Goal: Task Accomplishment & Management: Complete application form

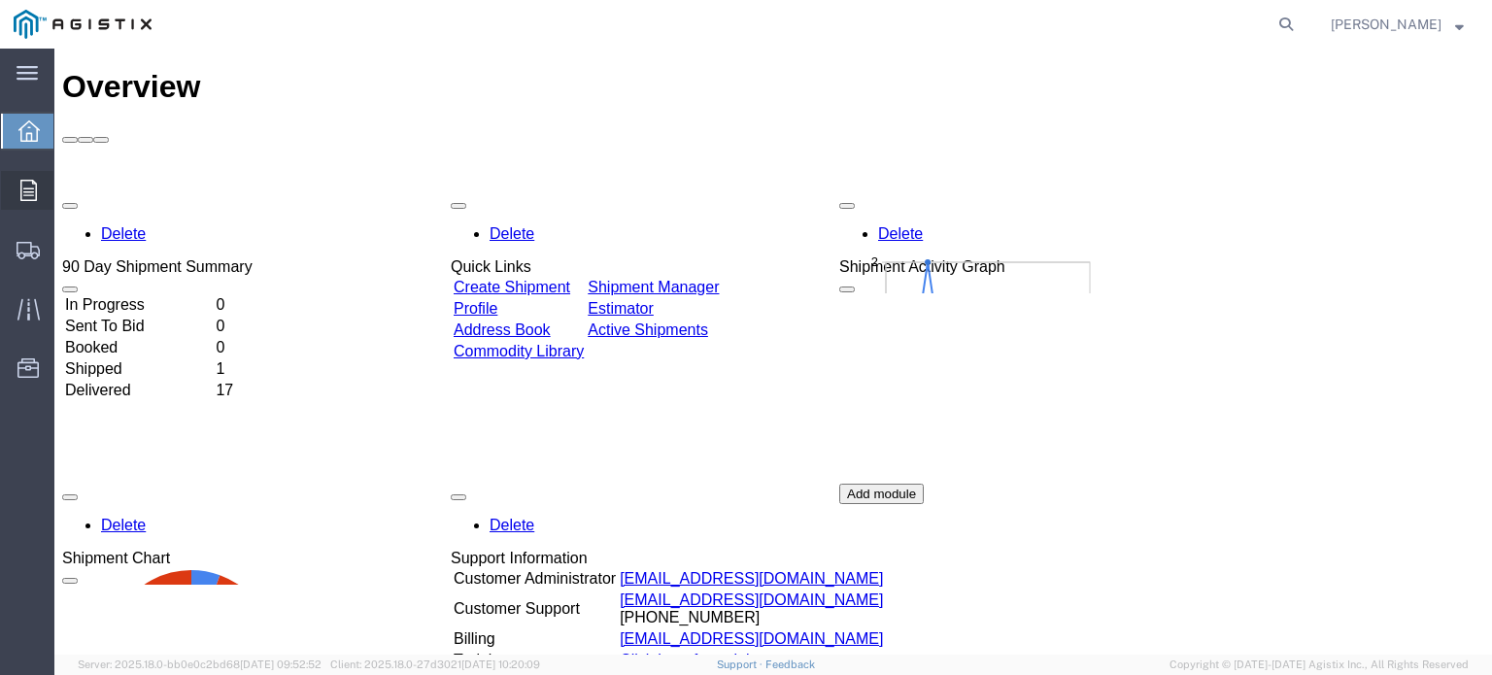
click at [21, 188] on icon at bounding box center [28, 190] width 17 height 21
click at [67, 190] on span "Orders" at bounding box center [60, 190] width 14 height 39
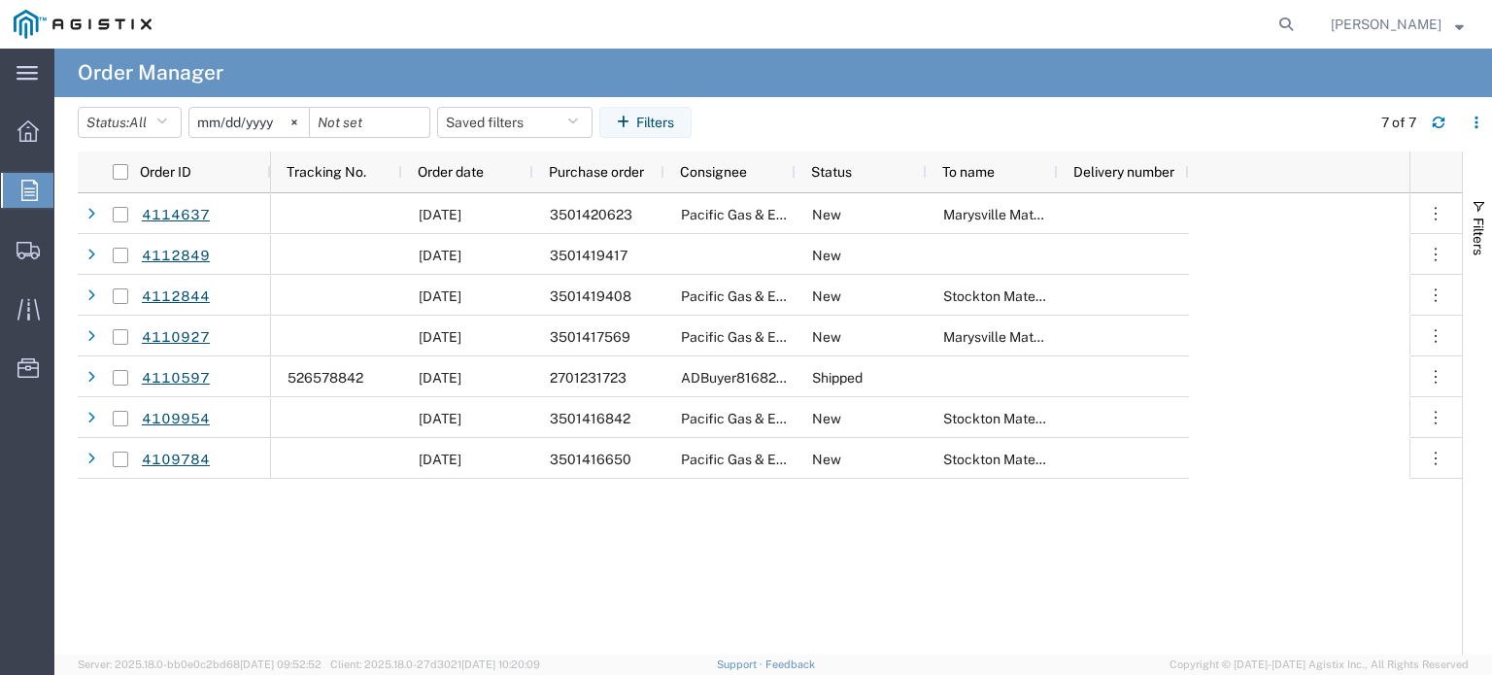
click at [268, 116] on input "[DATE]" at bounding box center [248, 122] width 119 height 29
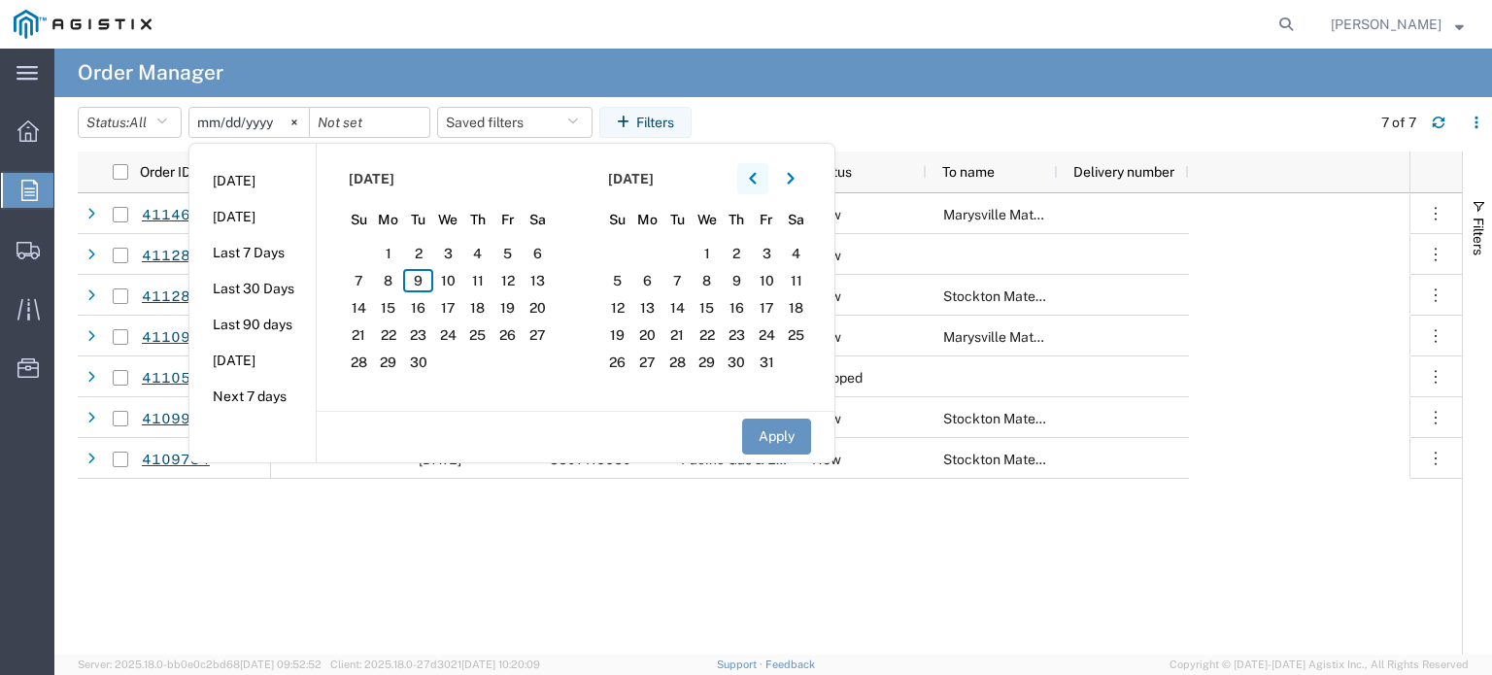
click at [748, 182] on button "button" at bounding box center [752, 178] width 31 height 31
click at [751, 178] on button "button" at bounding box center [752, 178] width 31 height 31
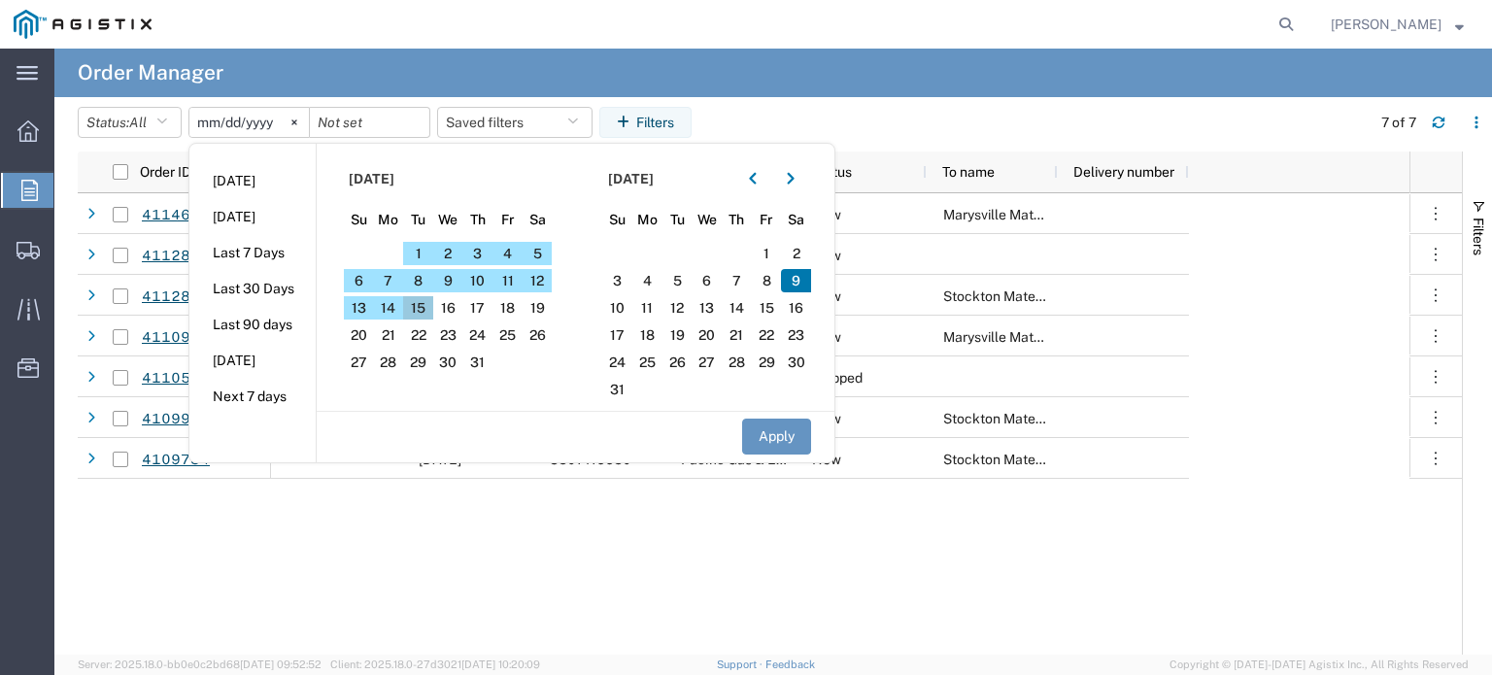
click at [426, 306] on span "15" at bounding box center [418, 307] width 30 height 23
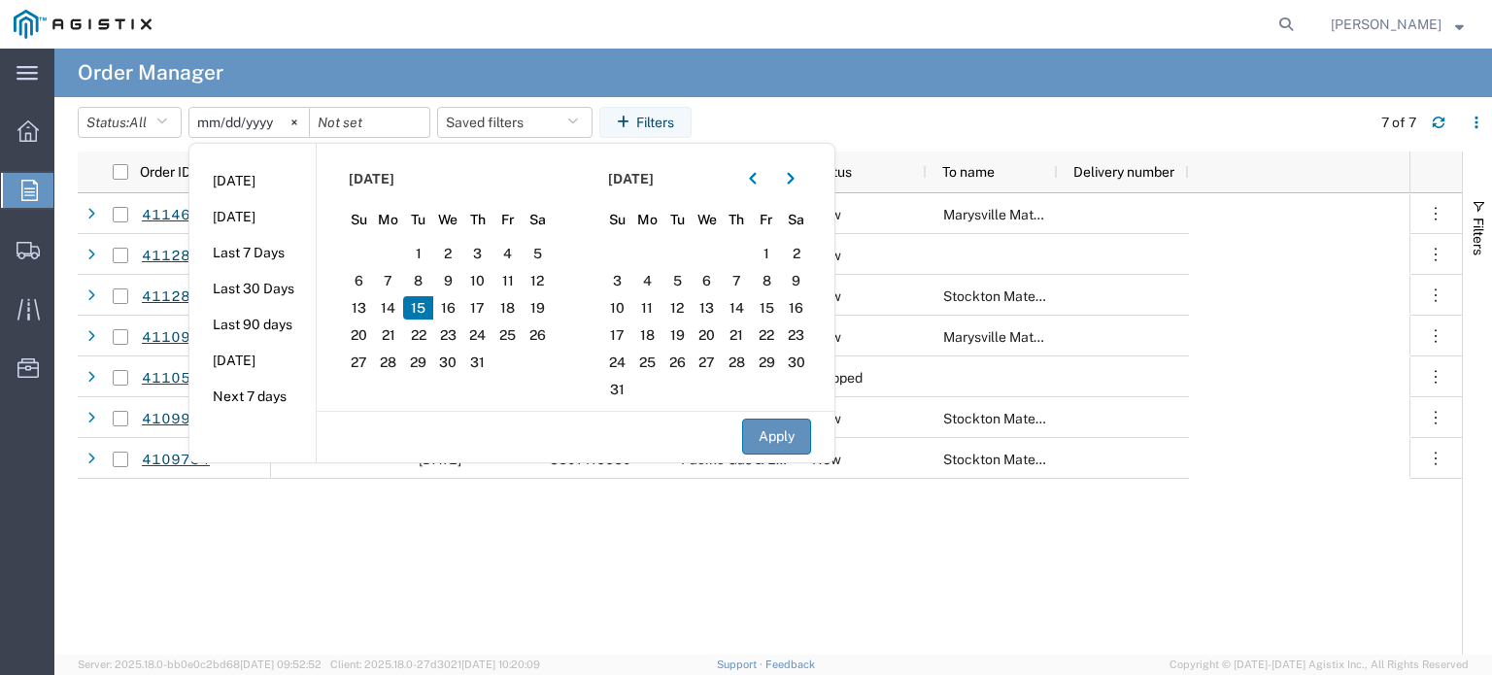
click at [775, 434] on button "Apply" at bounding box center [776, 437] width 69 height 36
type input "[DATE]"
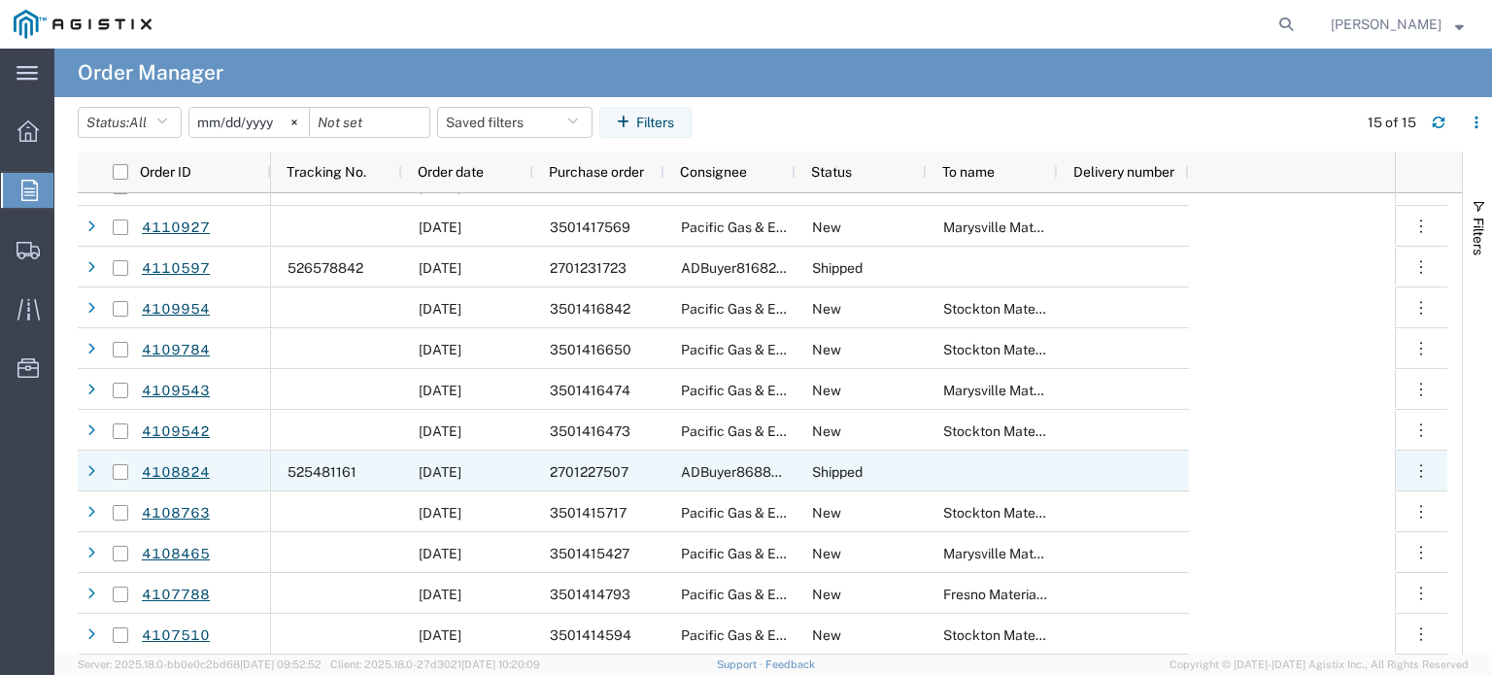
scroll to position [151, 0]
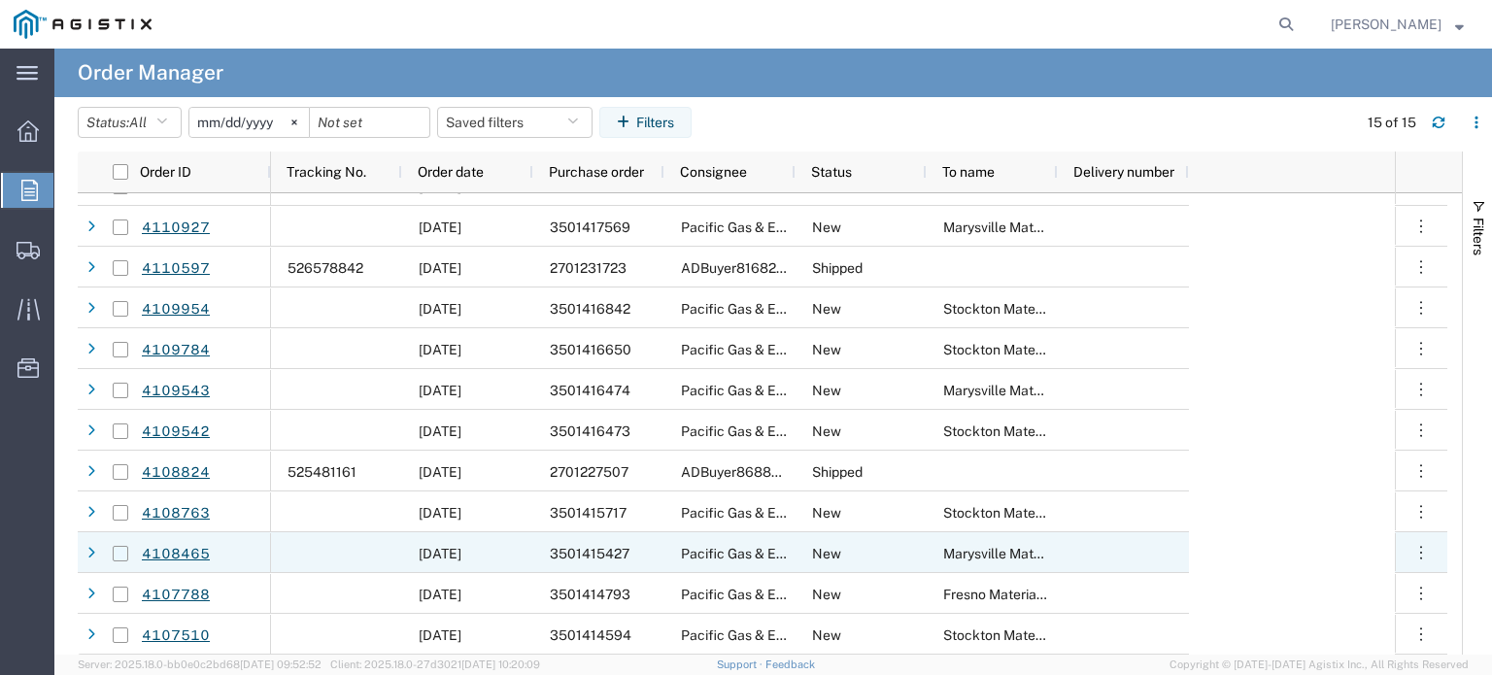
click at [115, 549] on input "Press Space to toggle row selection (unchecked)" at bounding box center [121, 554] width 16 height 16
checkbox input "true"
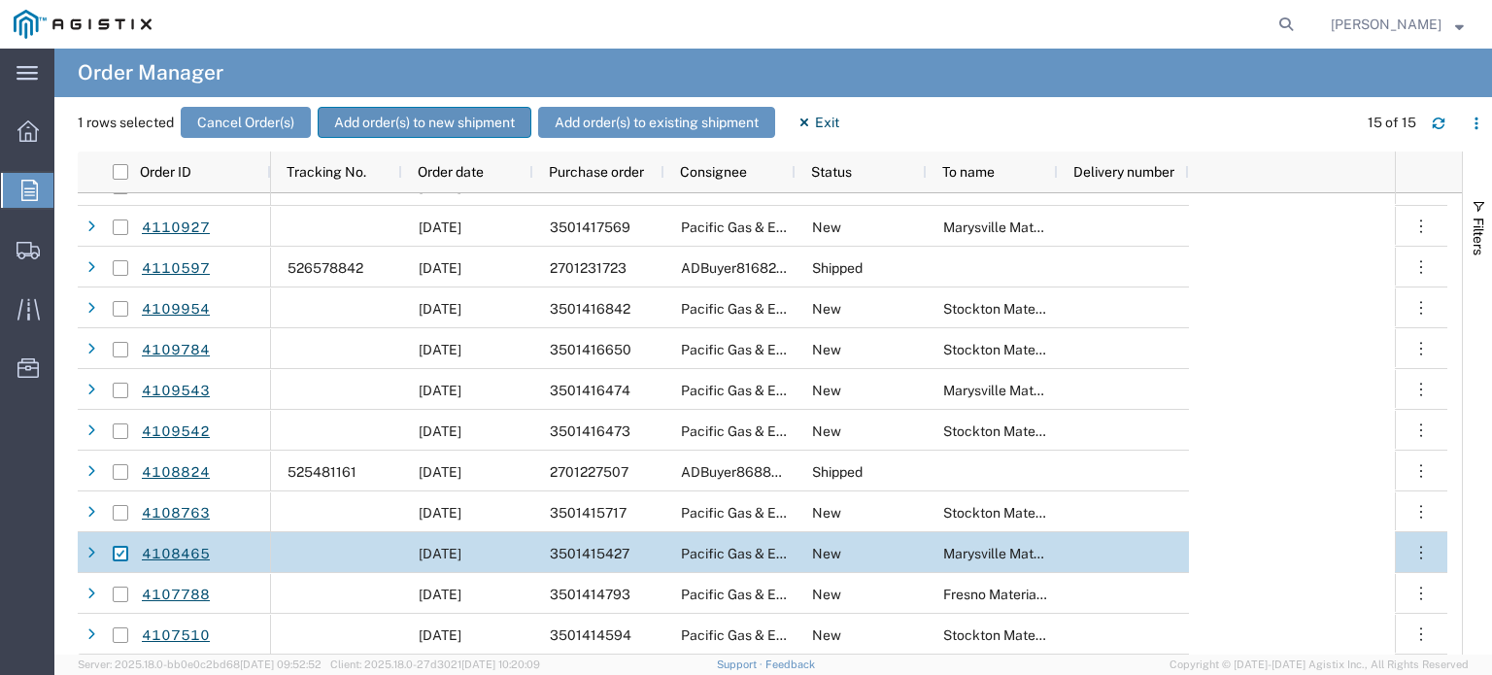
click at [482, 118] on button "Add order(s) to new shipment" at bounding box center [425, 122] width 214 height 31
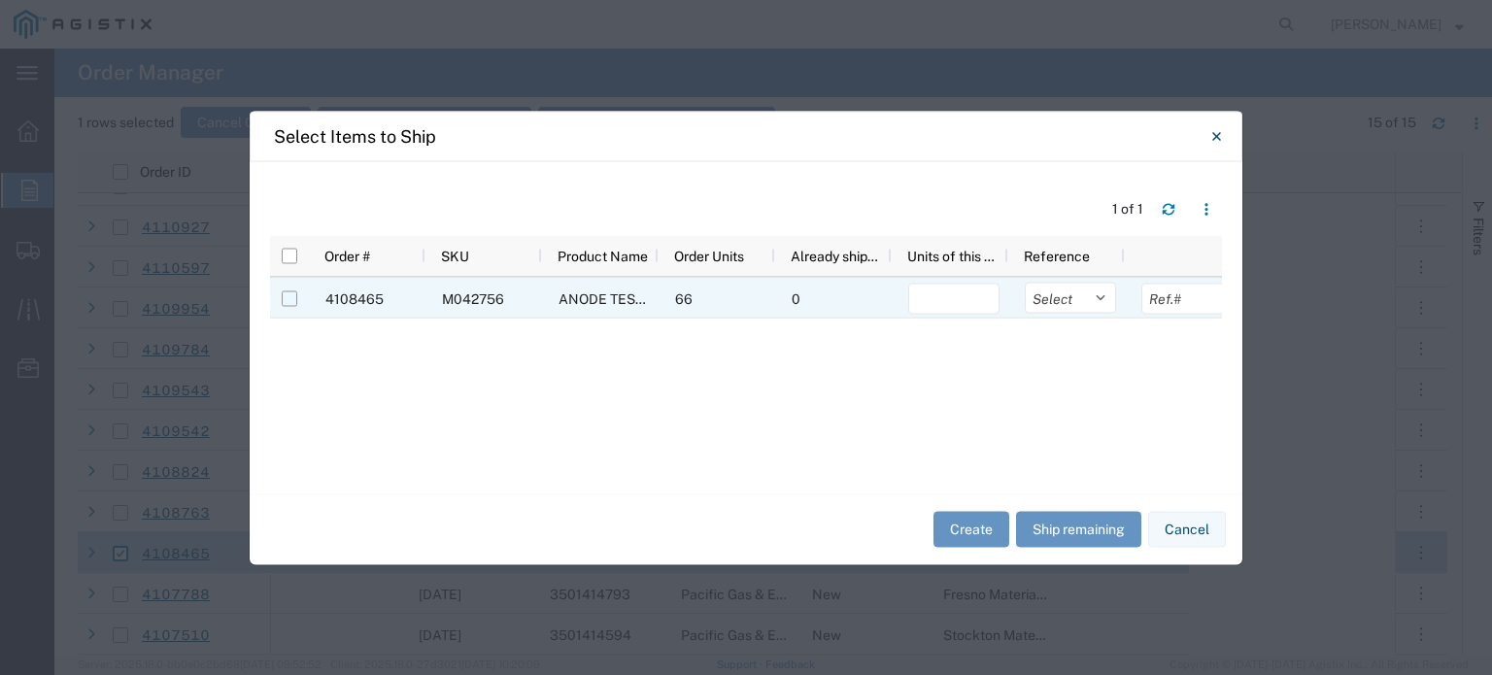
click at [285, 299] on input "Press Space to toggle row selection (unchecked)" at bounding box center [290, 298] width 16 height 16
checkbox input "true"
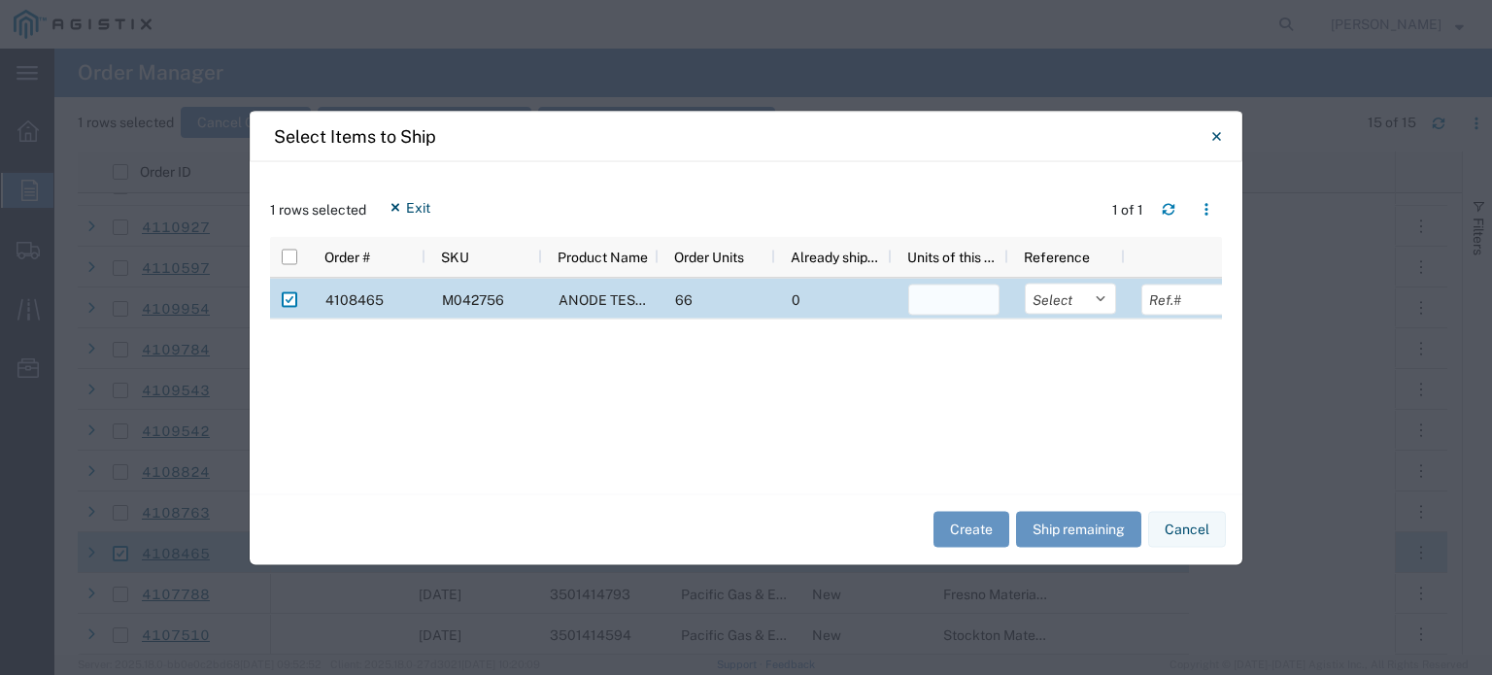
click at [944, 302] on input "number" at bounding box center [953, 299] width 91 height 31
type input "66"
drag, startPoint x: 960, startPoint y: 525, endPoint x: 944, endPoint y: 521, distance: 16.0
click at [949, 522] on button "Create" at bounding box center [971, 530] width 76 height 36
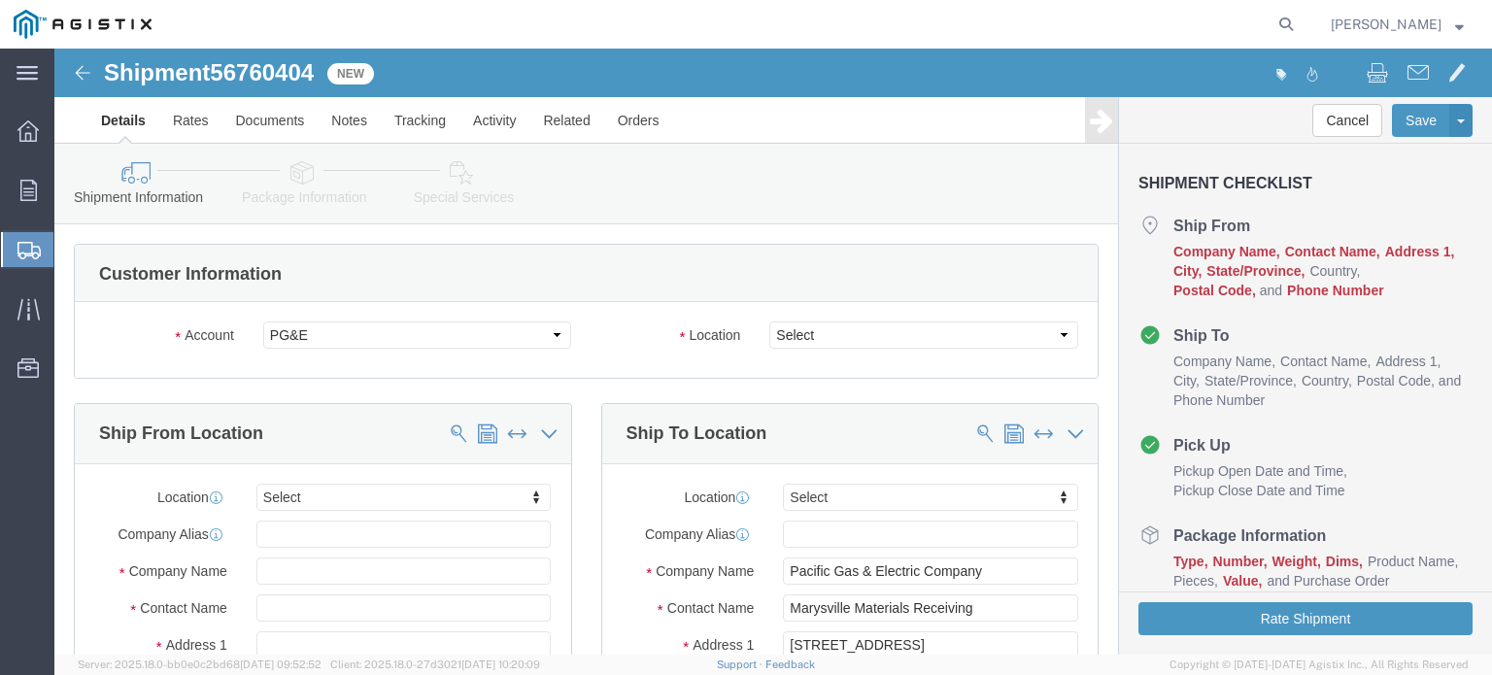
select select
click select "Select All Others [GEOGRAPHIC_DATA] [GEOGRAPHIC_DATA] [GEOGRAPHIC_DATA] [GEOGRA…"
select select "19996"
click select "Select All Others [GEOGRAPHIC_DATA] [GEOGRAPHIC_DATA] [GEOGRAPHIC_DATA] [GEOGRA…"
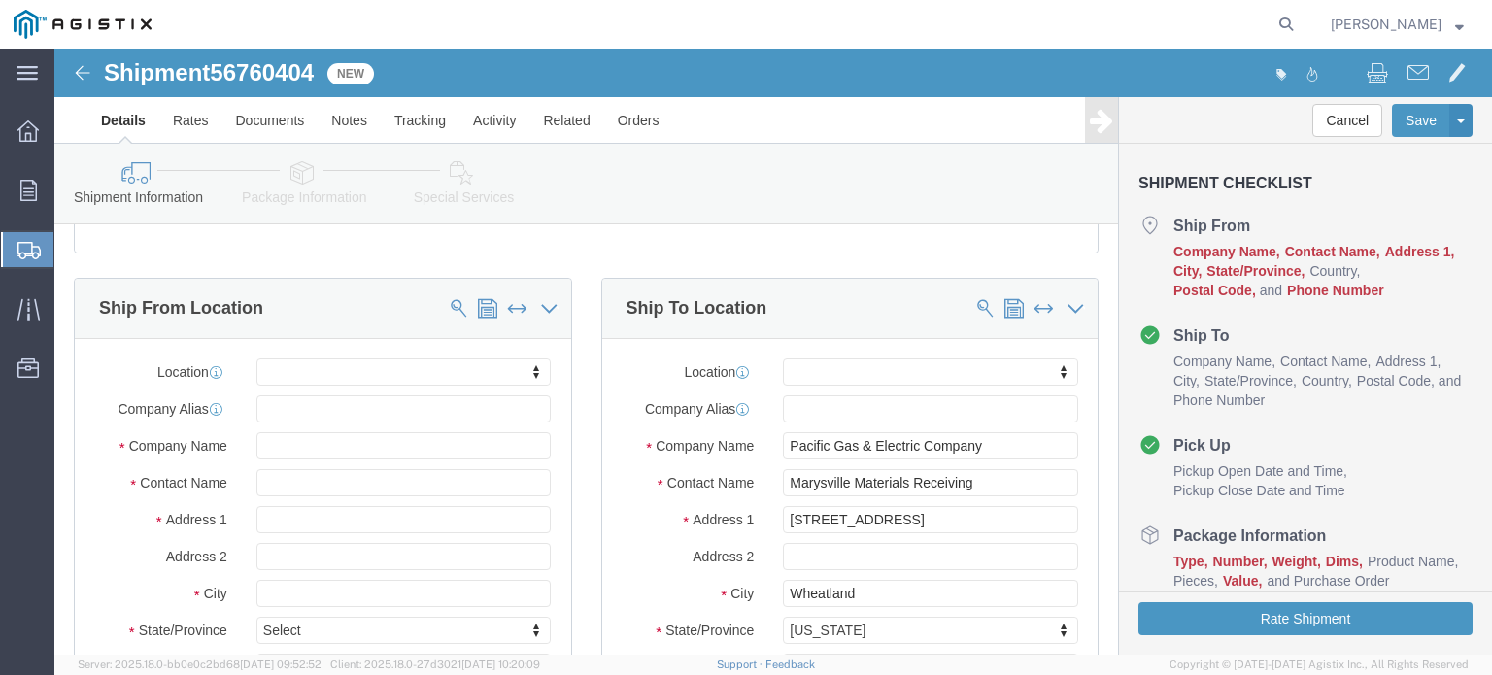
scroll to position [97, 0]
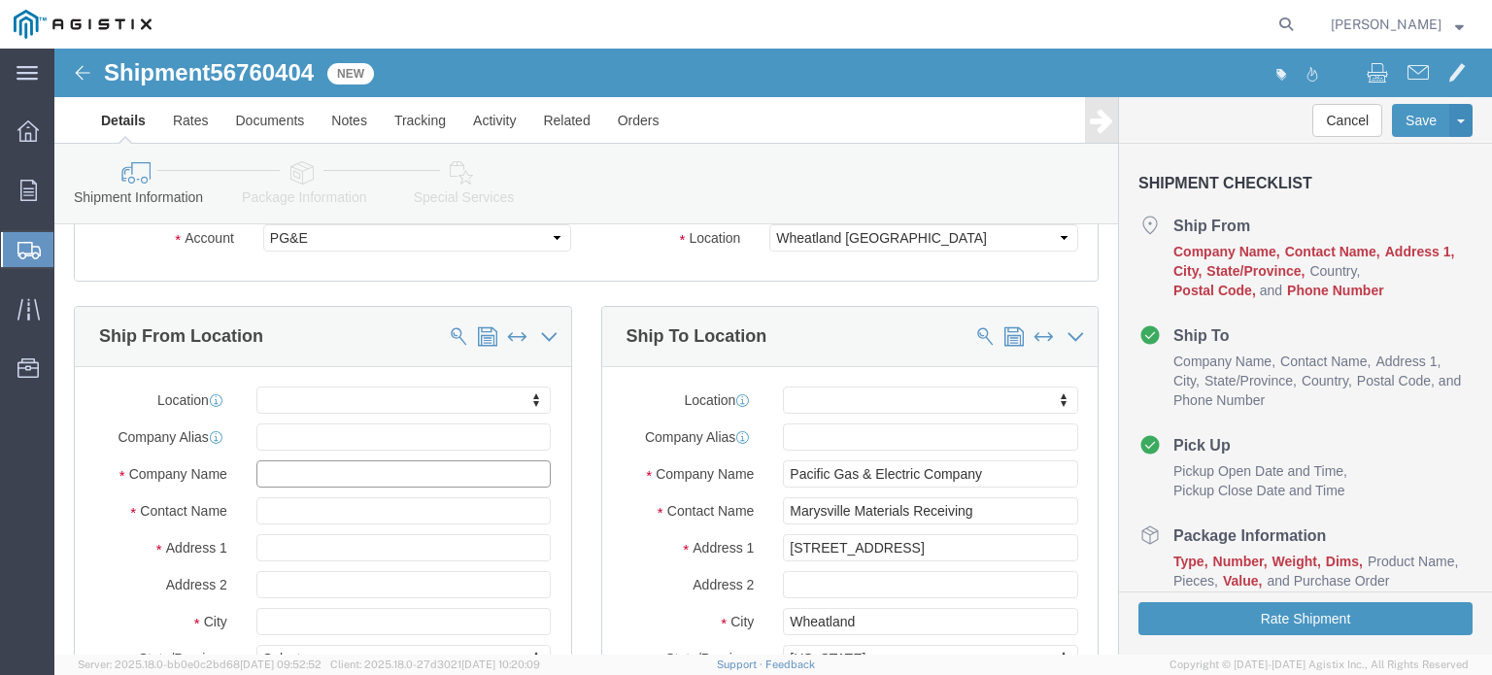
click input "text"
type input "Markham"
select select "51552"
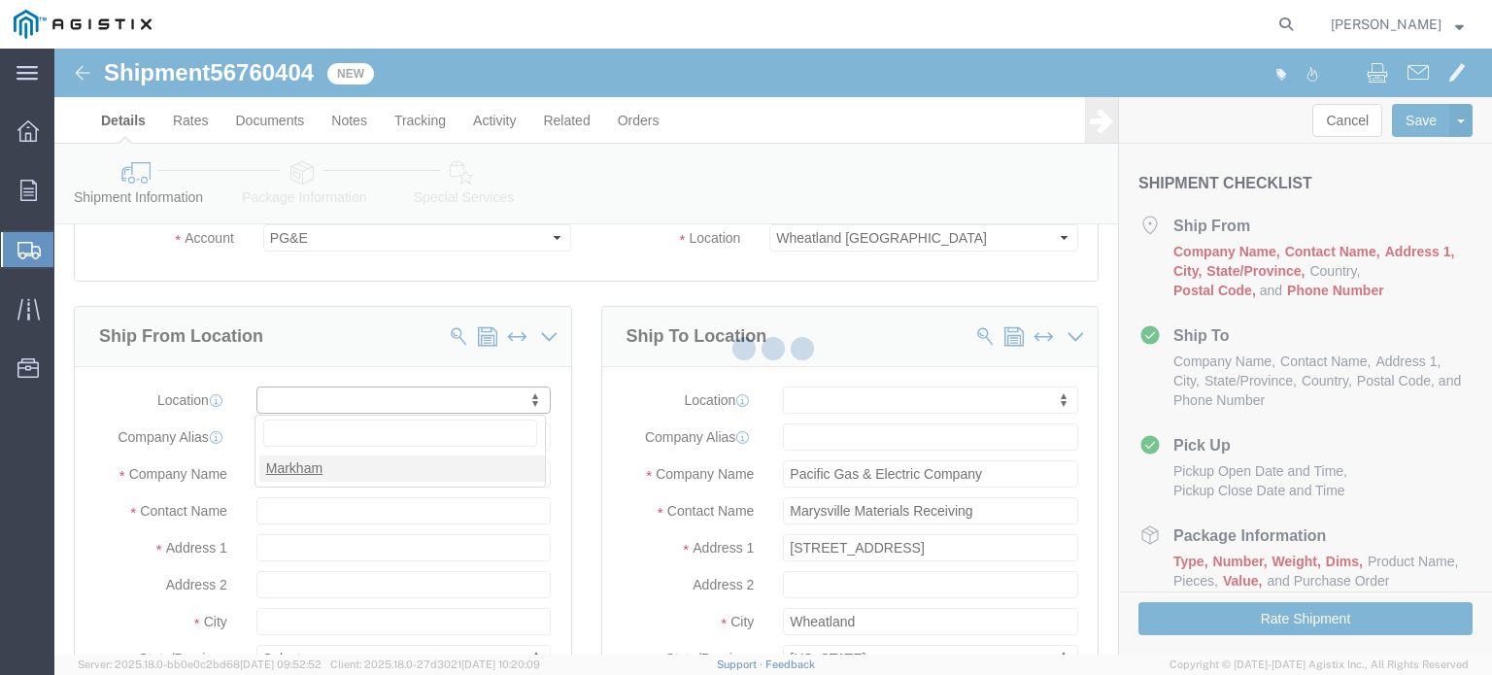
select select "ON"
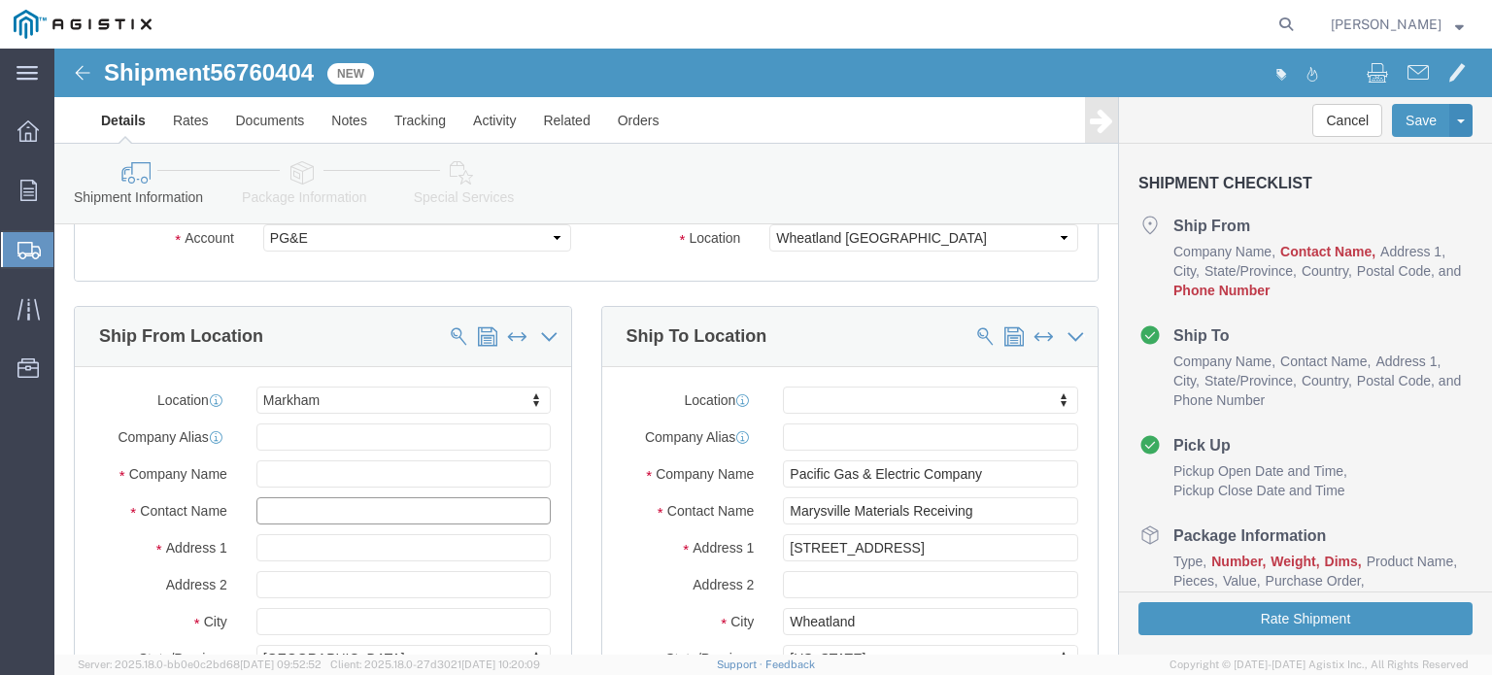
drag, startPoint x: 218, startPoint y: 468, endPoint x: 354, endPoint y: 476, distance: 136.2
click input "text"
type input "[PERSON_NAME]"
type input "[STREET_ADDRESS]"
type input "Markham"
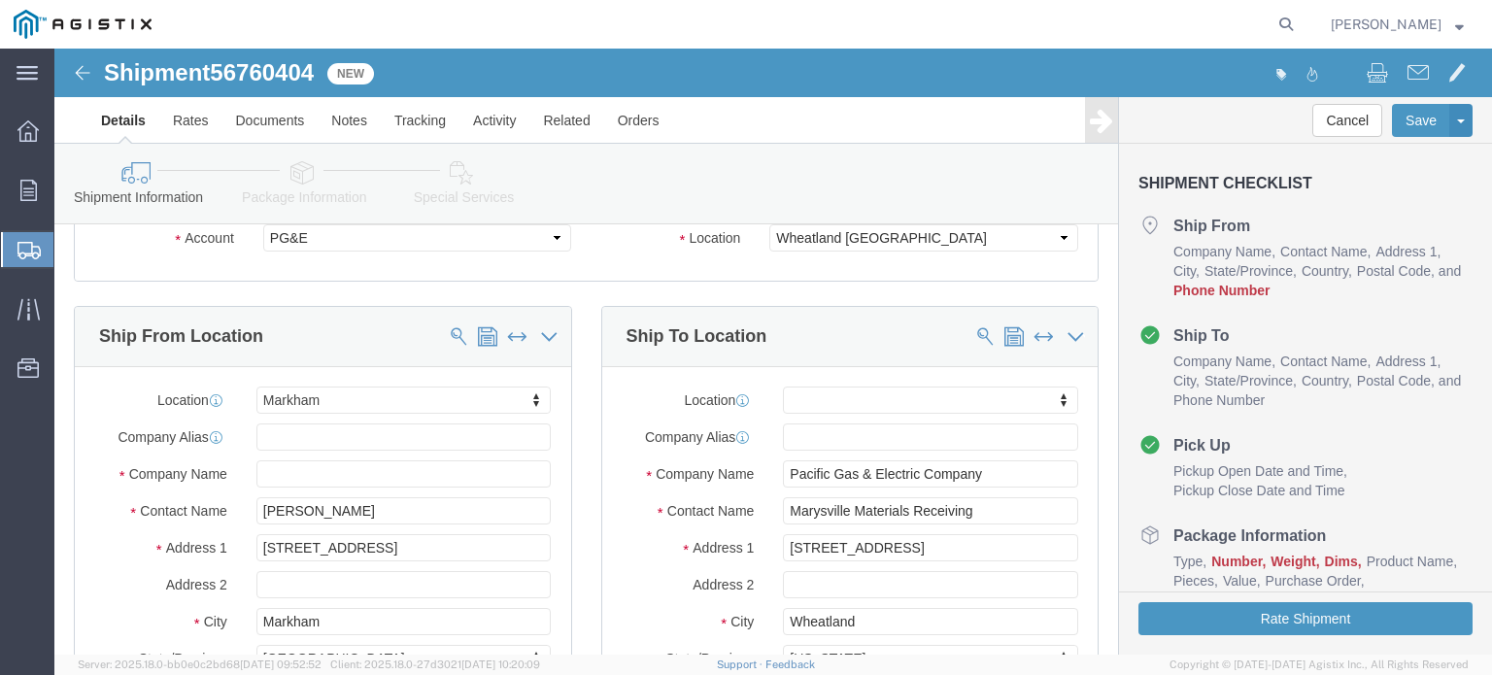
scroll to position [427, 0]
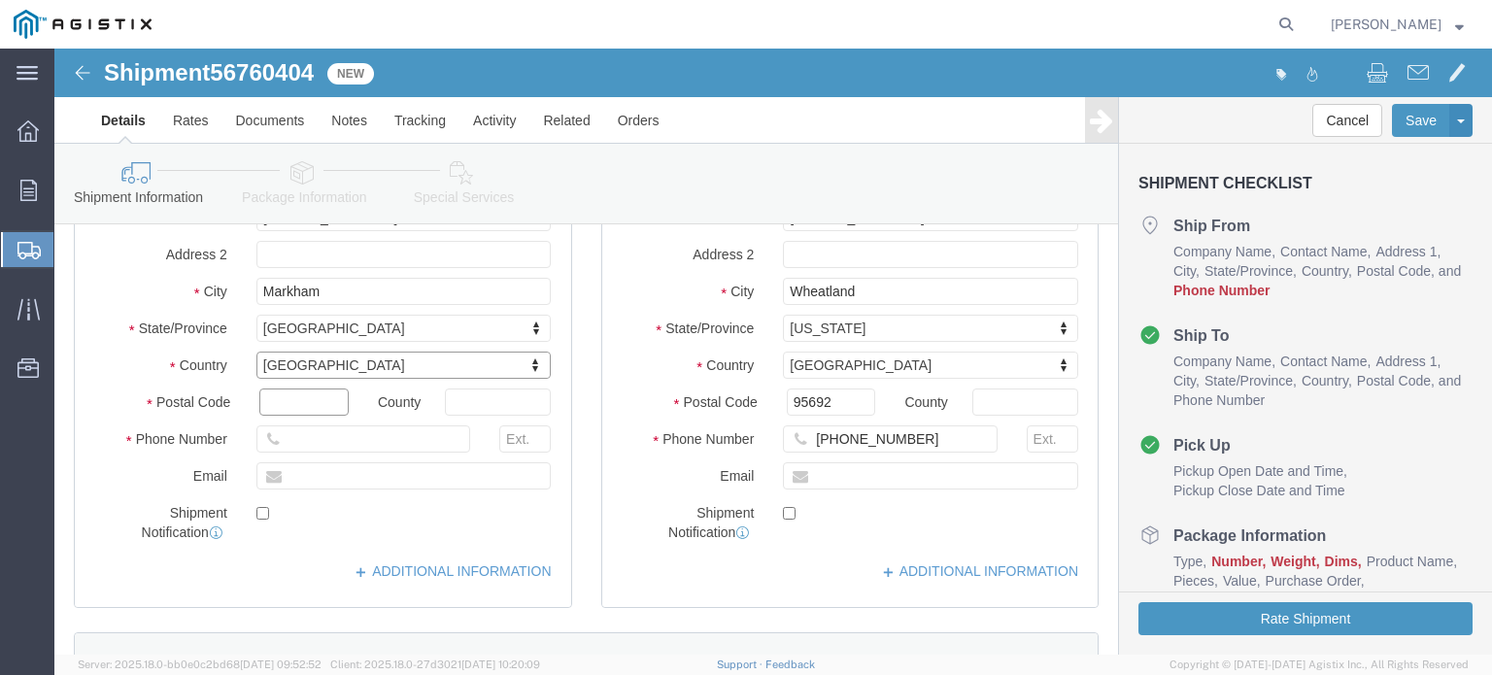
type input "L6C 3A1"
type input "[PHONE_NUMBER]"
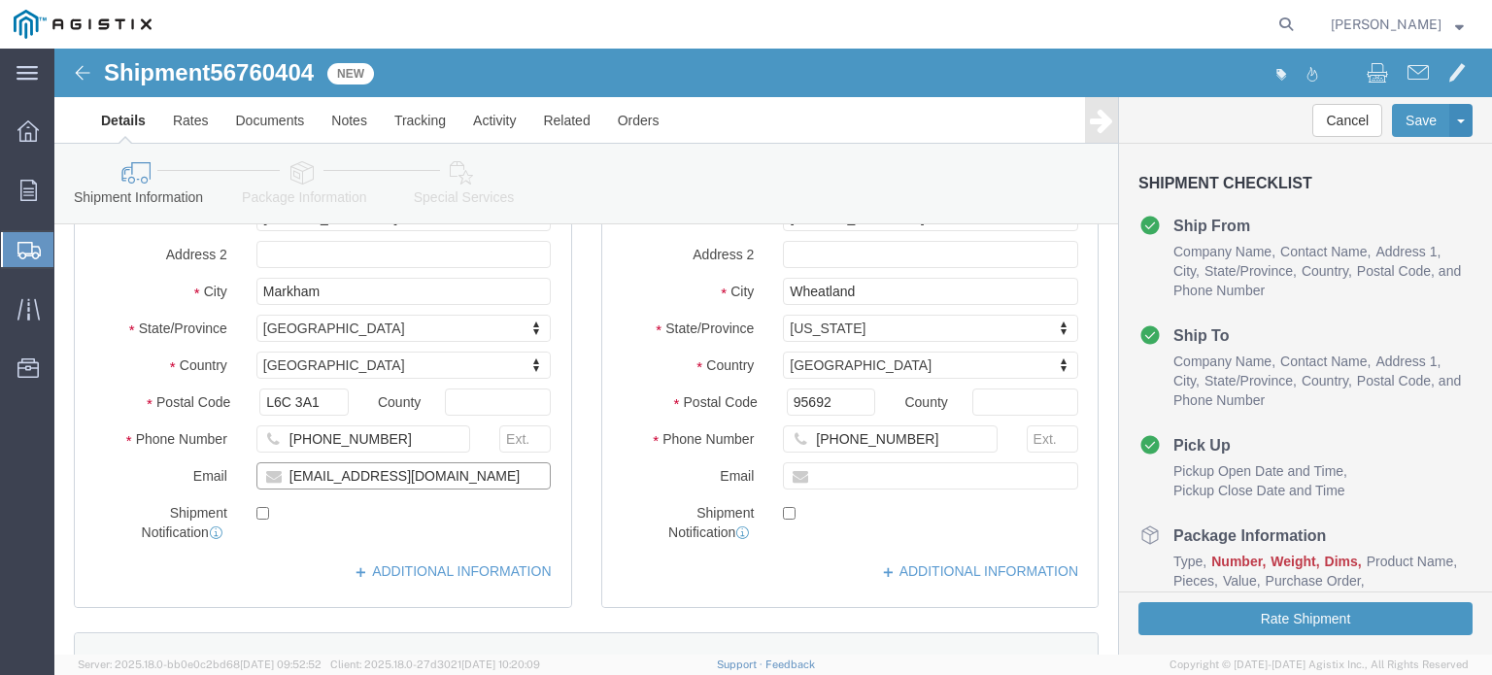
type input "[EMAIL_ADDRESS][DOMAIN_NAME]"
drag, startPoint x: 200, startPoint y: 463, endPoint x: 220, endPoint y: 479, distance: 24.9
click input "checkbox"
click link "ADDITIONAL INFORMATION"
click input "checkbox"
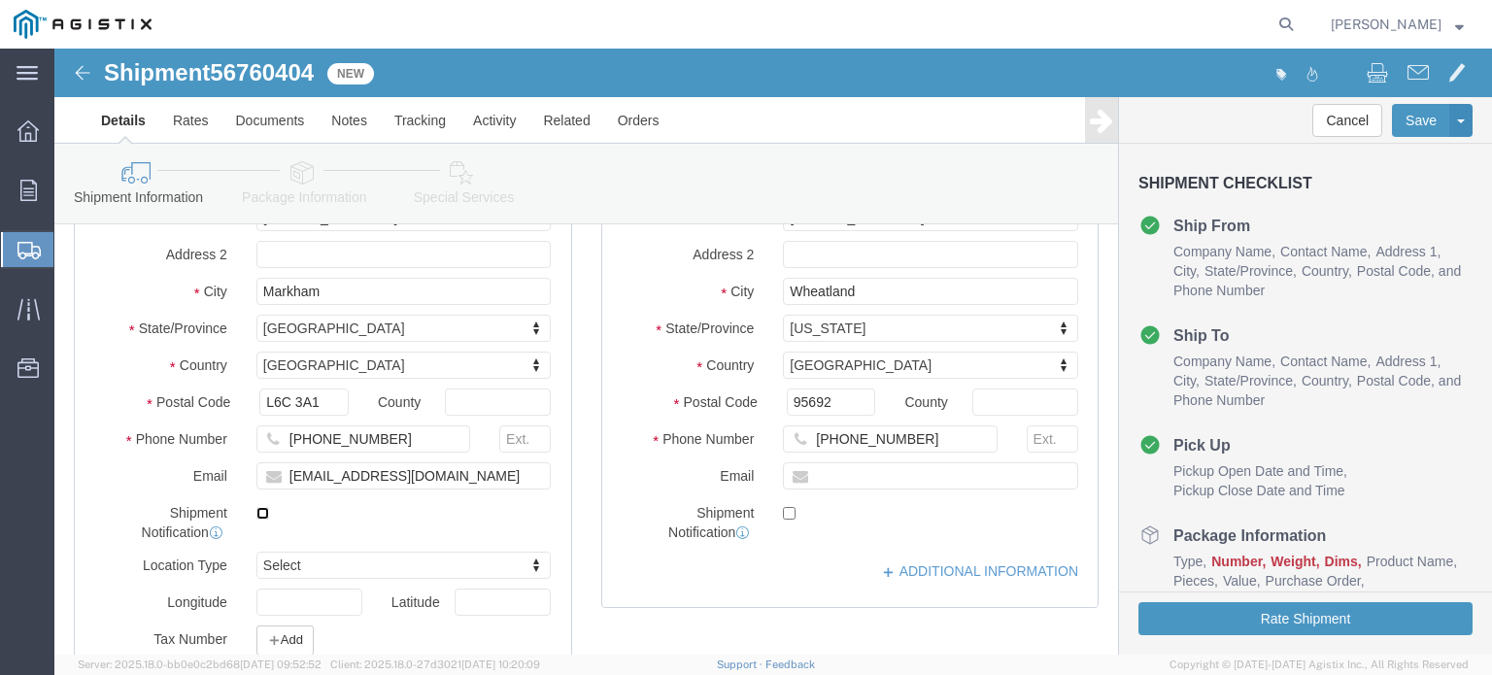
checkbox input "true"
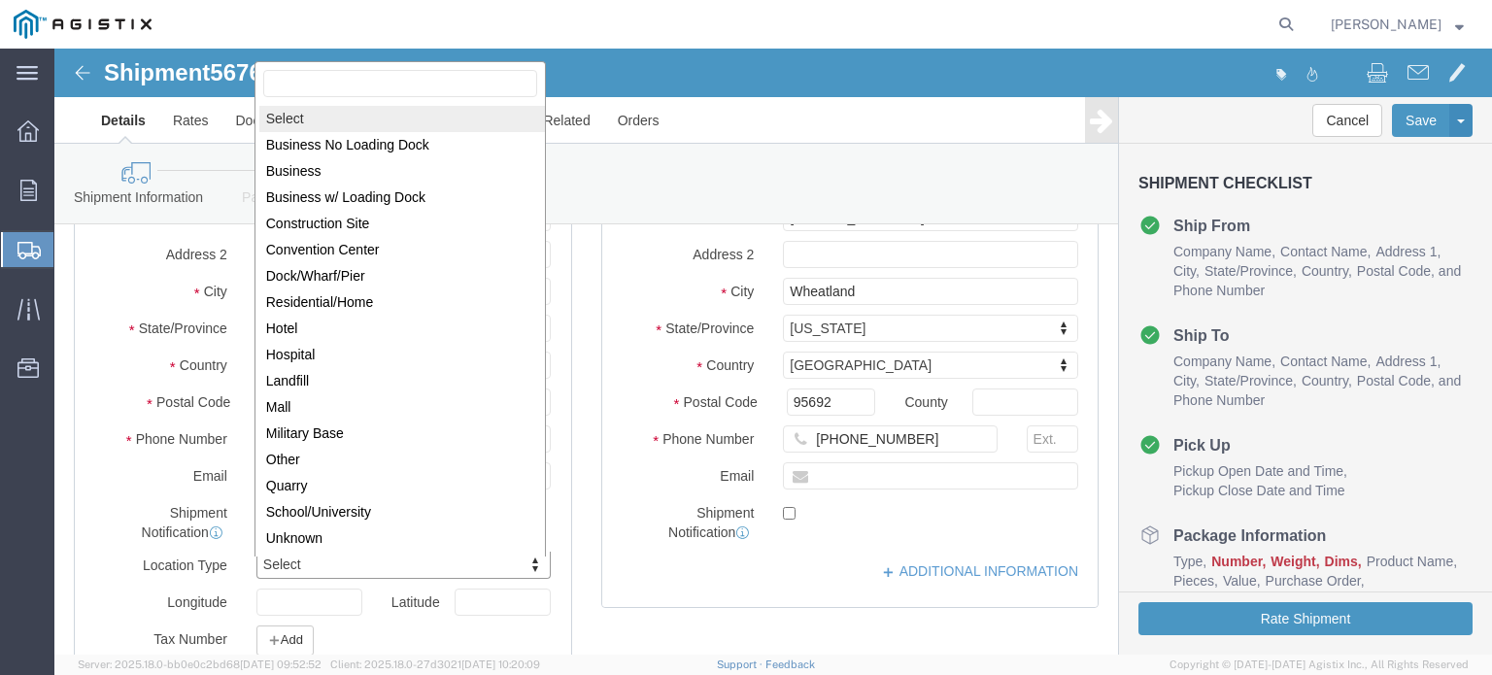
drag, startPoint x: 263, startPoint y: 515, endPoint x: 319, endPoint y: 517, distance: 55.4
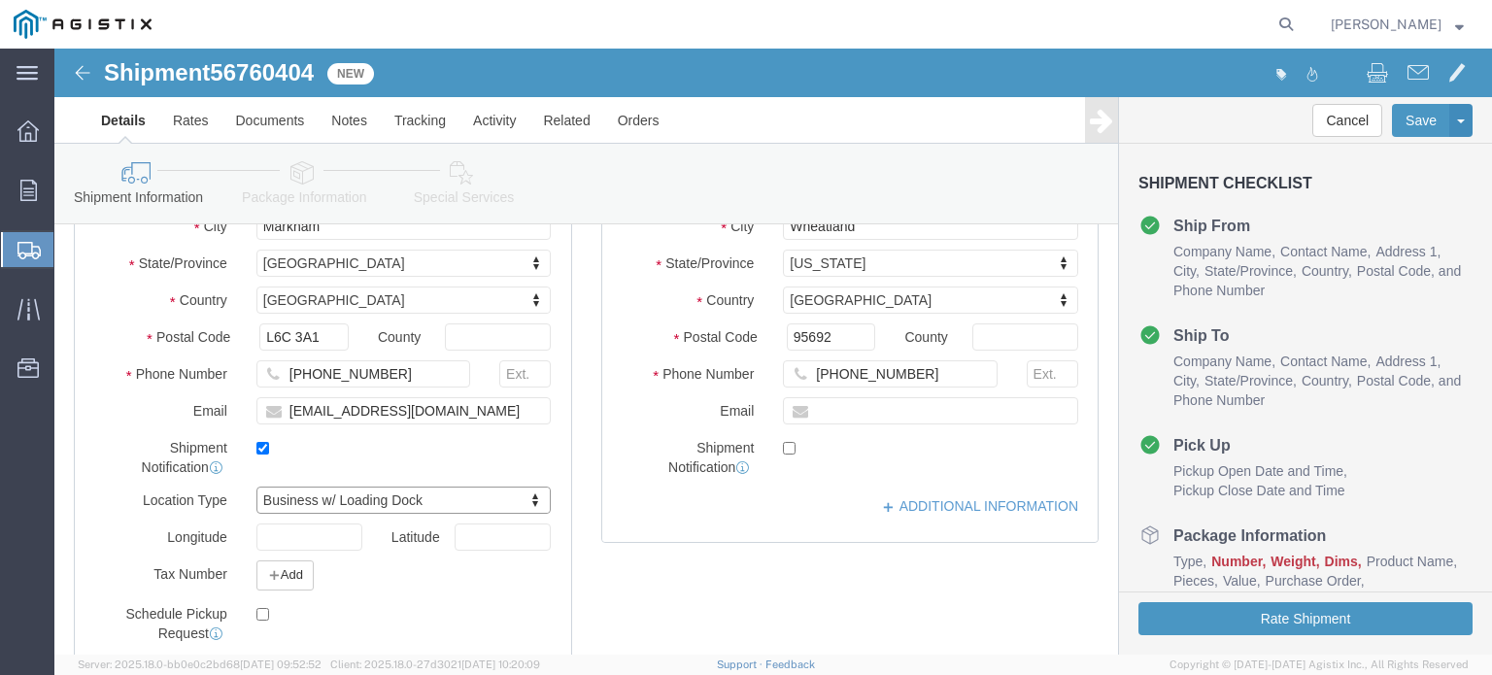
scroll to position [622, 0]
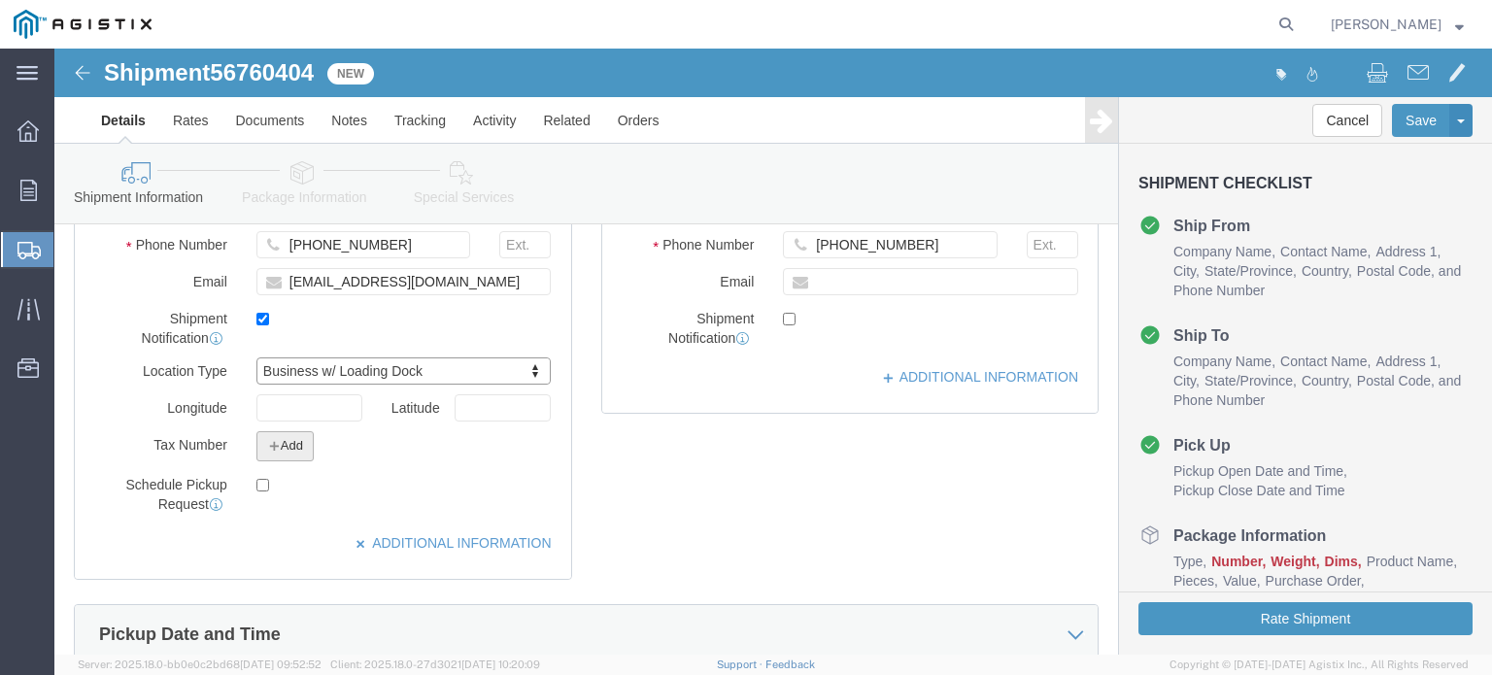
click button "Add"
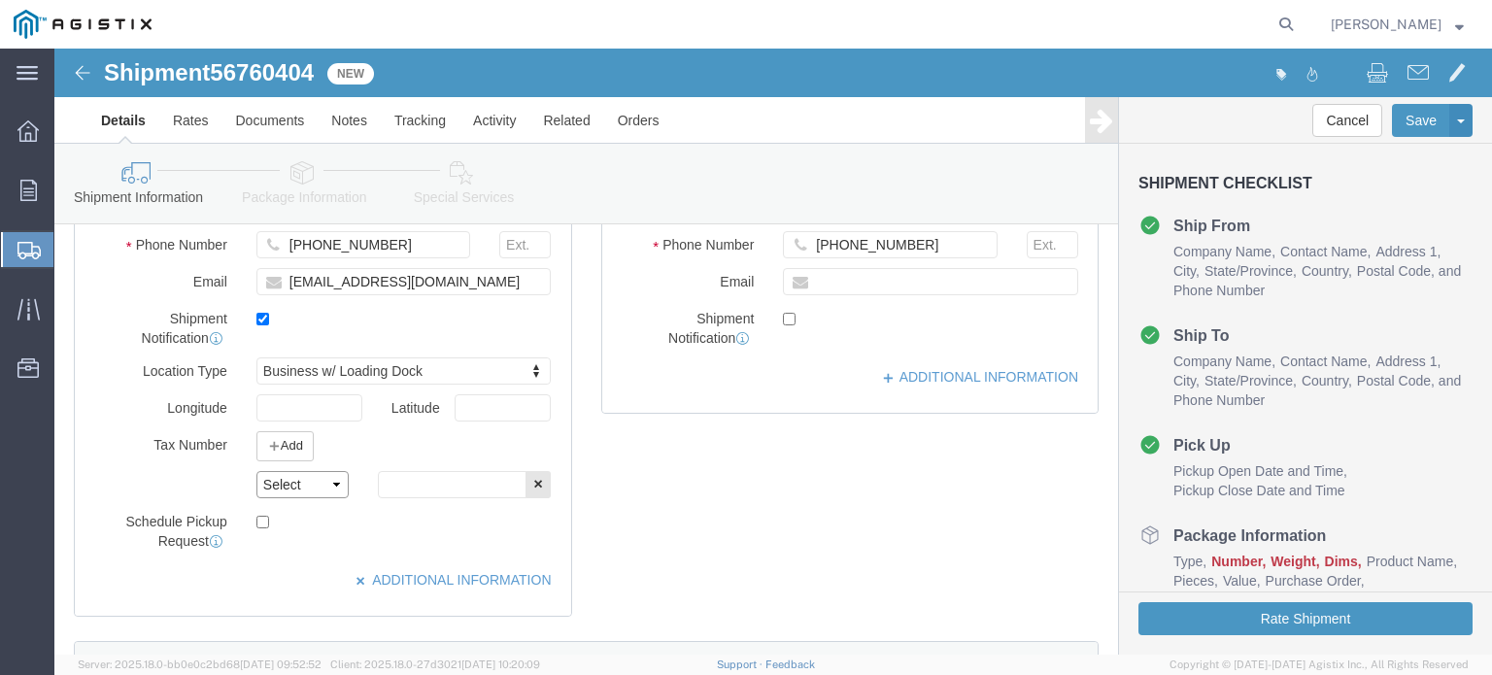
click select "Select EIN EORI TIN VAT Other"
select select "EIN"
click select "Select EIN EORI TIN VAT Other"
click input "text"
type input "91090101277"
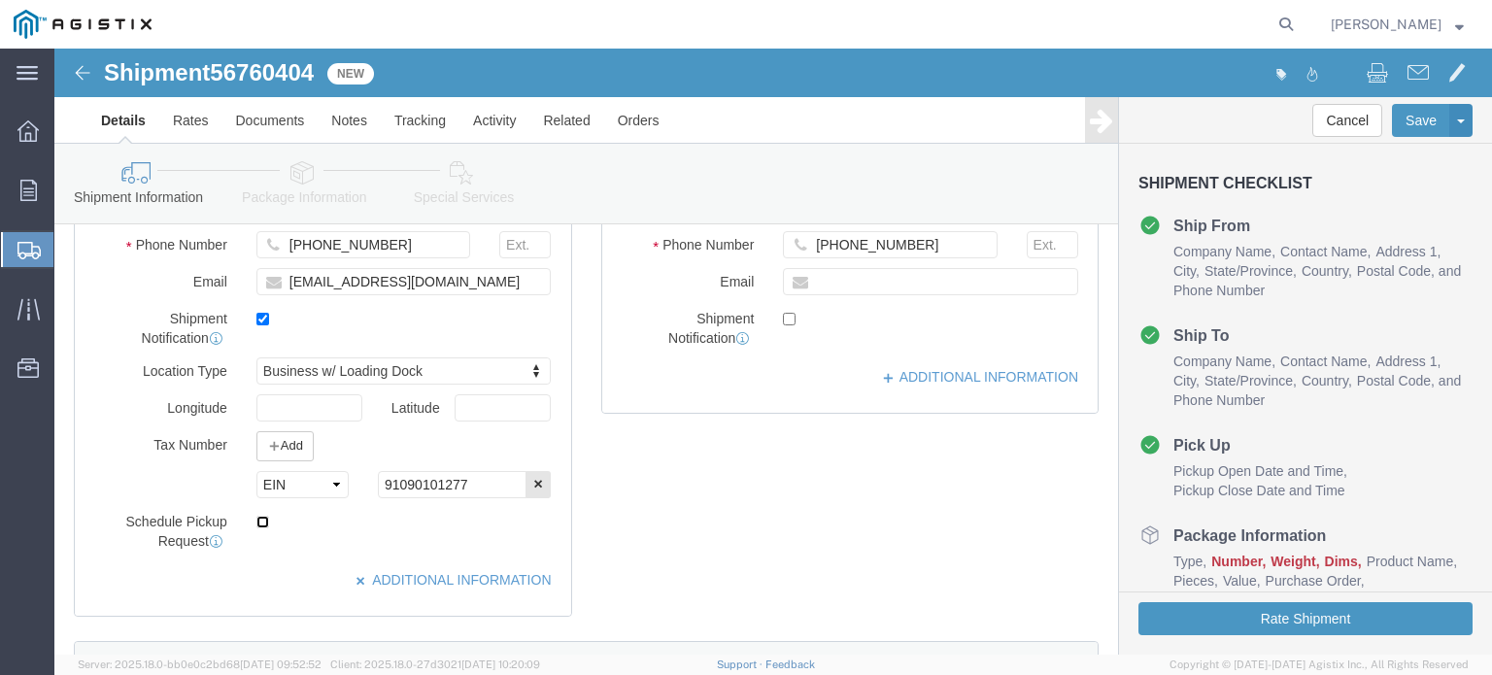
click input "checkbox"
checkbox input "true"
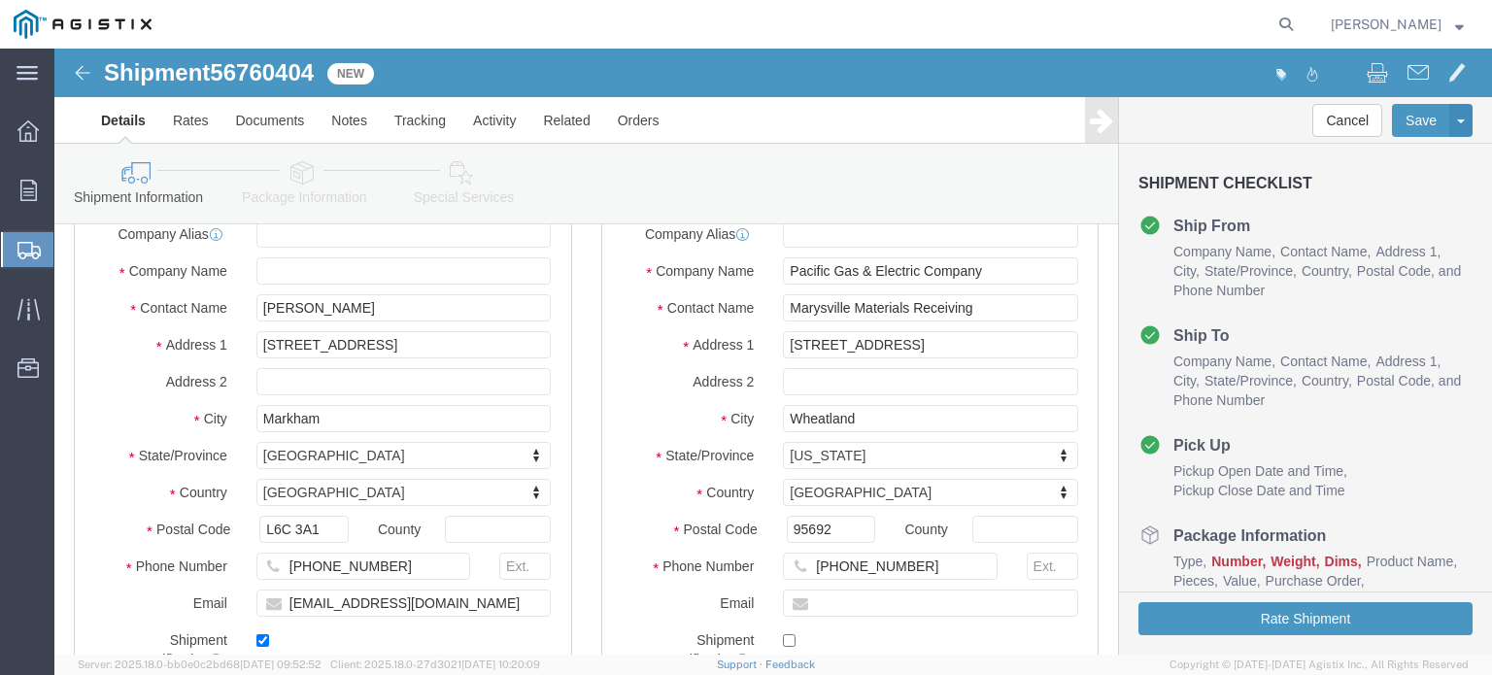
scroll to position [330, 0]
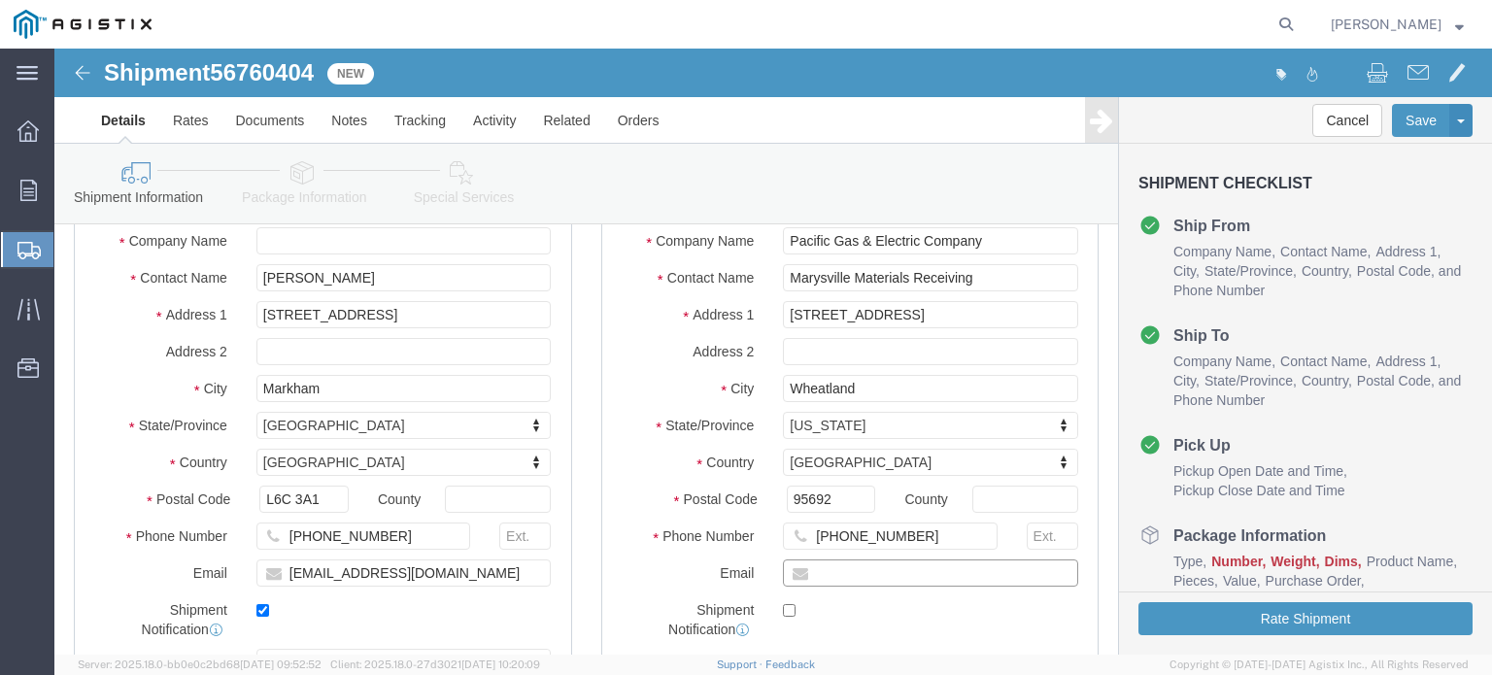
drag, startPoint x: 769, startPoint y: 523, endPoint x: 926, endPoint y: 521, distance: 156.4
click input "text"
type input "[EMAIL_ADDRESS][DOMAIN_NAME]"
checkbox input "true"
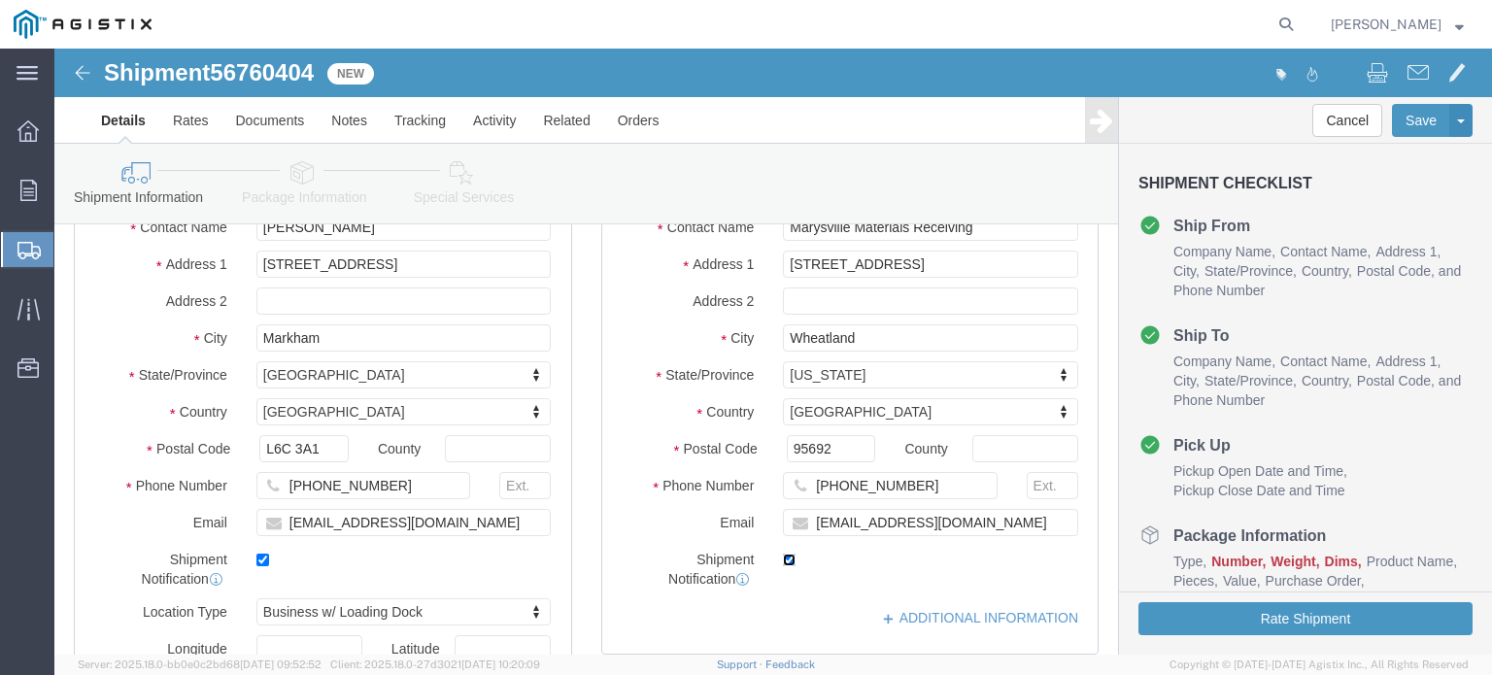
scroll to position [427, 0]
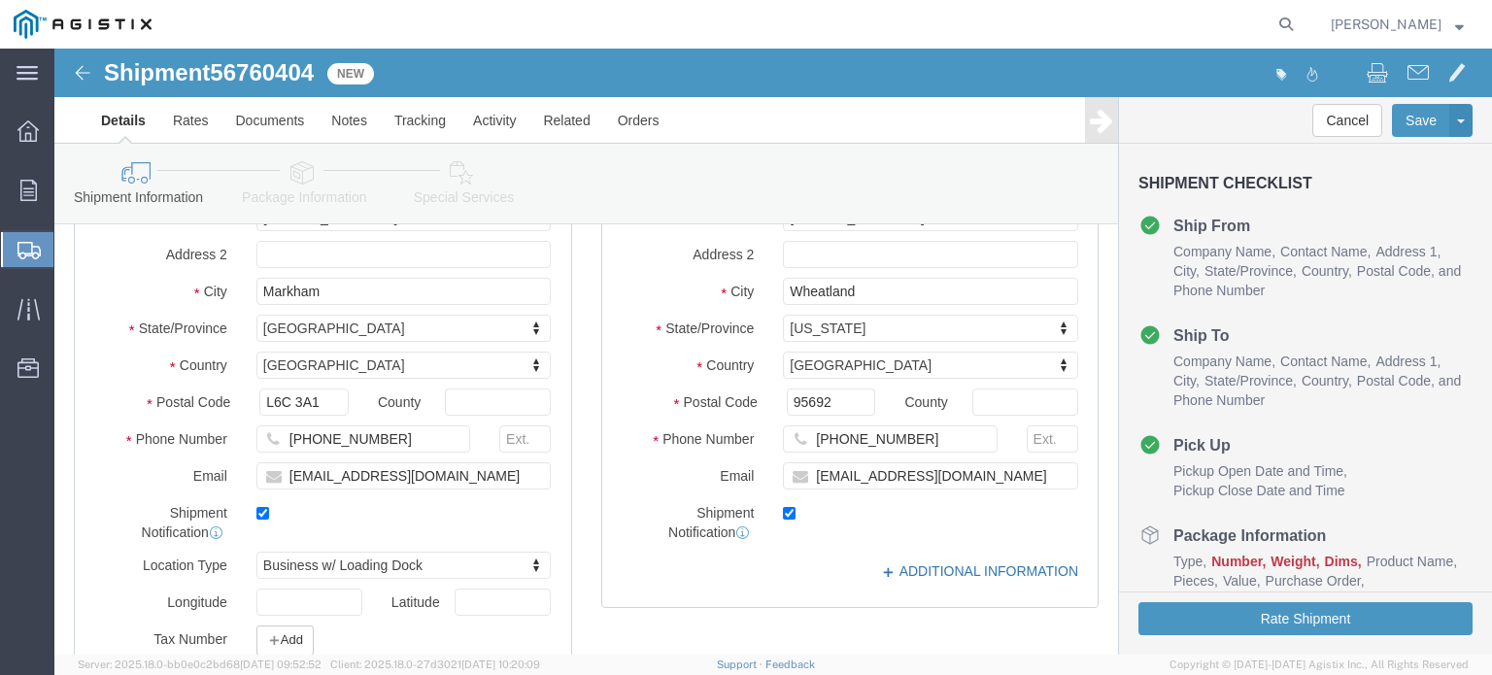
click link "ADDITIONAL INFORMATION"
drag, startPoint x: 742, startPoint y: 588, endPoint x: 762, endPoint y: 576, distance: 22.7
click icon "button"
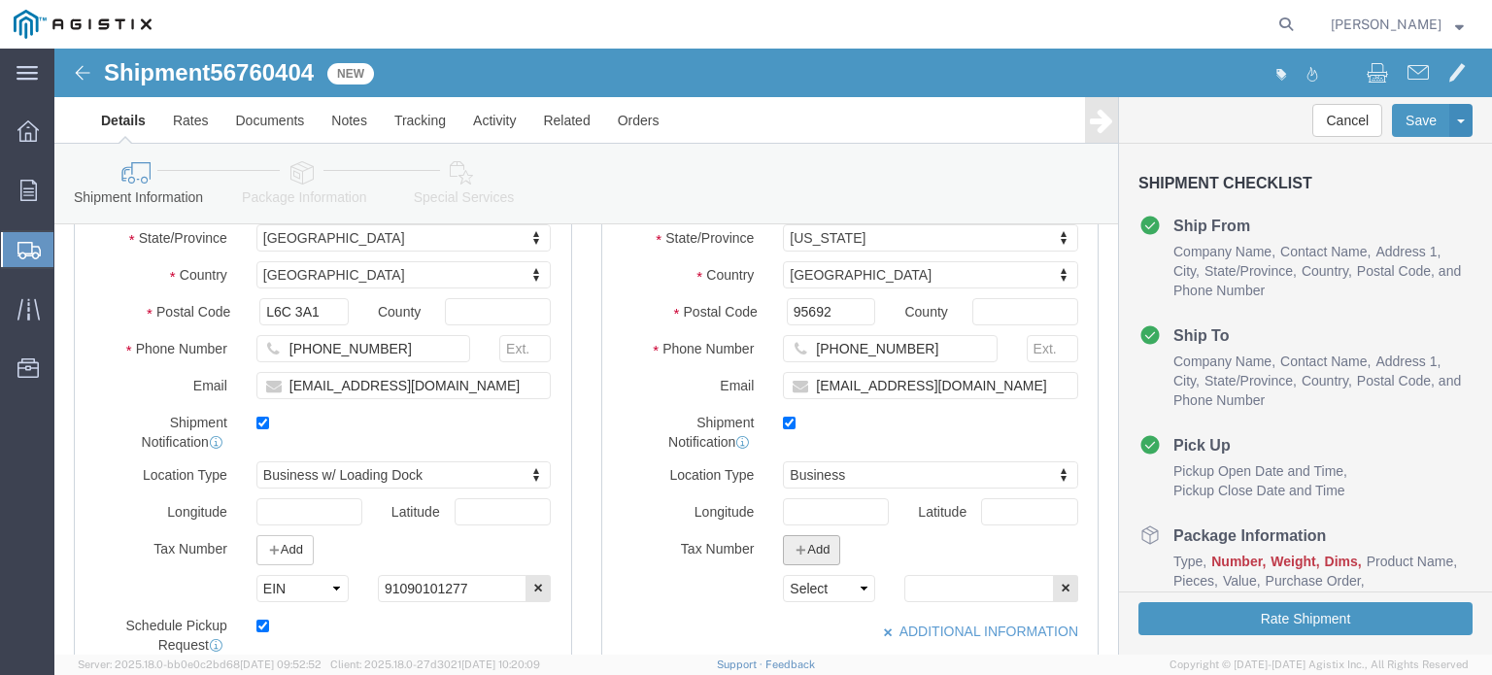
scroll to position [622, 0]
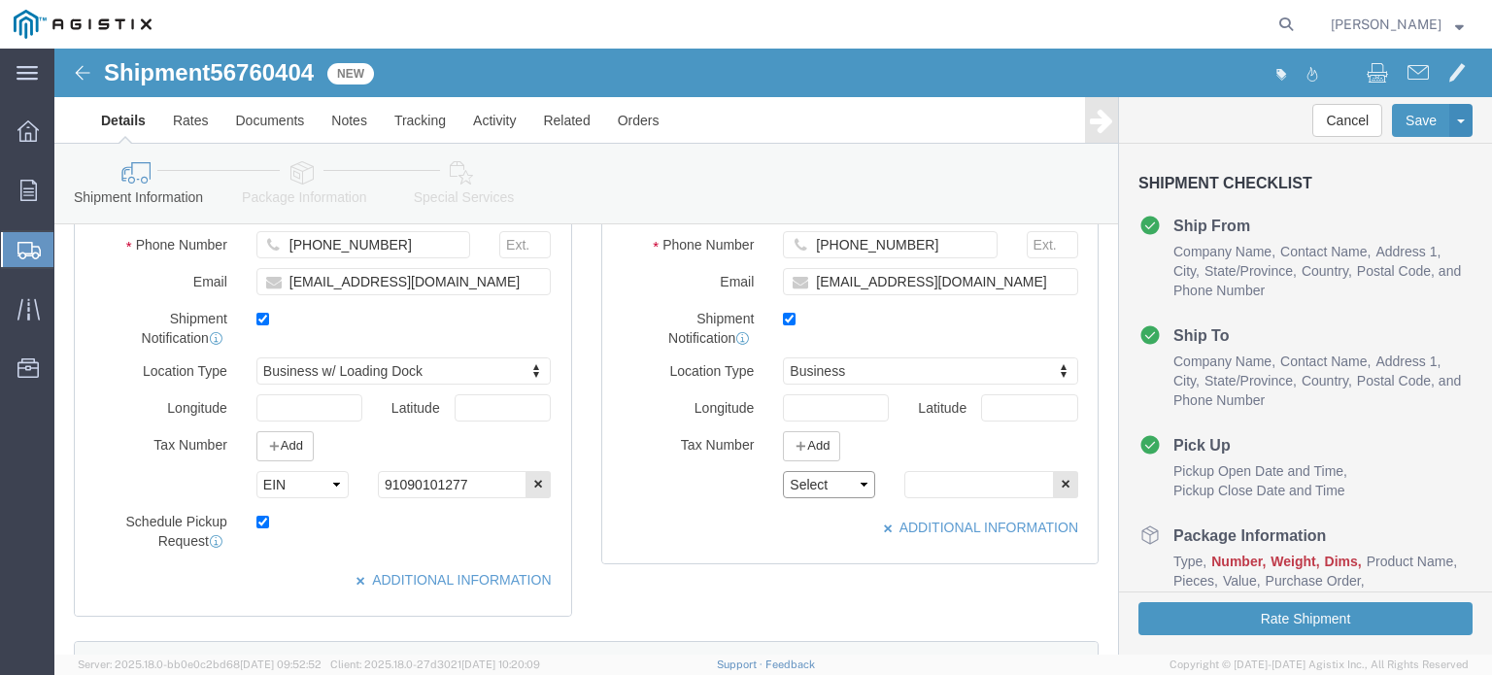
click select "Select EIN EORI TIN VAT Other"
select select "EIN"
click select "Select EIN EORI TIN VAT Other"
drag, startPoint x: 877, startPoint y: 439, endPoint x: 899, endPoint y: 351, distance: 90.9
click input "text"
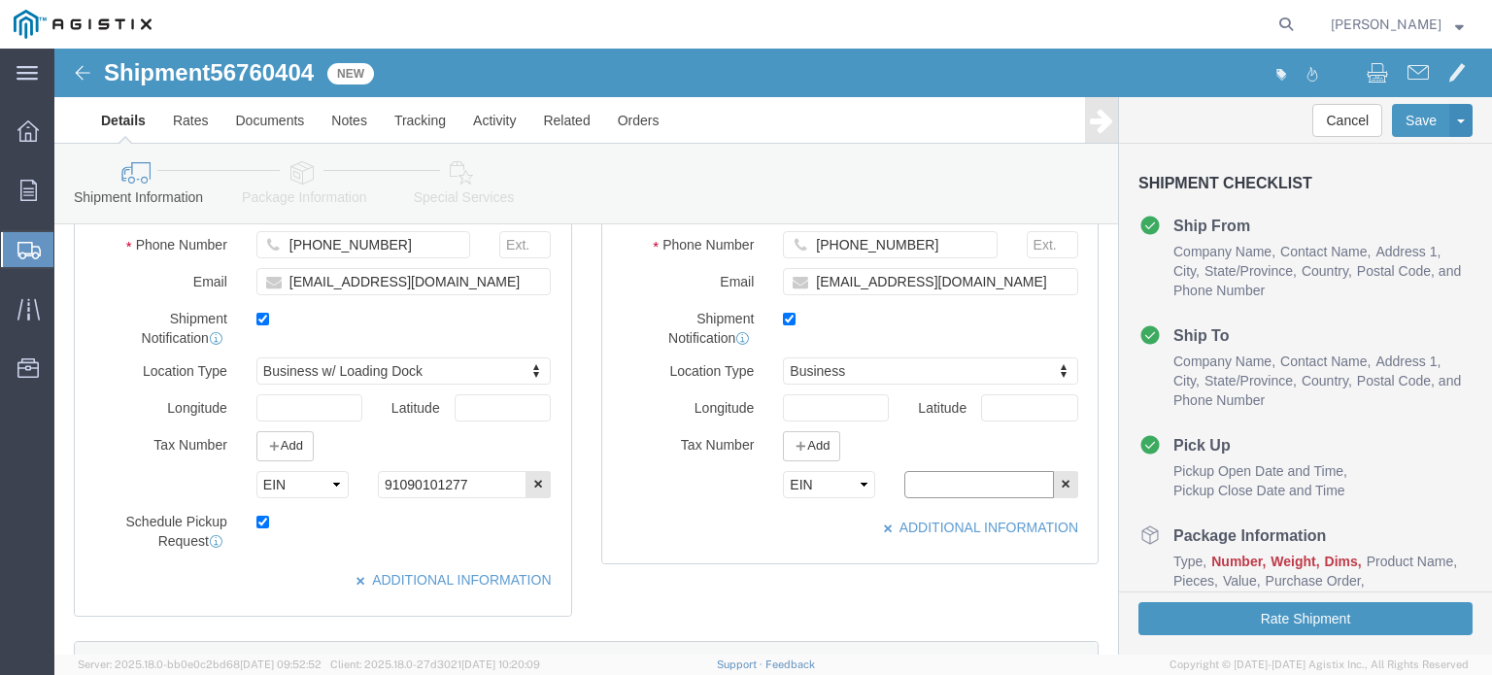
paste input "94074264000"
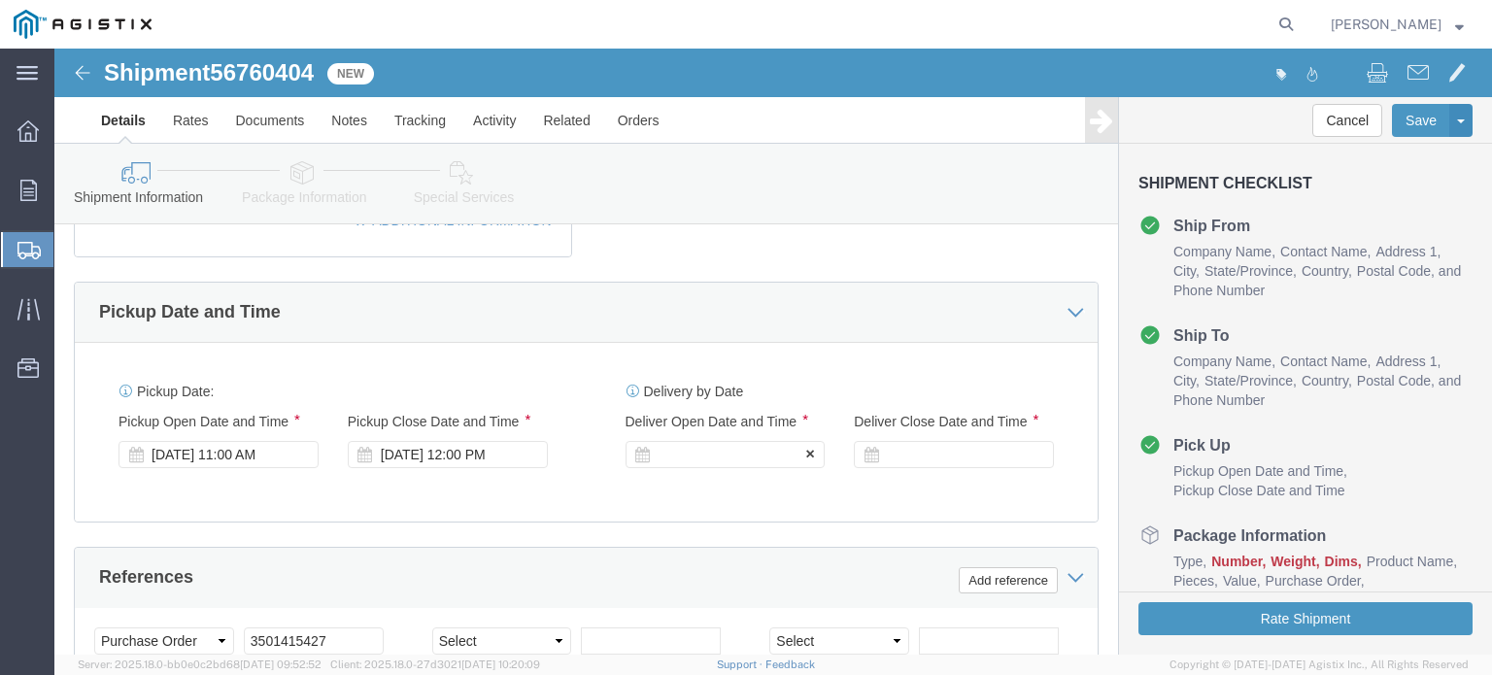
scroll to position [1010, 0]
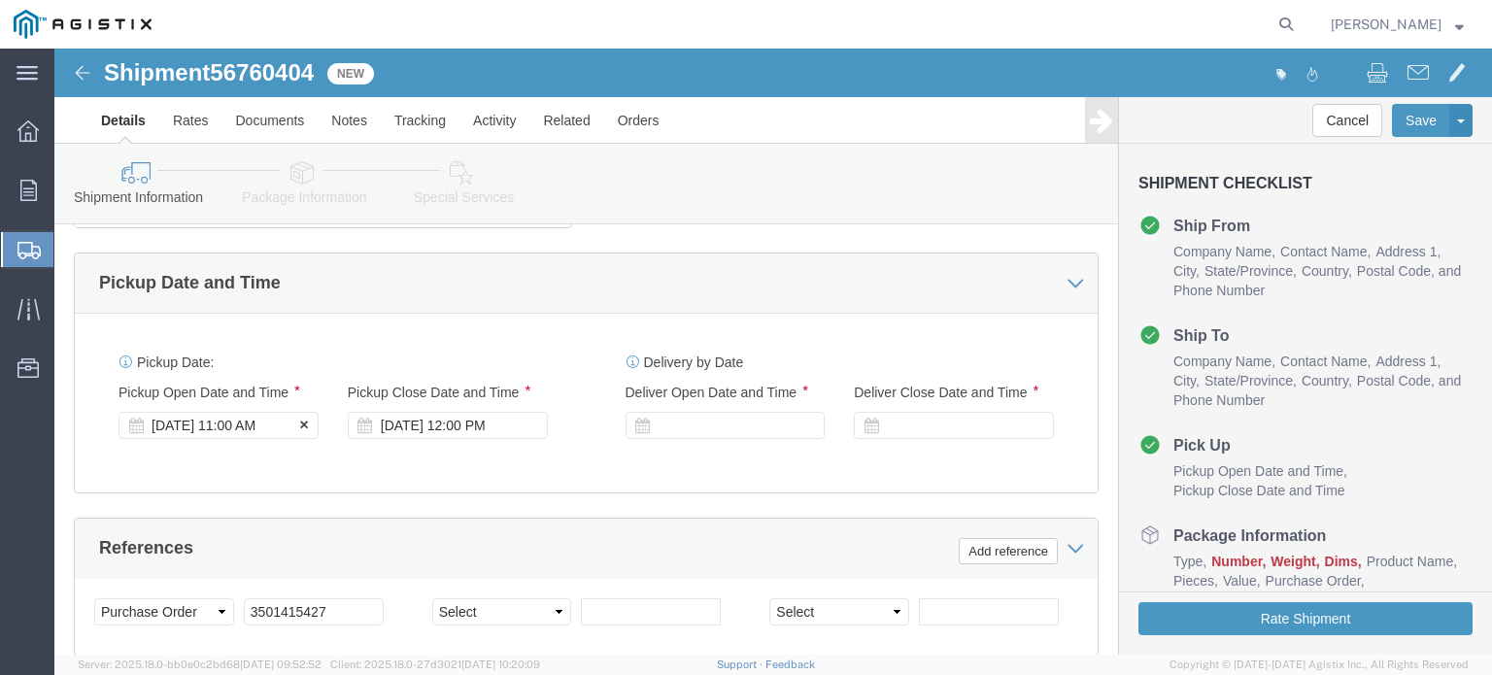
type input "94074264000"
click div "[DATE] 11:00 AM"
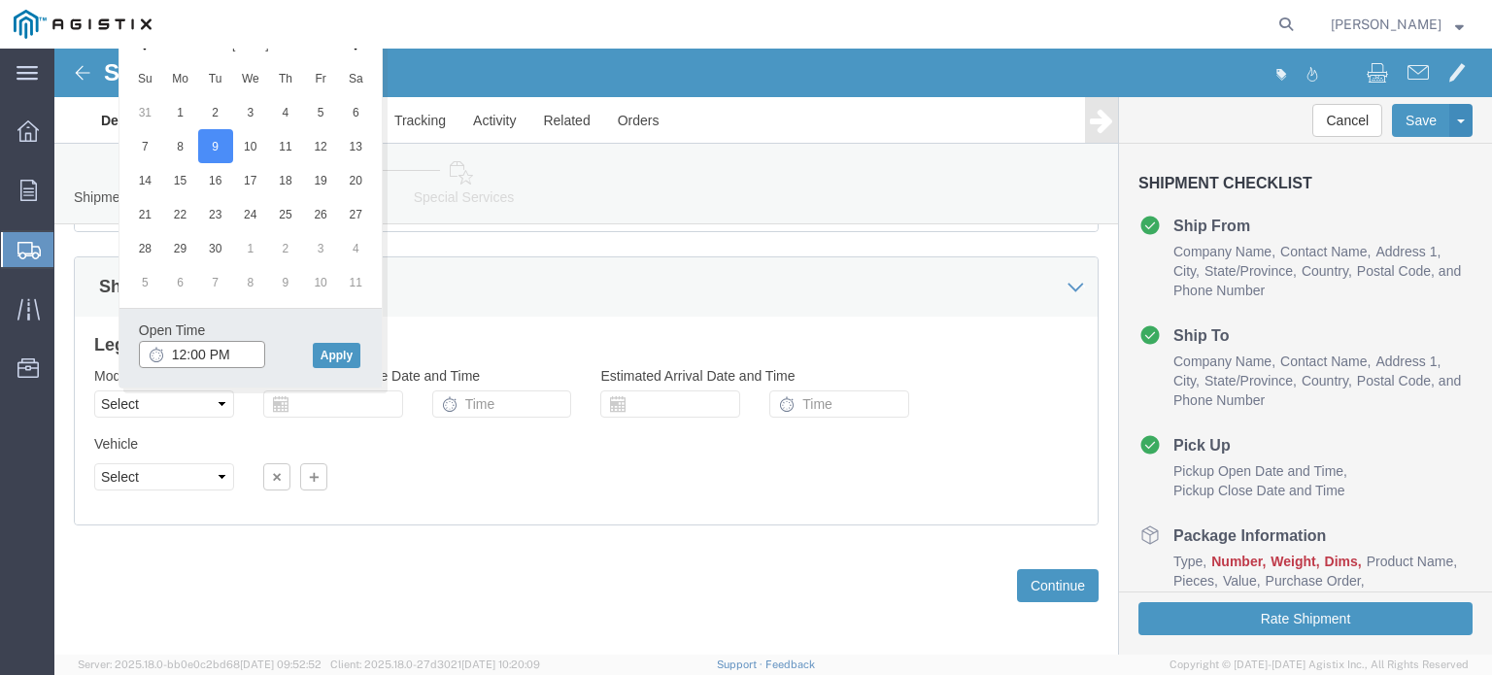
type input "12:00 PM"
click button "Apply"
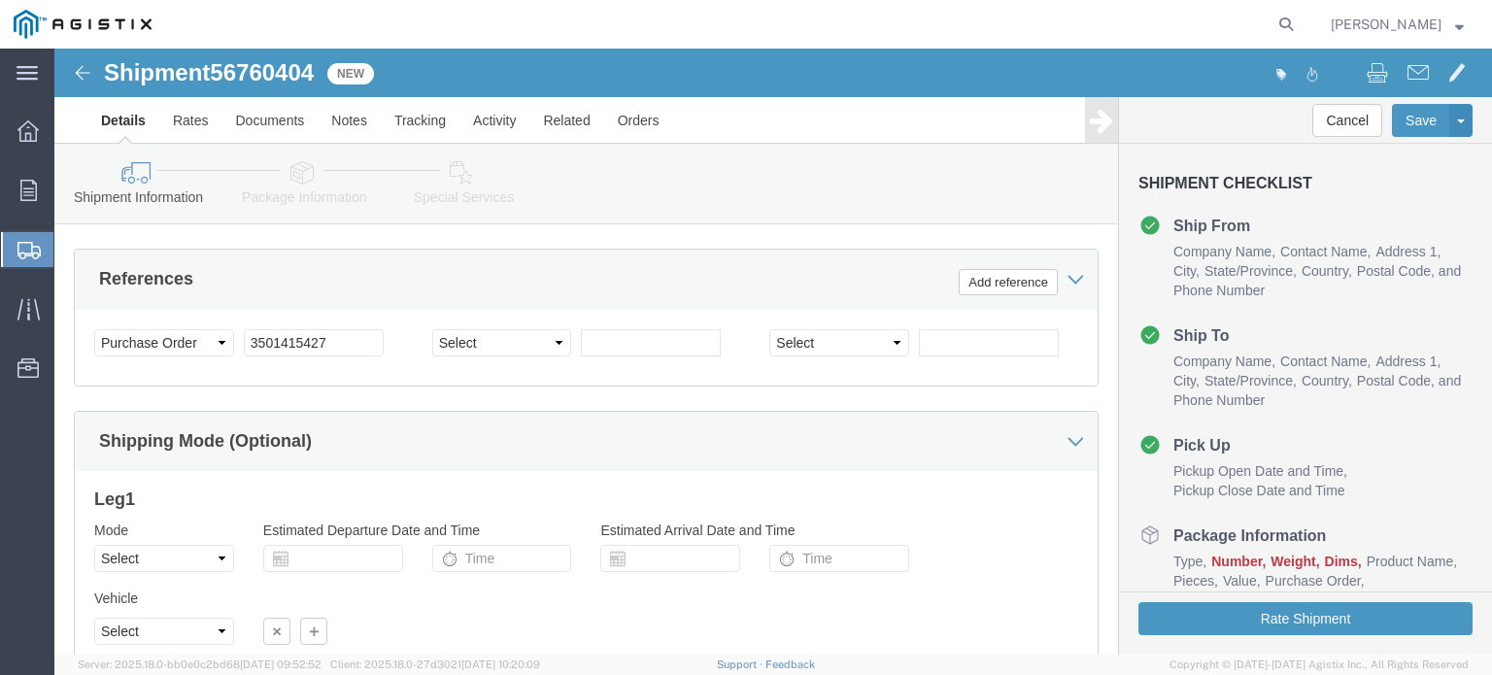
scroll to position [1142, 0]
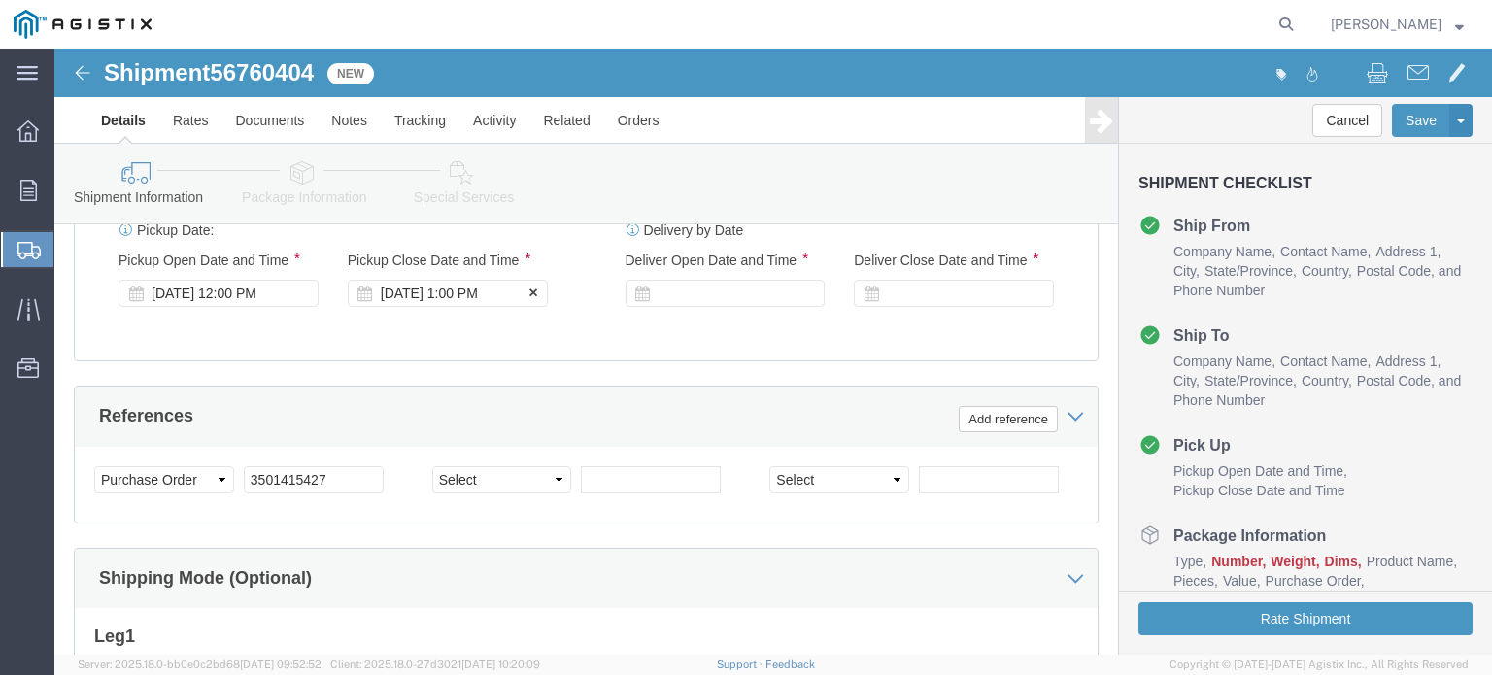
click div "[DATE] 1:00 PM"
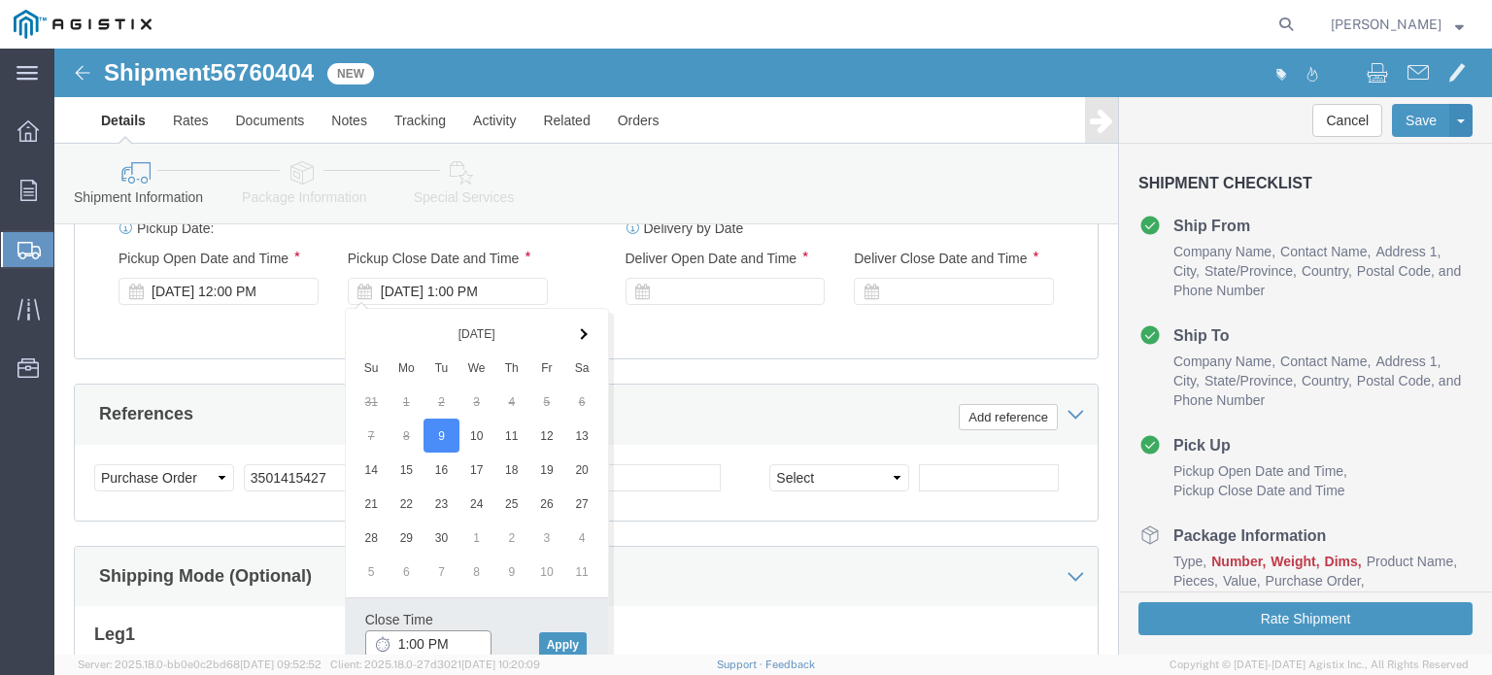
type input "5:00 PM"
click button "Apply"
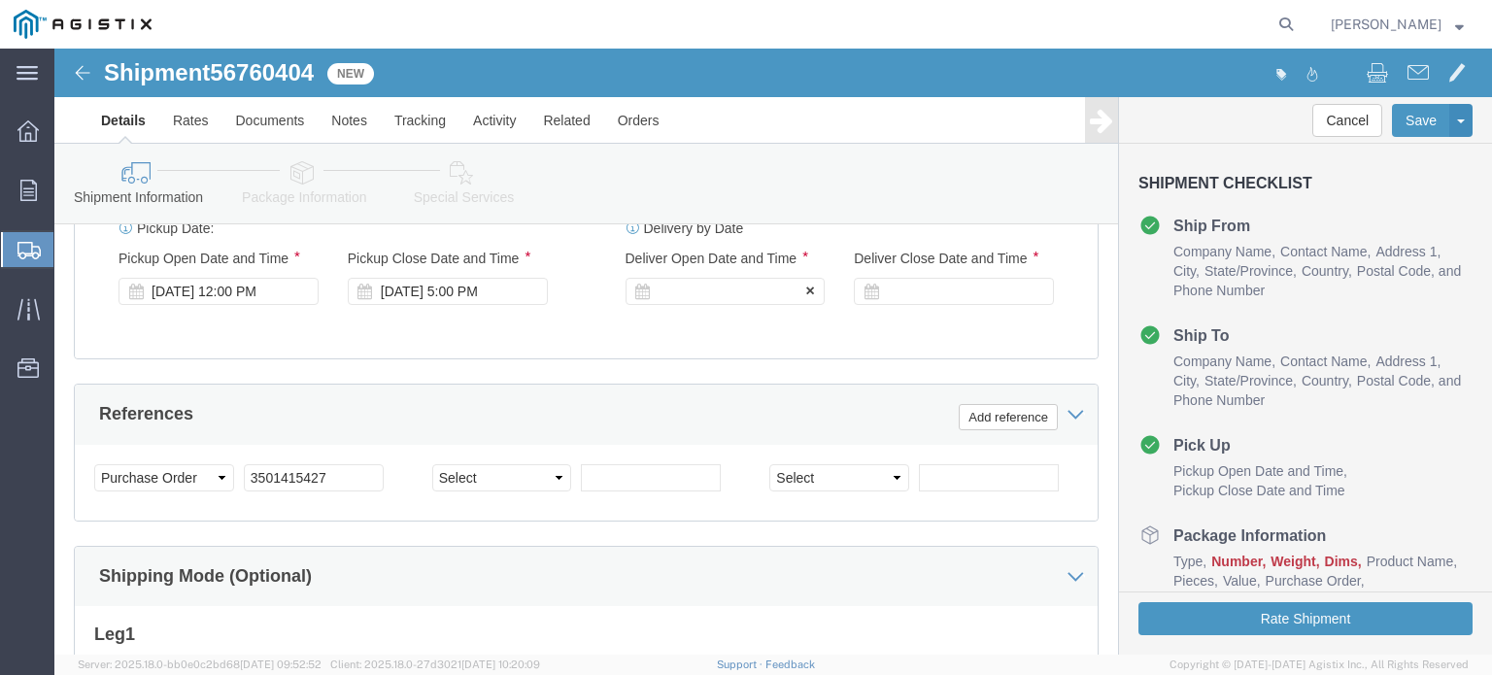
click div
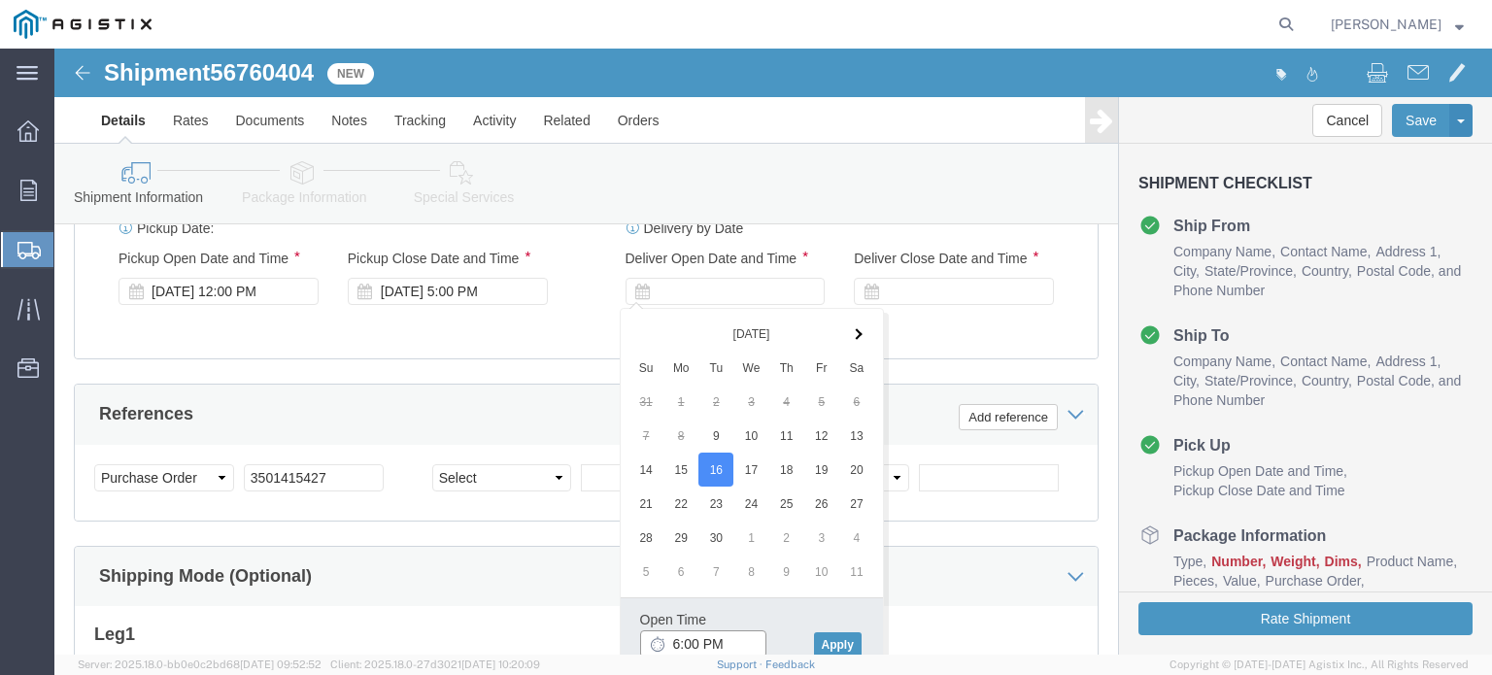
drag, startPoint x: 614, startPoint y: 593, endPoint x: 1065, endPoint y: 390, distance: 494.3
click input "6:00 PM"
type input "9:00 AM"
click button "Apply"
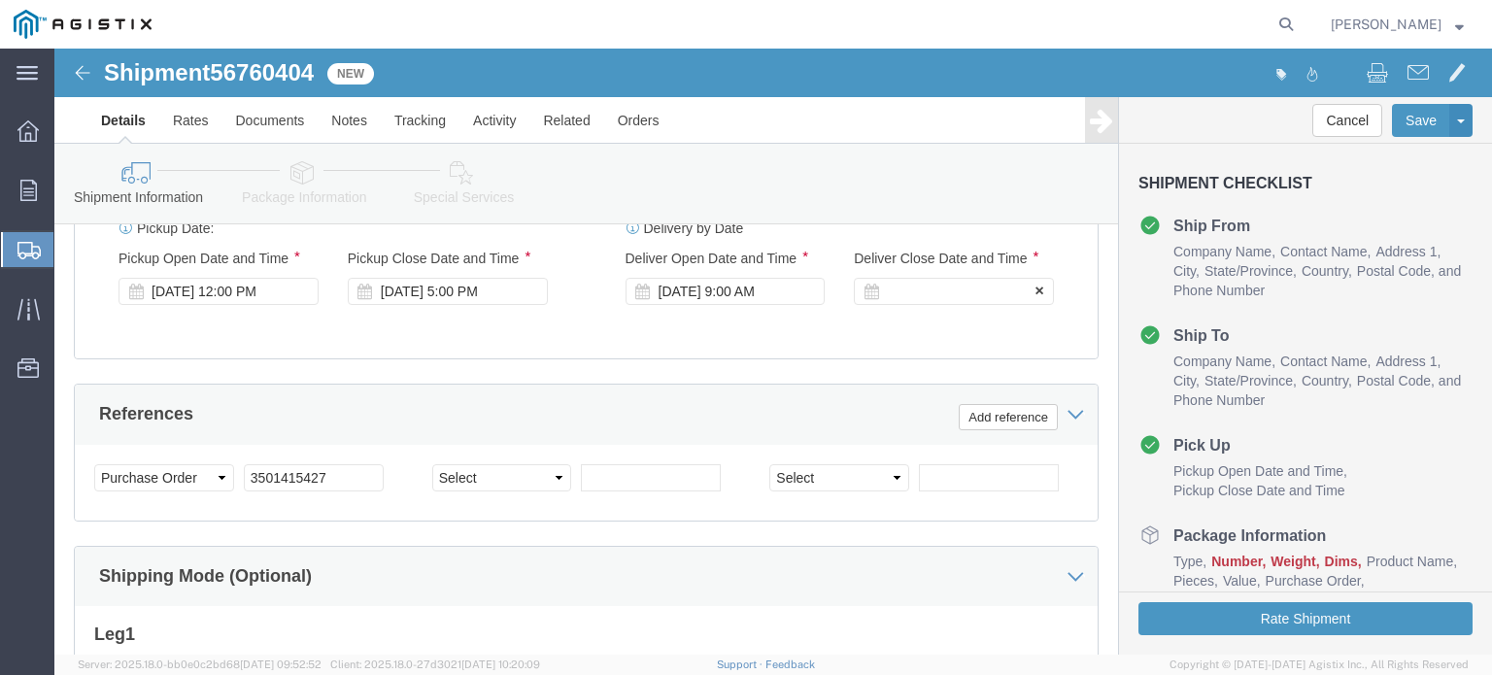
click div
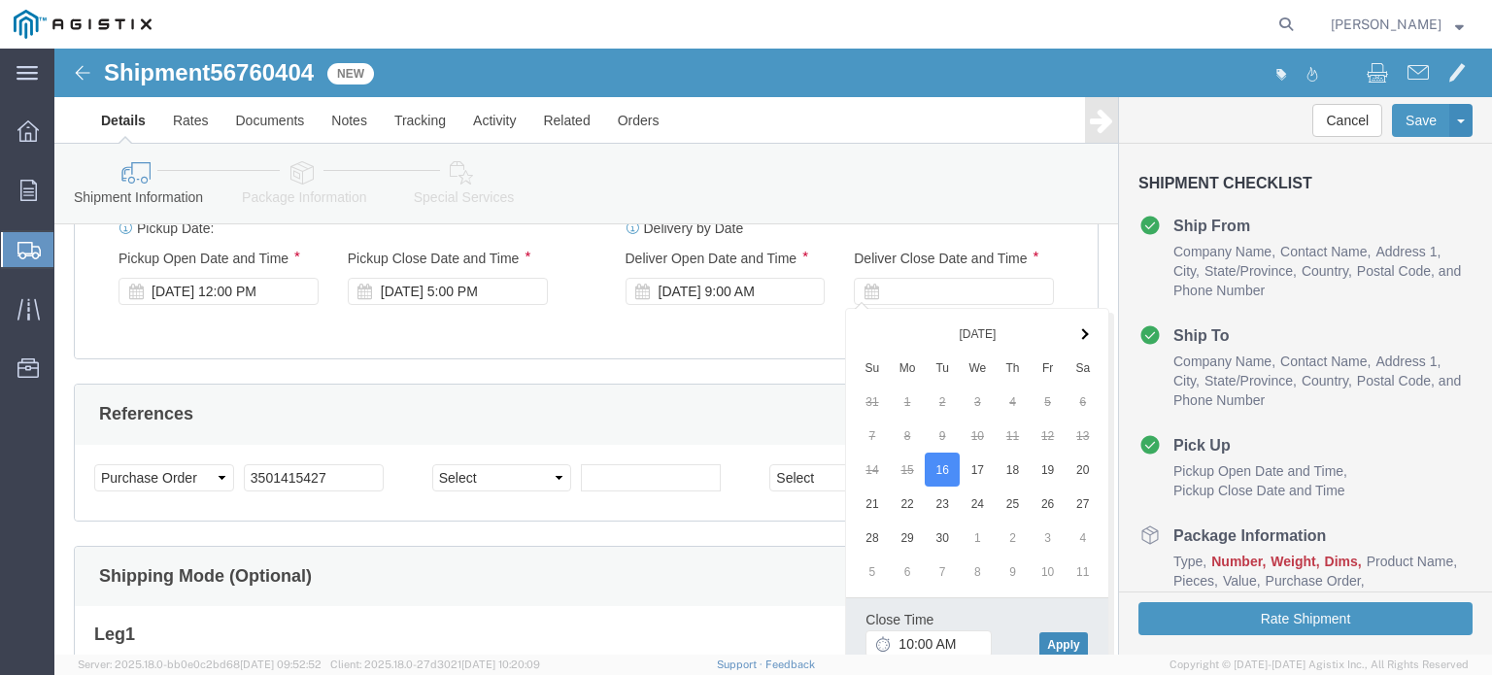
drag, startPoint x: 1000, startPoint y: 601, endPoint x: 999, endPoint y: 592, distance: 9.8
click button "Apply"
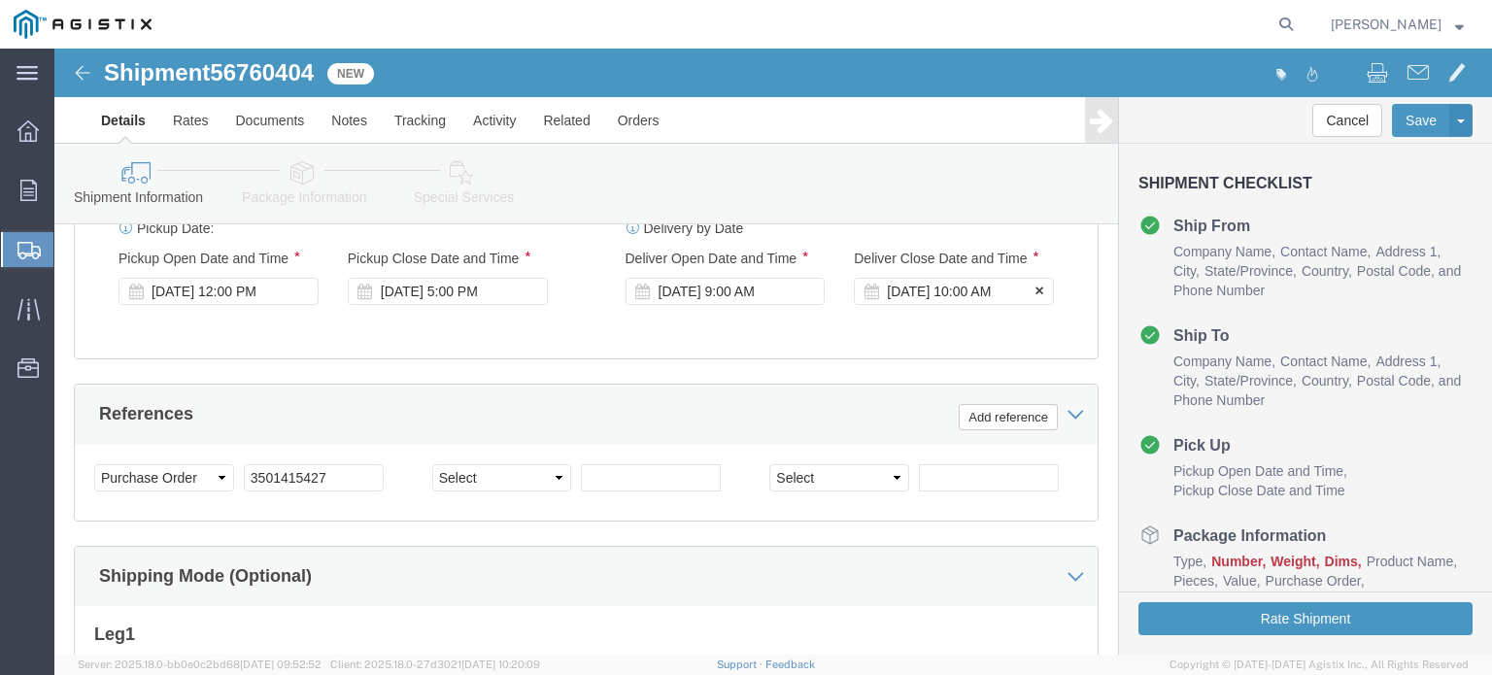
click div "[DATE] 10:00 AM"
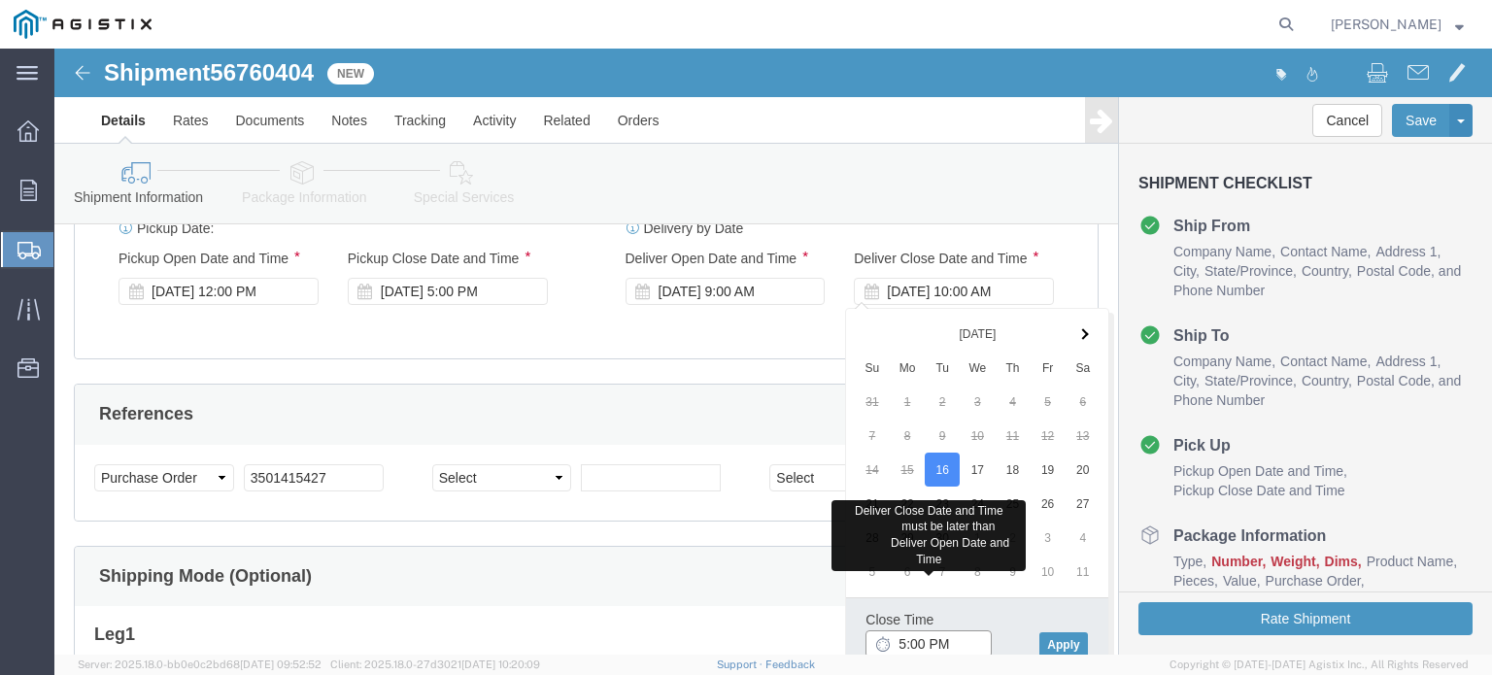
type input "5:00 PM"
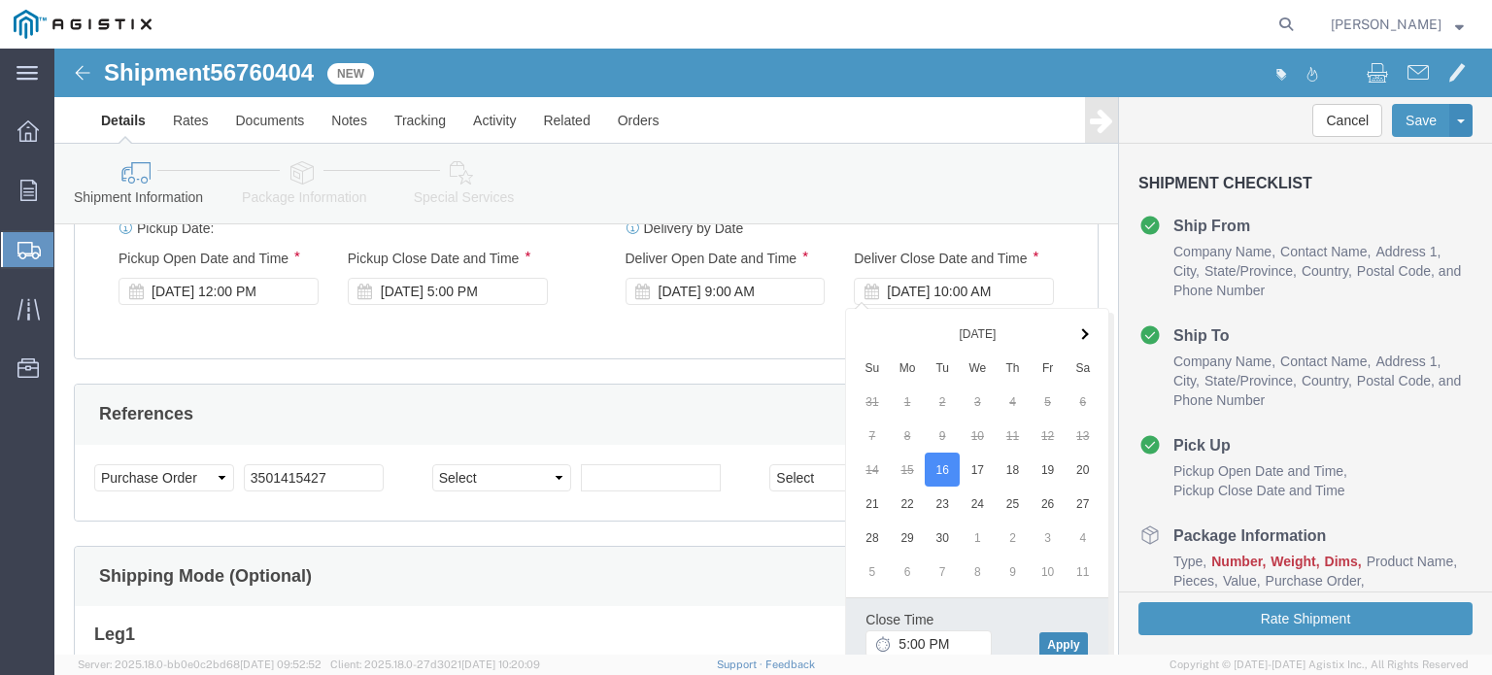
click button "Apply"
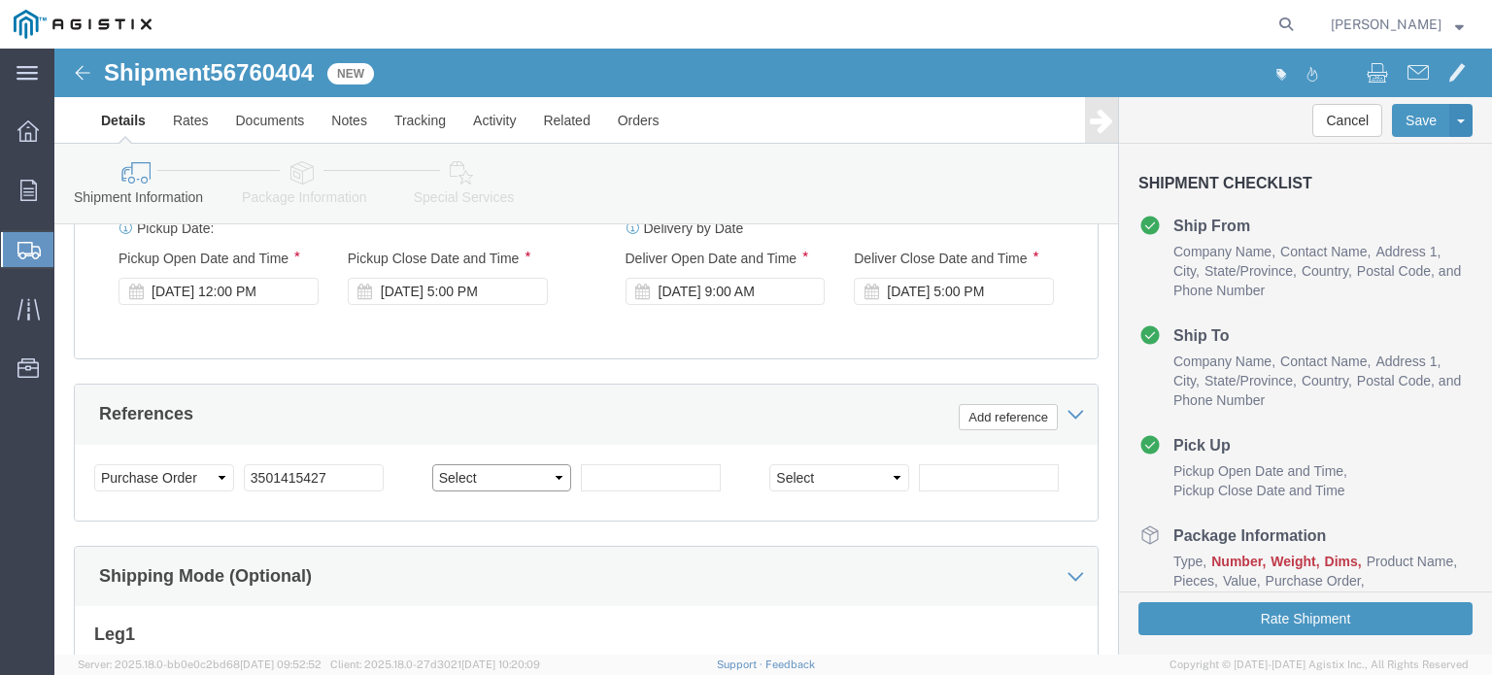
click select "Select Account Type Activity ID Airline Appointment Number ASN Batch Request # …"
select select "PCKSLIP"
click select "Select Account Type Activity ID Airline Appointment Number ASN Batch Request # …"
type input "140809"
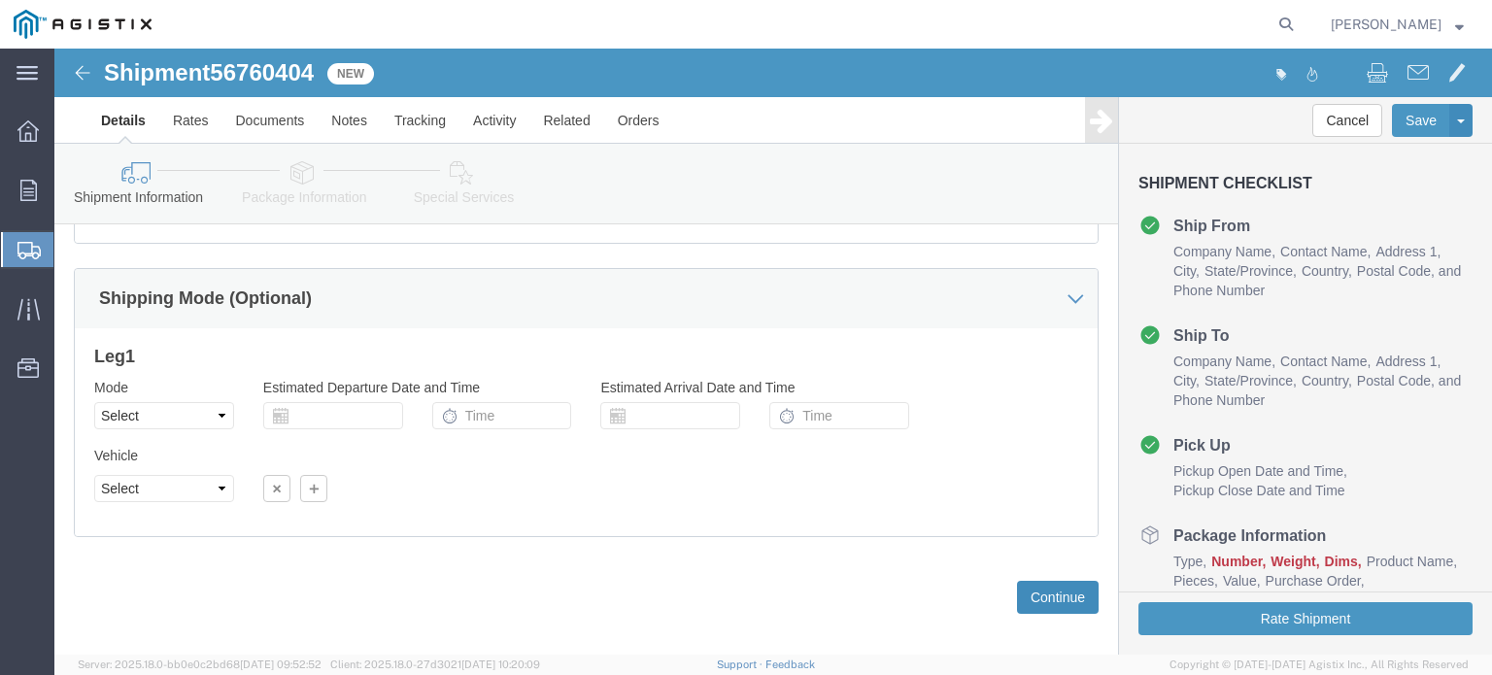
scroll to position [1439, 0]
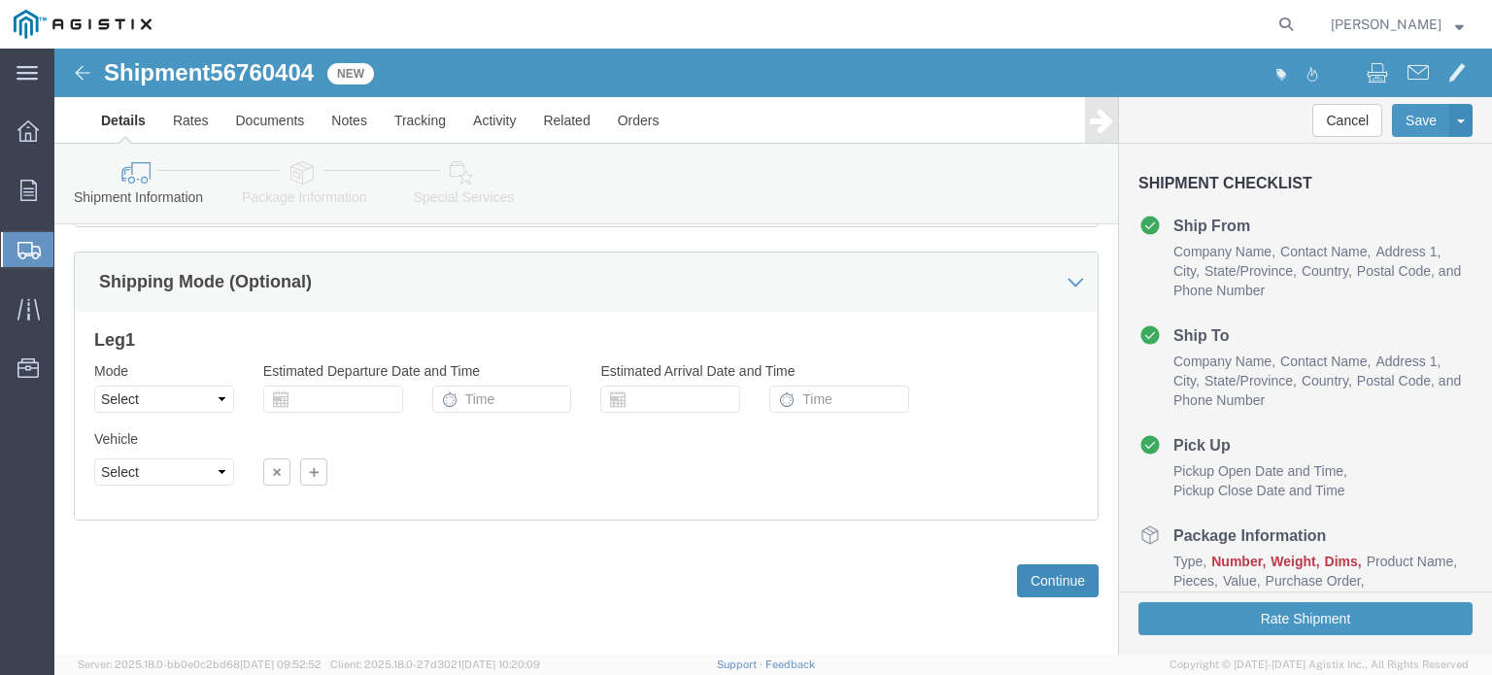
click button "Continue"
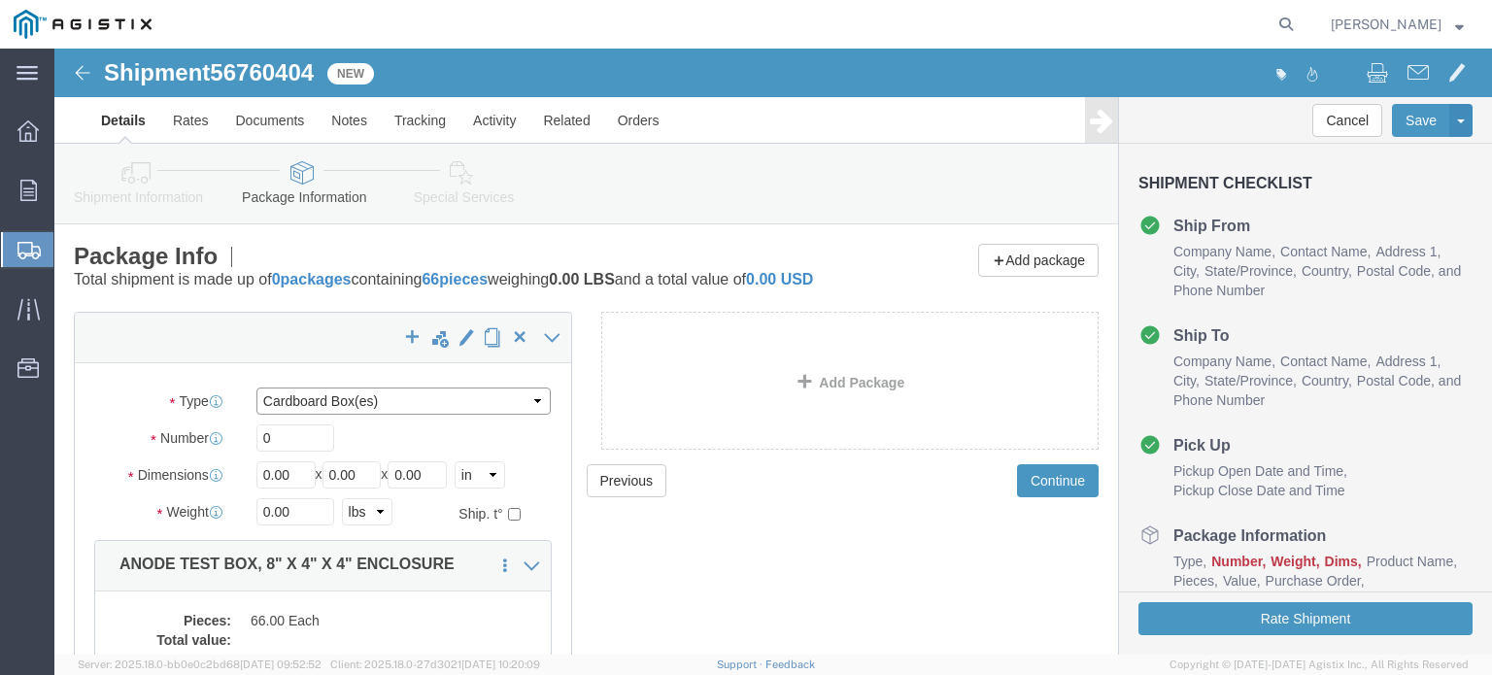
click select "Select Bulk Bundle(s) Cardboard Box(es) Carton(s) Crate(s) Drum(s) (Fiberboard)…"
select select "PSNS"
click select "Select Bulk Bundle(s) Cardboard Box(es) Carton(s) Crate(s) Drum(s) (Fiberboard)…"
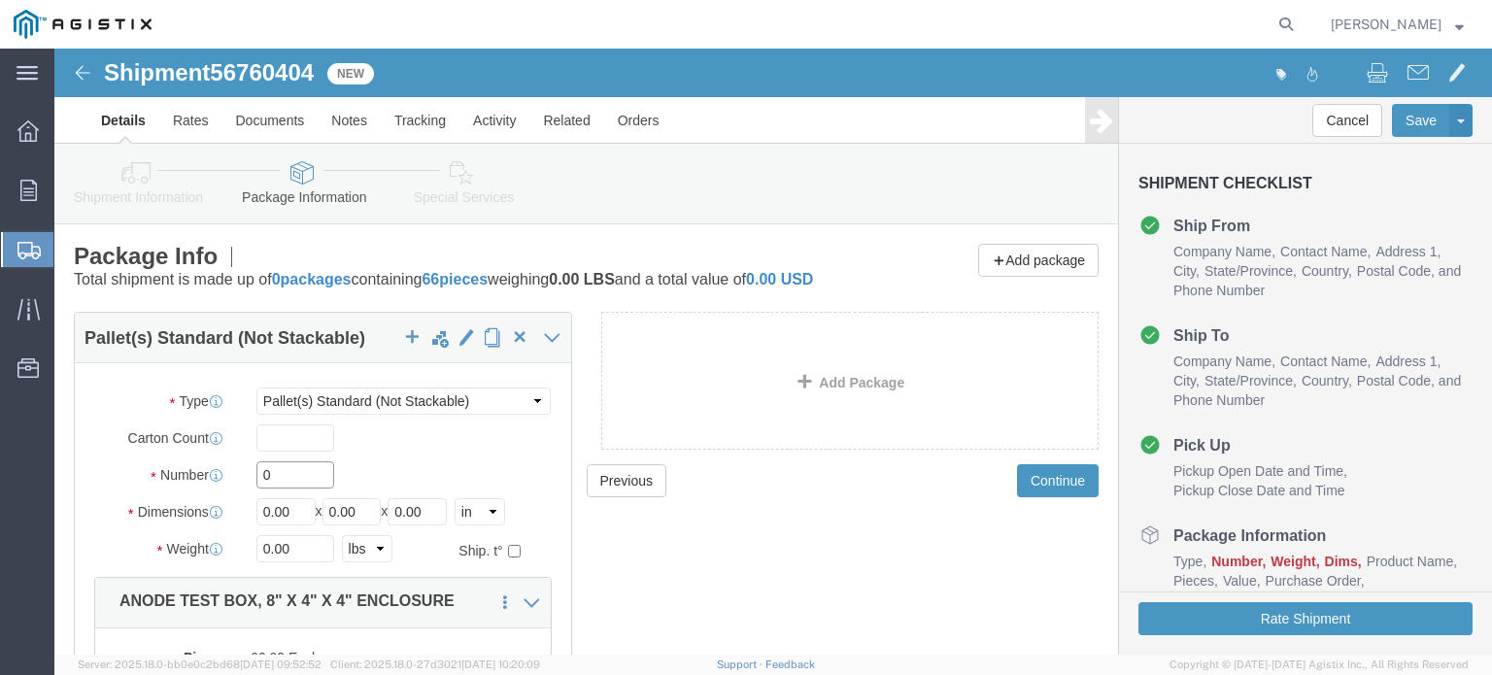
click input "0"
drag, startPoint x: 245, startPoint y: 446, endPoint x: 220, endPoint y: 444, distance: 24.4
click div "Number 0"
type input "1"
type input "48"
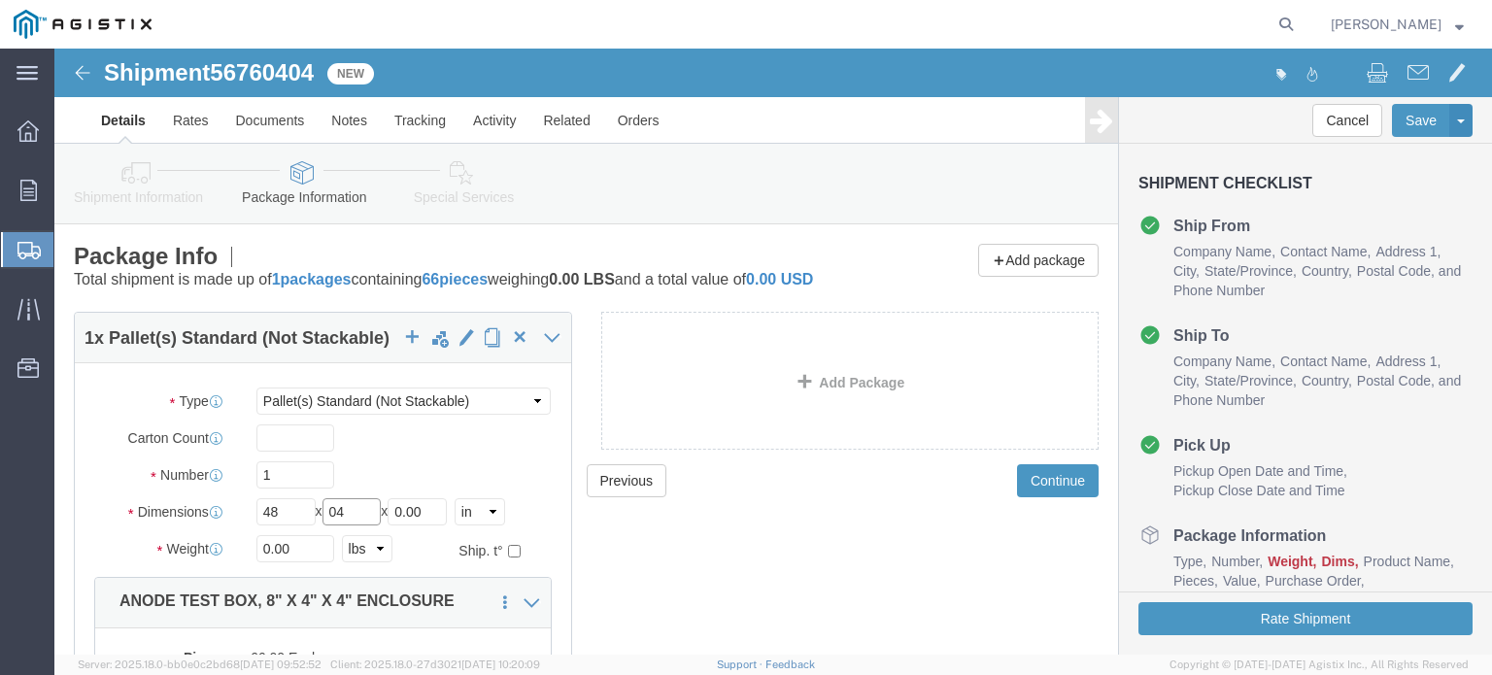
type input "0"
type input "40"
type input "18"
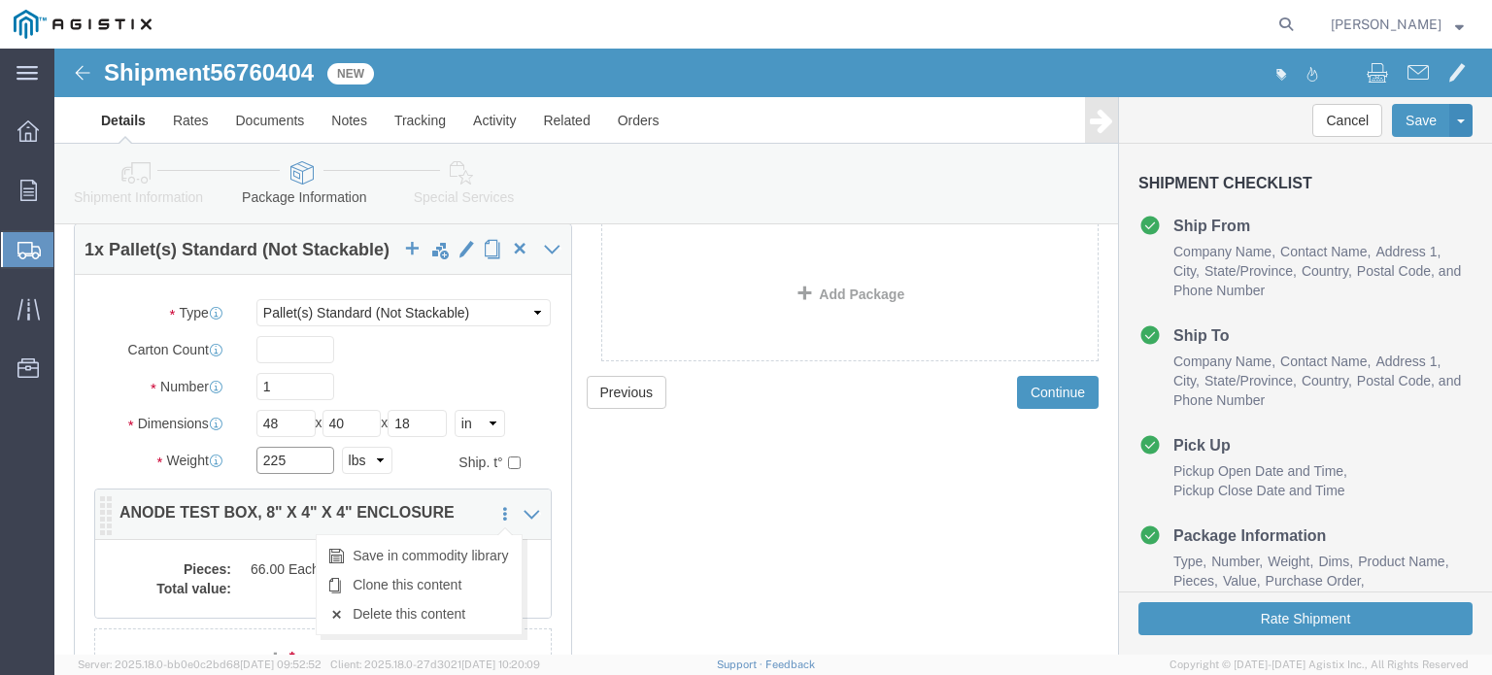
scroll to position [97, 0]
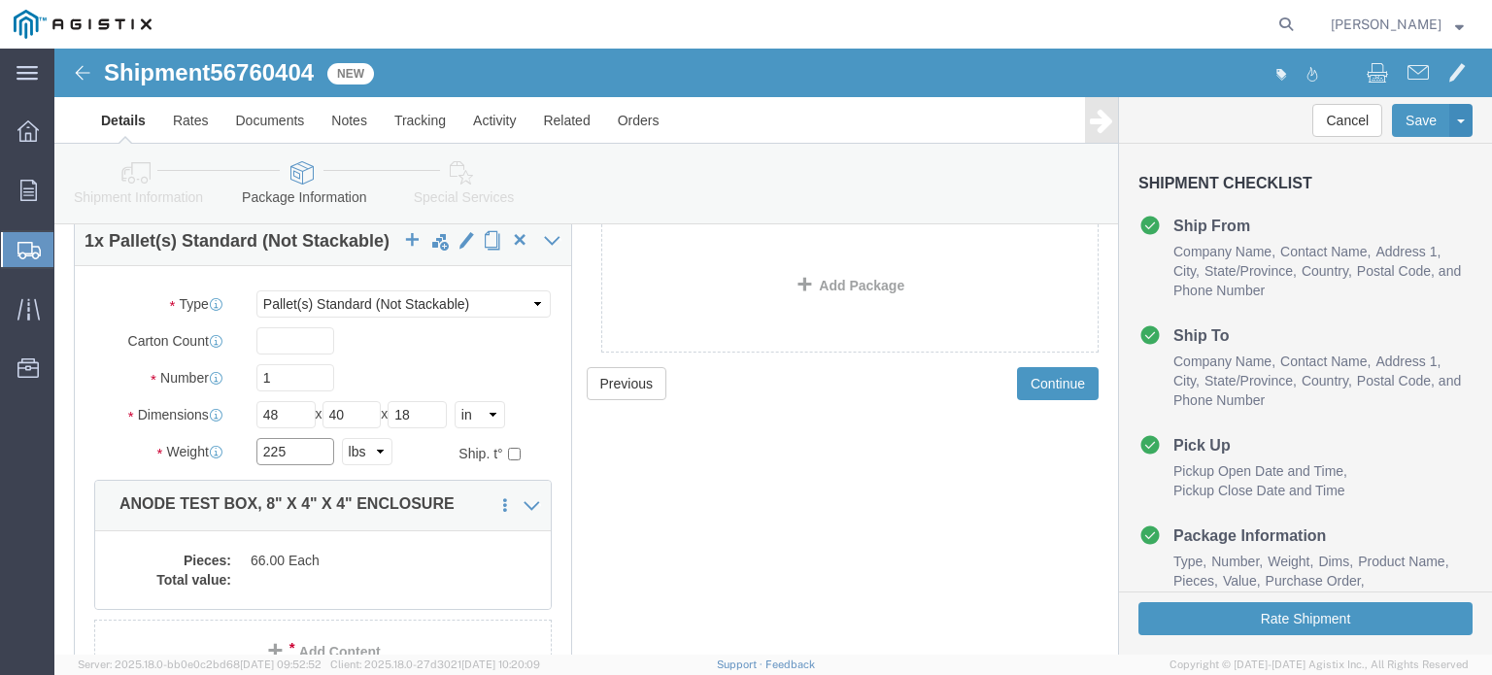
type input "225"
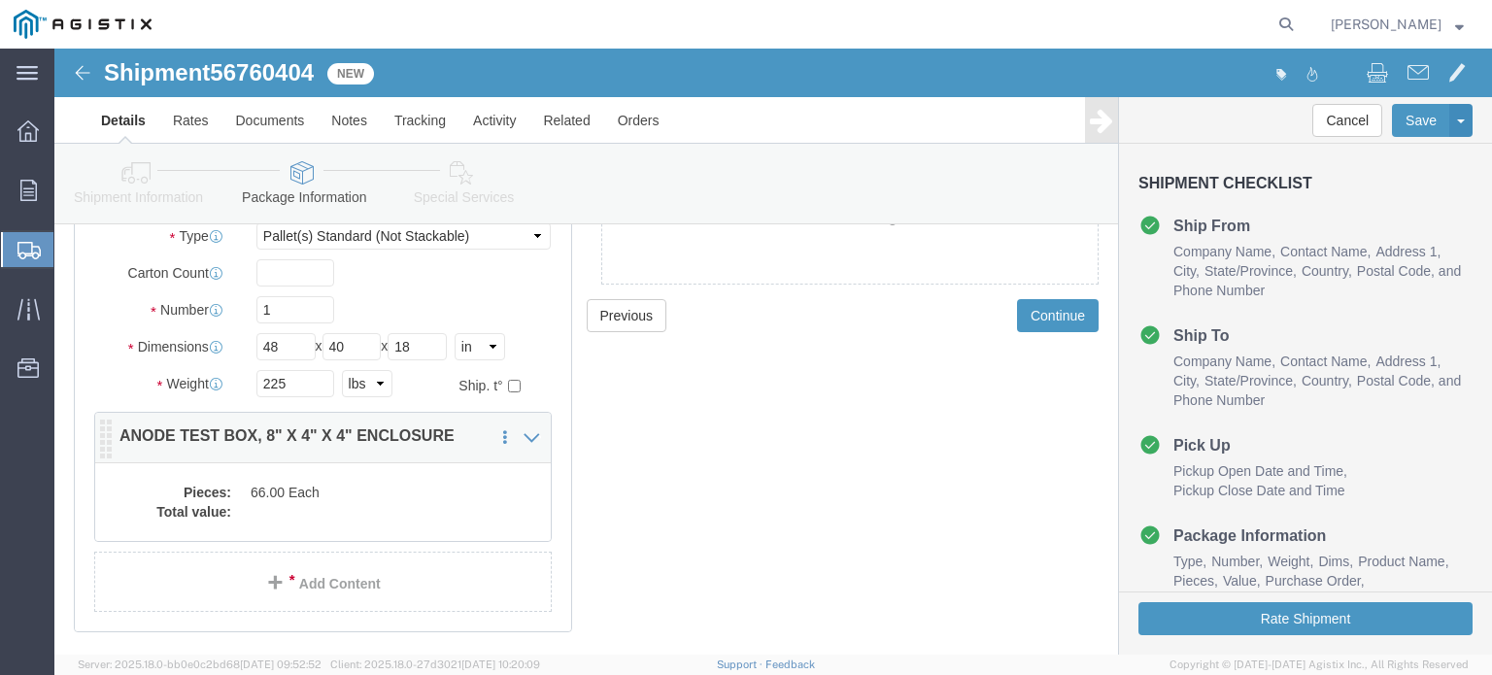
scroll to position [246, 0]
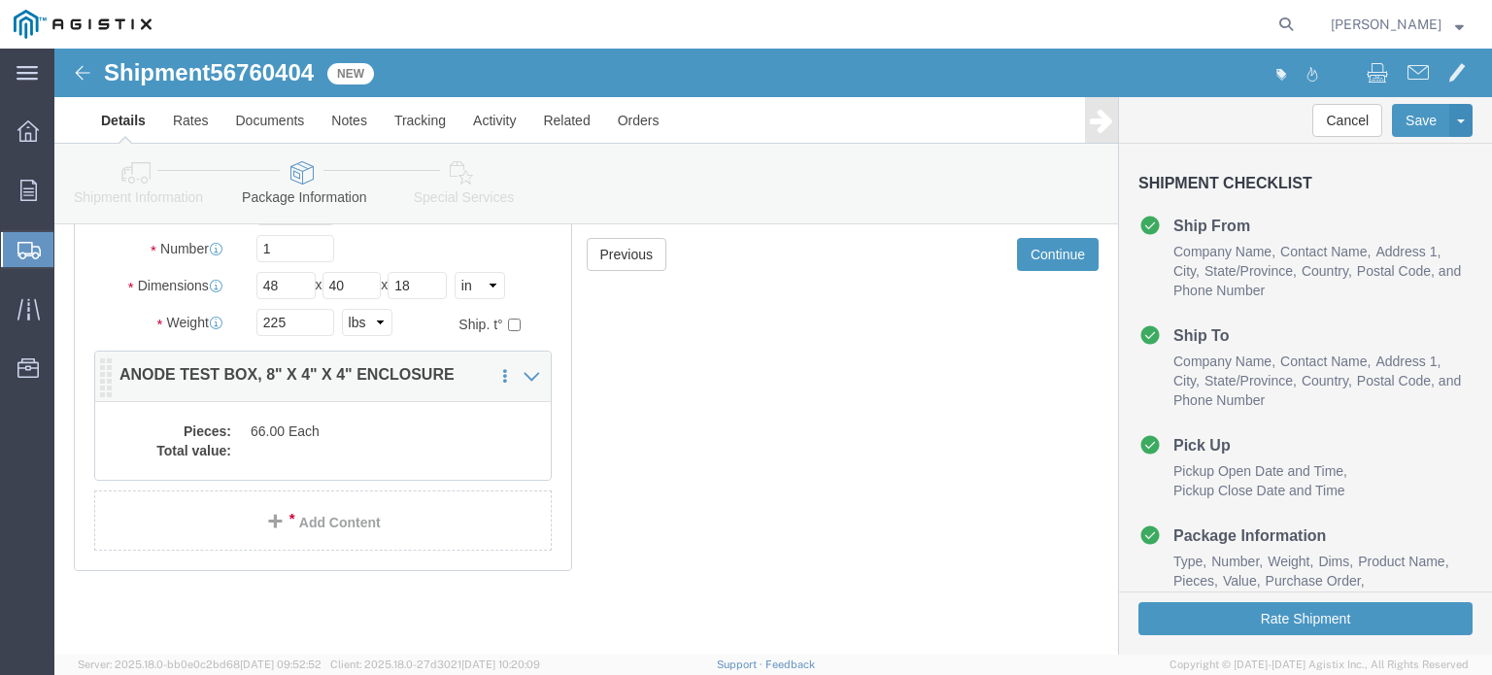
click p "ANODE TEST BOX, 8" X 4" X 4" ENCLOSURE"
click dd "66.00 Each"
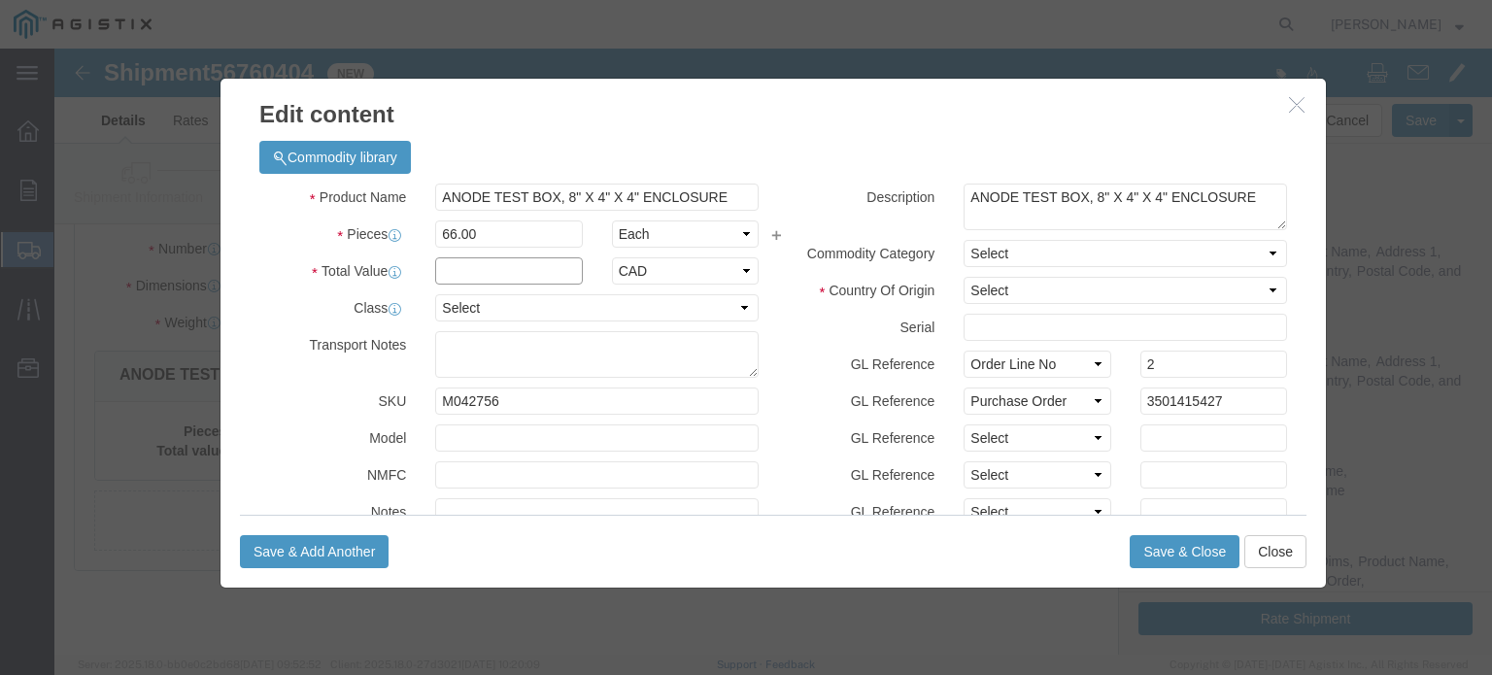
drag, startPoint x: 392, startPoint y: 221, endPoint x: 404, endPoint y: 233, distance: 16.5
click input "text"
type input "26332.02"
select select "USD"
click select "Select 50 55 60 65 70 85 92.5 100 125 175 250 300 400"
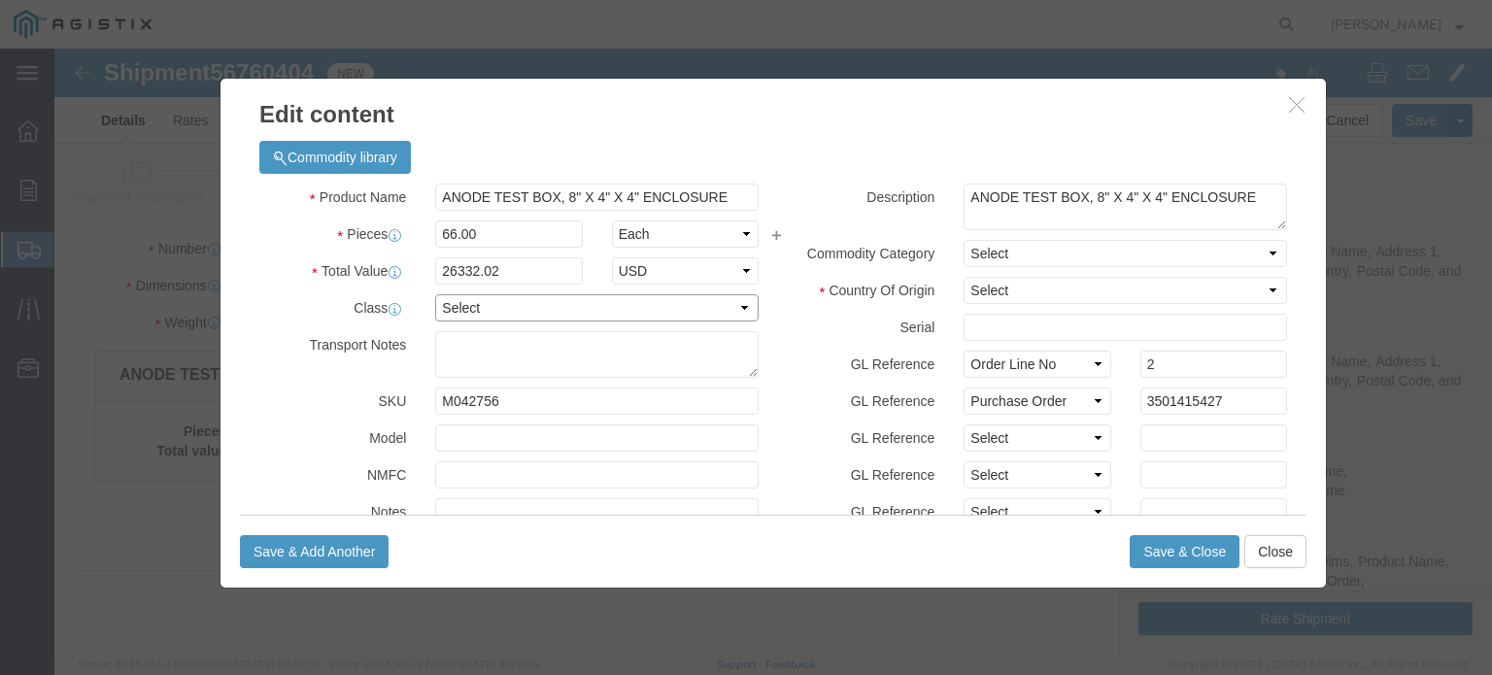
select select "92.5"
click select "Select 50 55 60 65 70 85 92.5 100 125 175 250 300 400"
click input "text"
type input "18894"
click select "Select [GEOGRAPHIC_DATA] [GEOGRAPHIC_DATA] [GEOGRAPHIC_DATA] [GEOGRAPHIC_DATA] …"
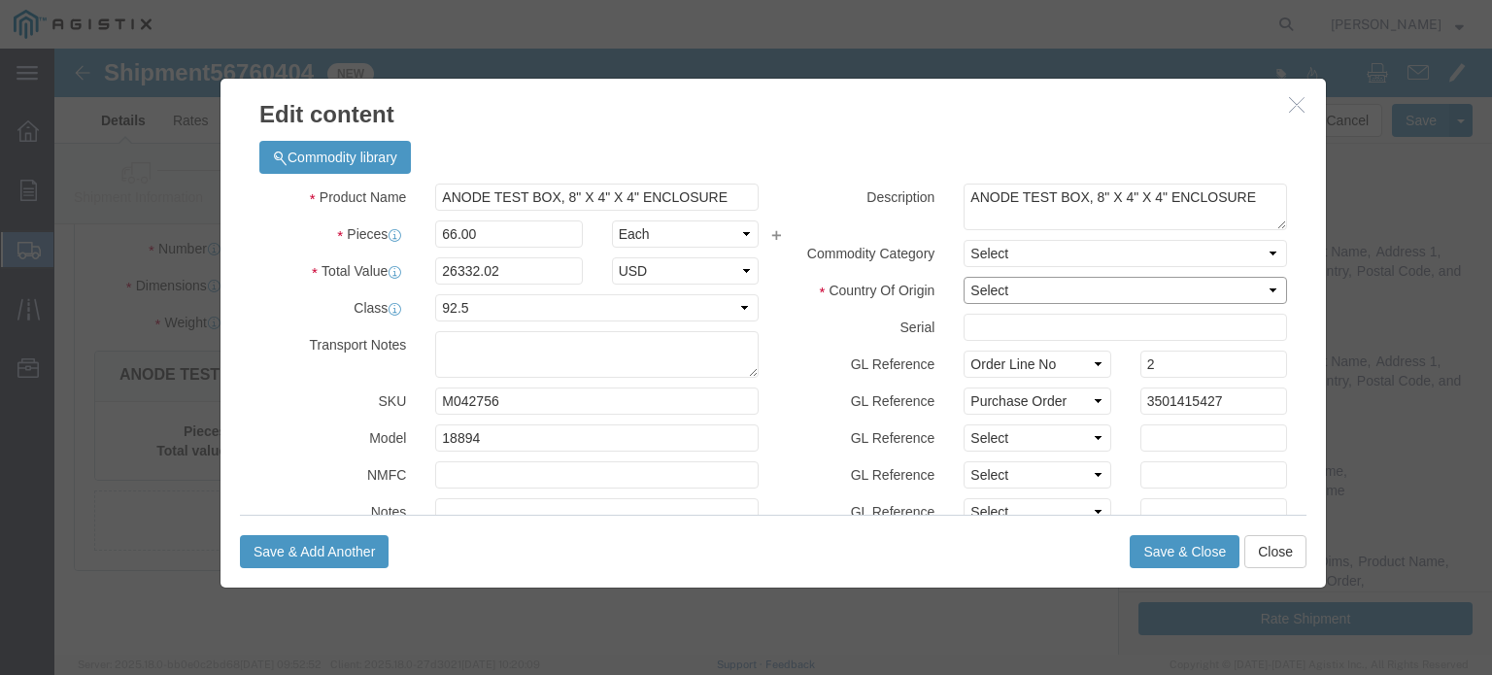
select select "CA"
click select "Select [GEOGRAPHIC_DATA] [GEOGRAPHIC_DATA] [GEOGRAPHIC_DATA] [GEOGRAPHIC_DATA] …"
click select "Select Account Type Activity ID Airline Appointment Number ASN Batch Number Bil…"
select select "PCKSLIP"
click select "Select Account Type Activity ID Airline Appointment Number ASN Batch Number Bil…"
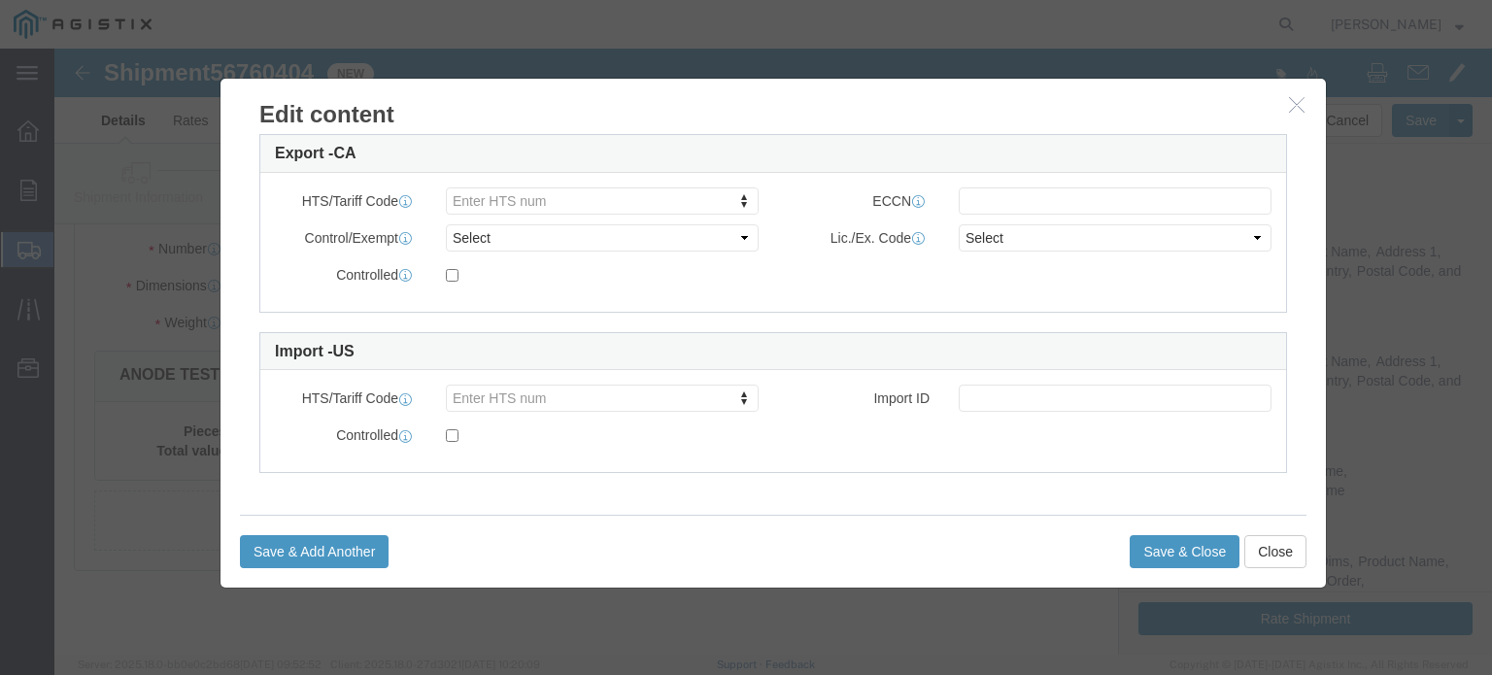
scroll to position [446, 0]
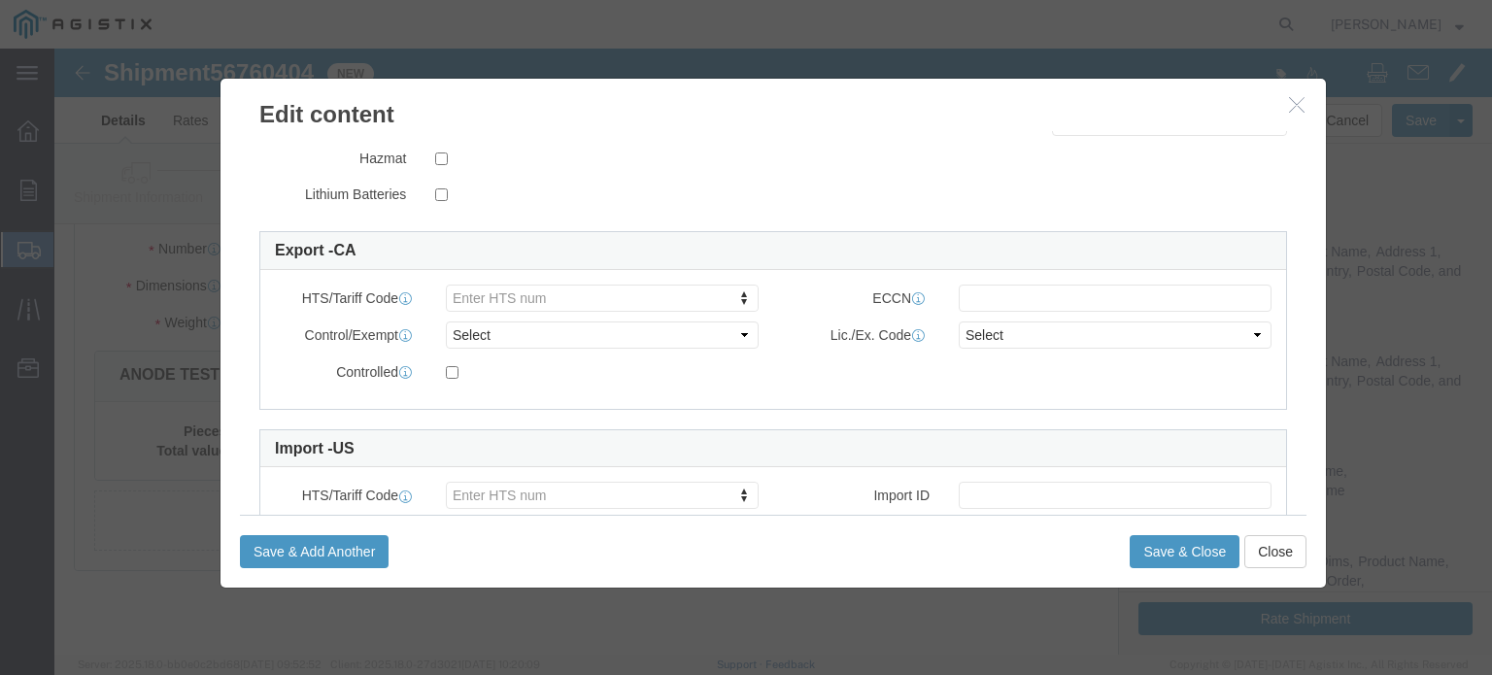
type input "140809"
paste input "8536.90.8530"
type input "8536.90.8530"
click button "Save & Close"
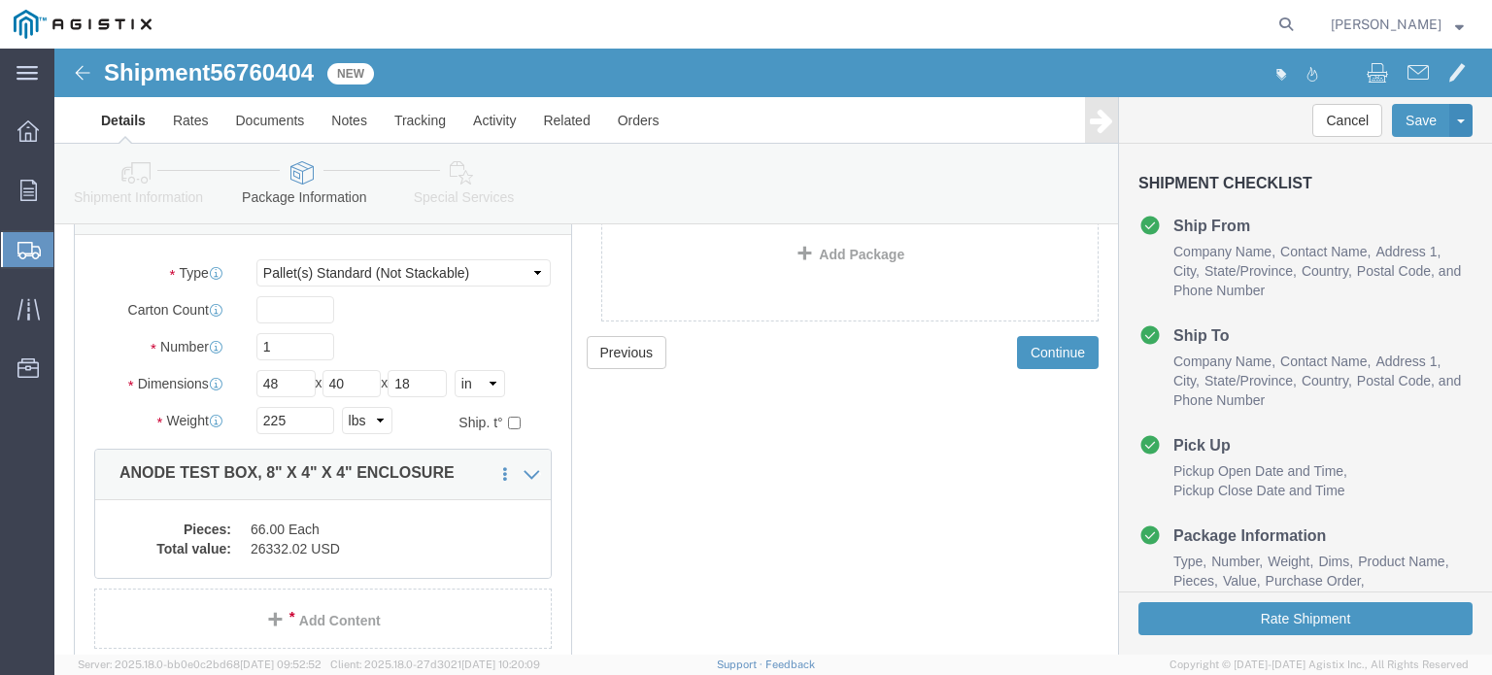
scroll to position [0, 0]
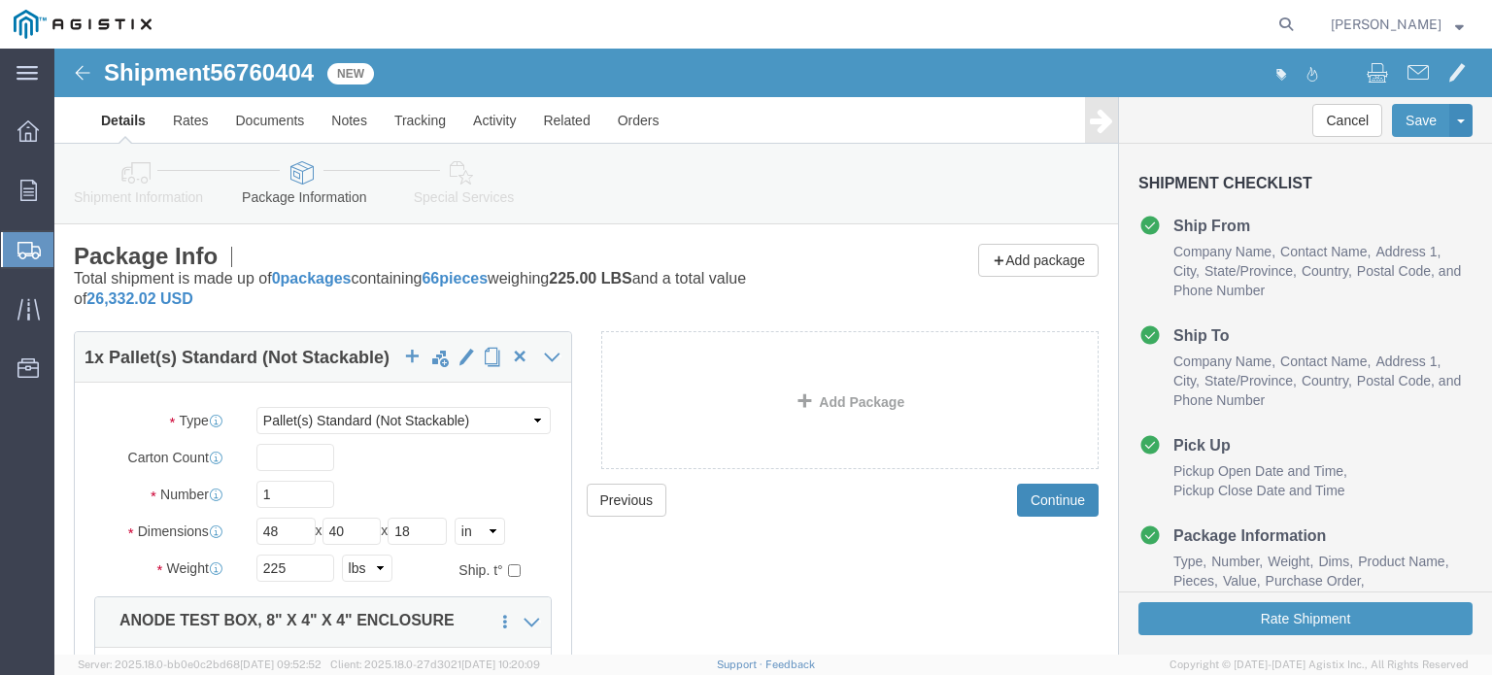
click button "Continue"
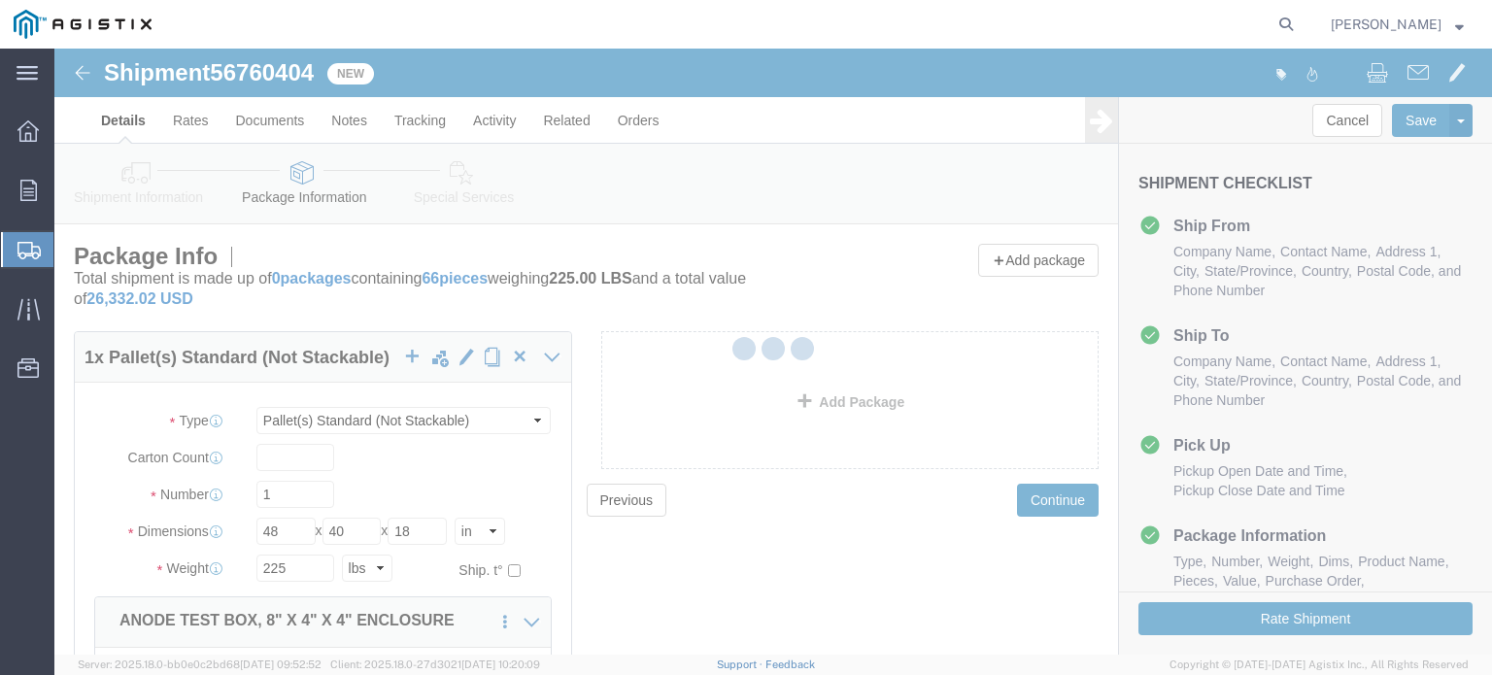
select select
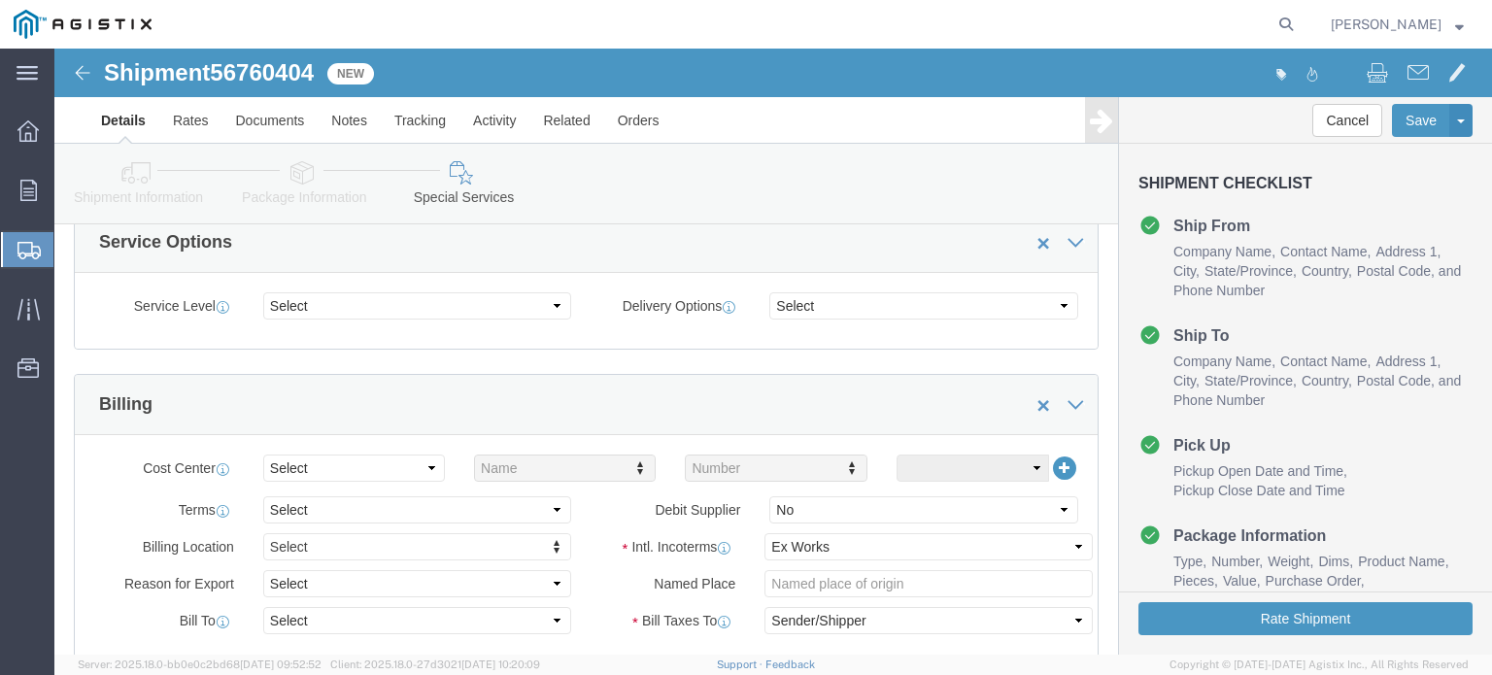
scroll to position [583, 0]
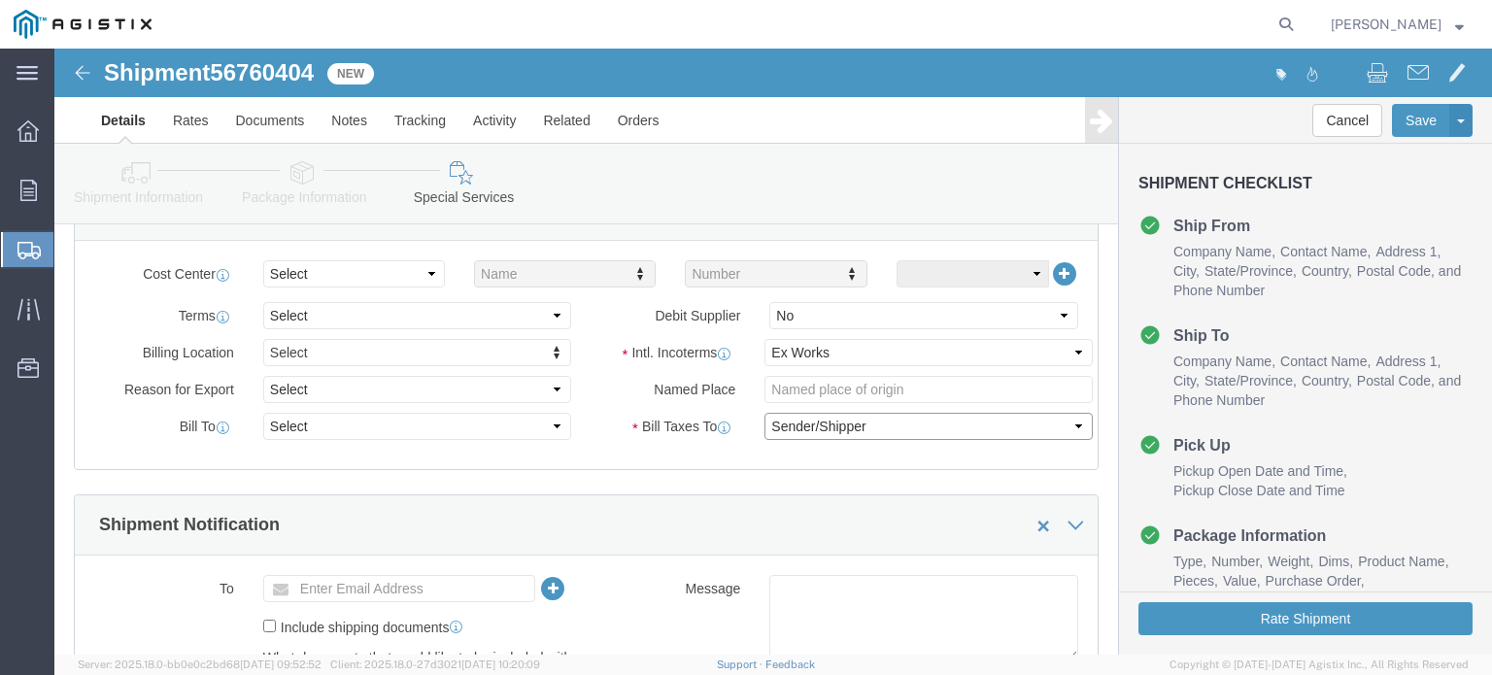
drag, startPoint x: 763, startPoint y: 375, endPoint x: 764, endPoint y: 386, distance: 10.7
click select "Select Recipient Account Sender/Shipper Third Party Account"
select select "RCPN"
click select "Select Recipient Account Sender/Shipper Third Party Account"
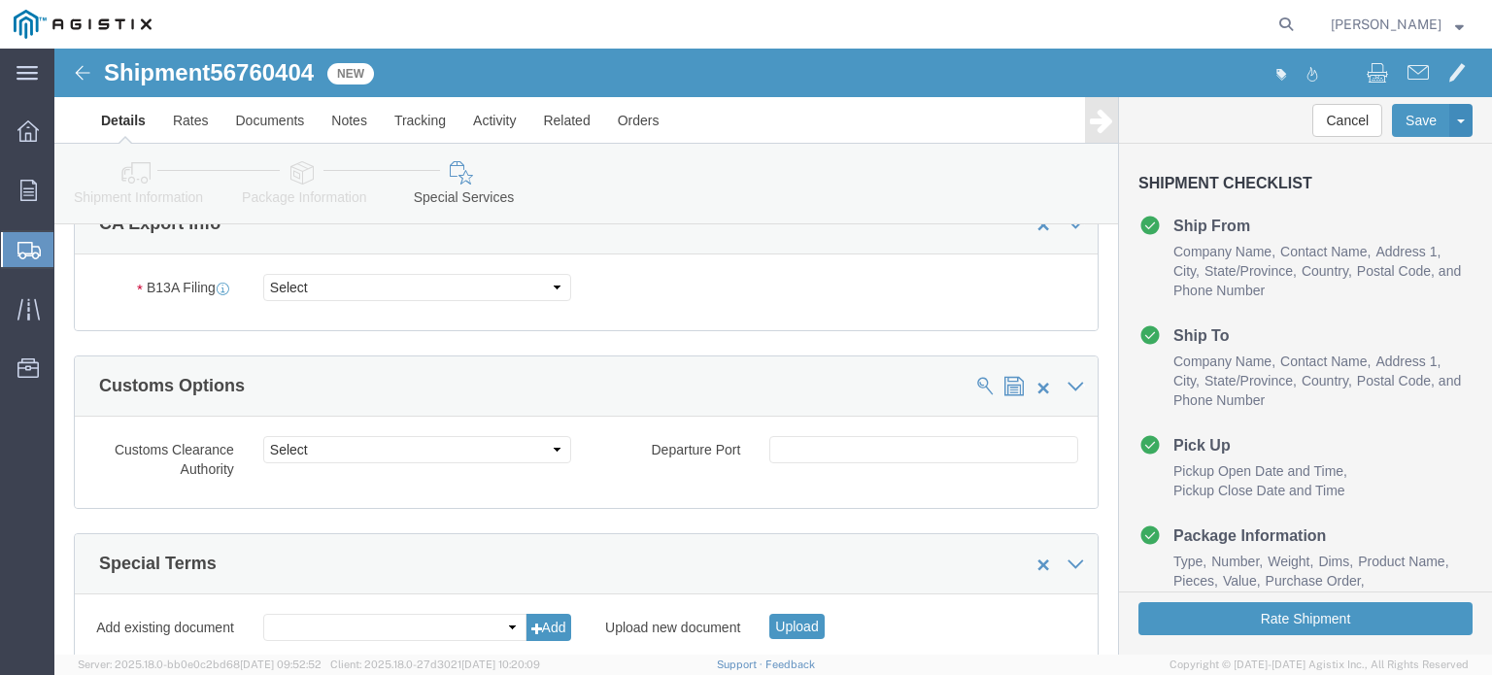
scroll to position [1429, 0]
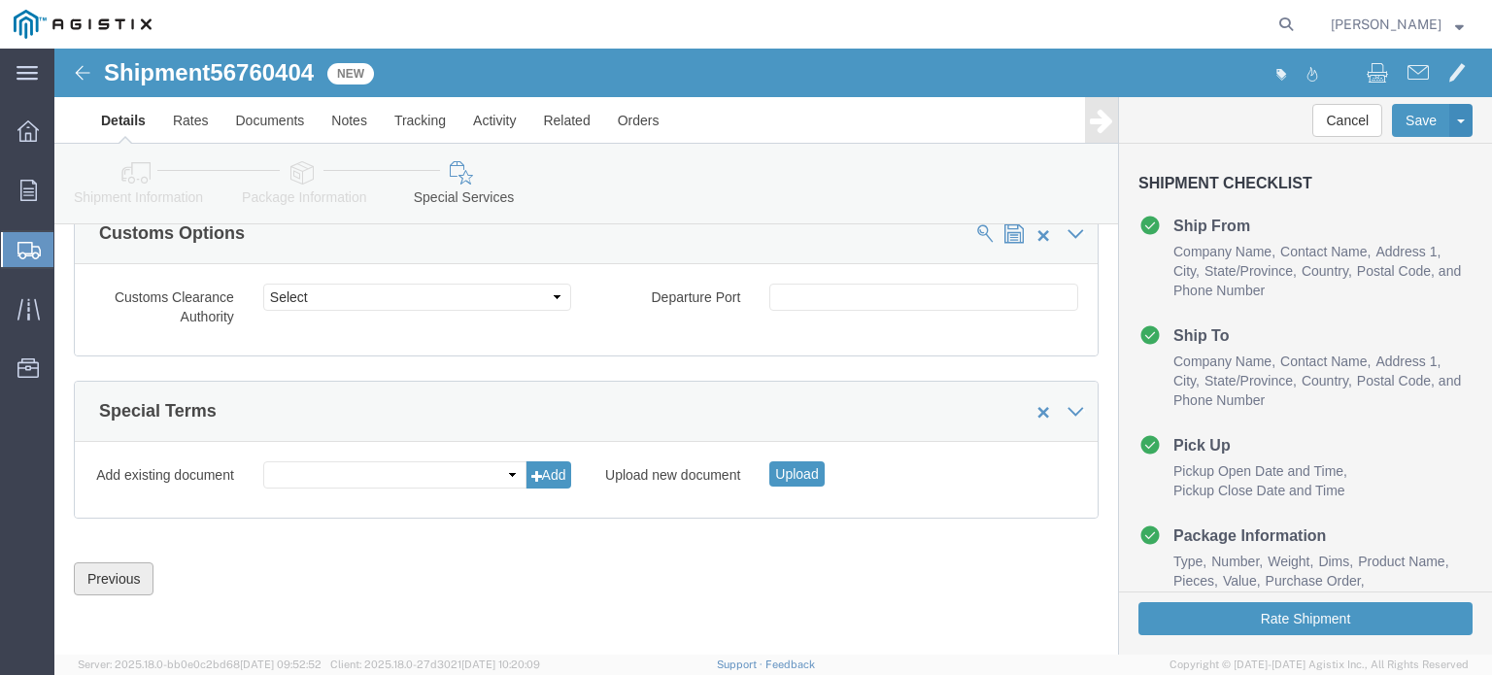
click button "Previous"
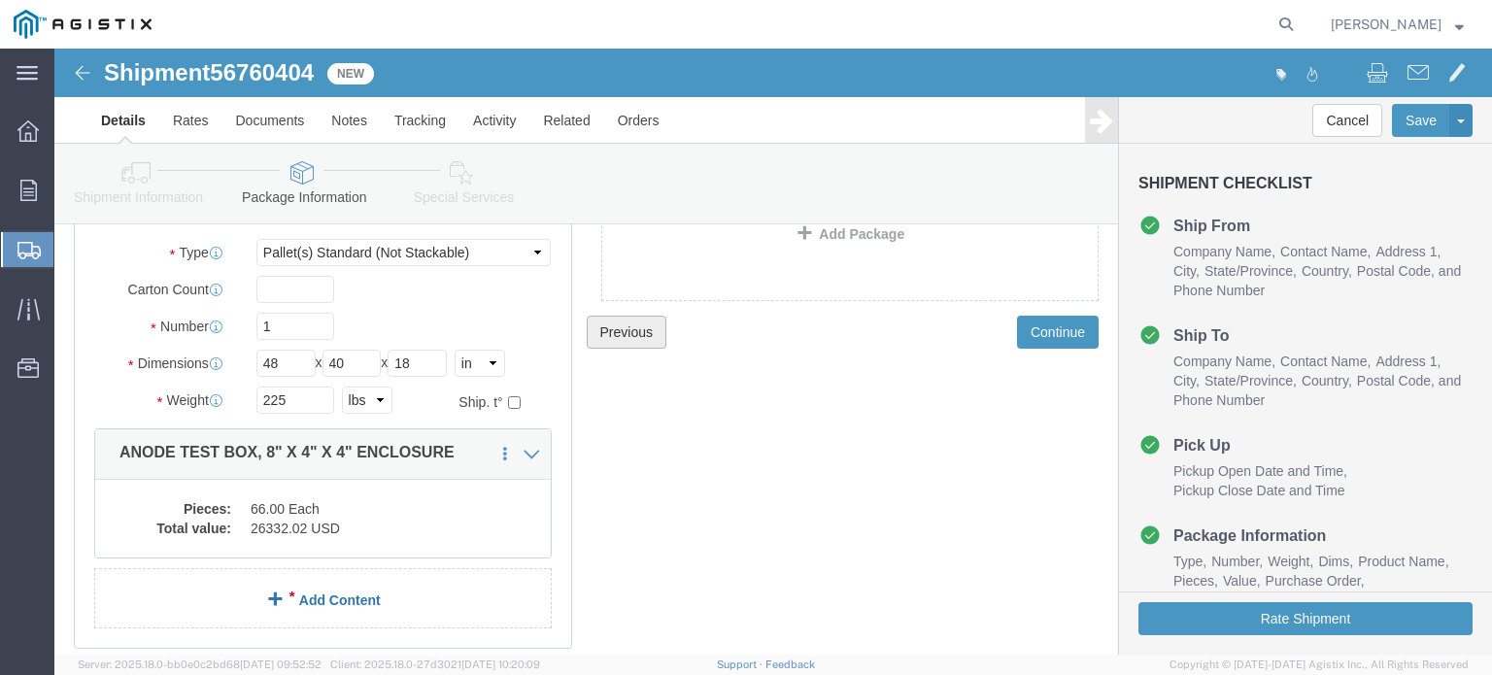
scroll to position [246, 0]
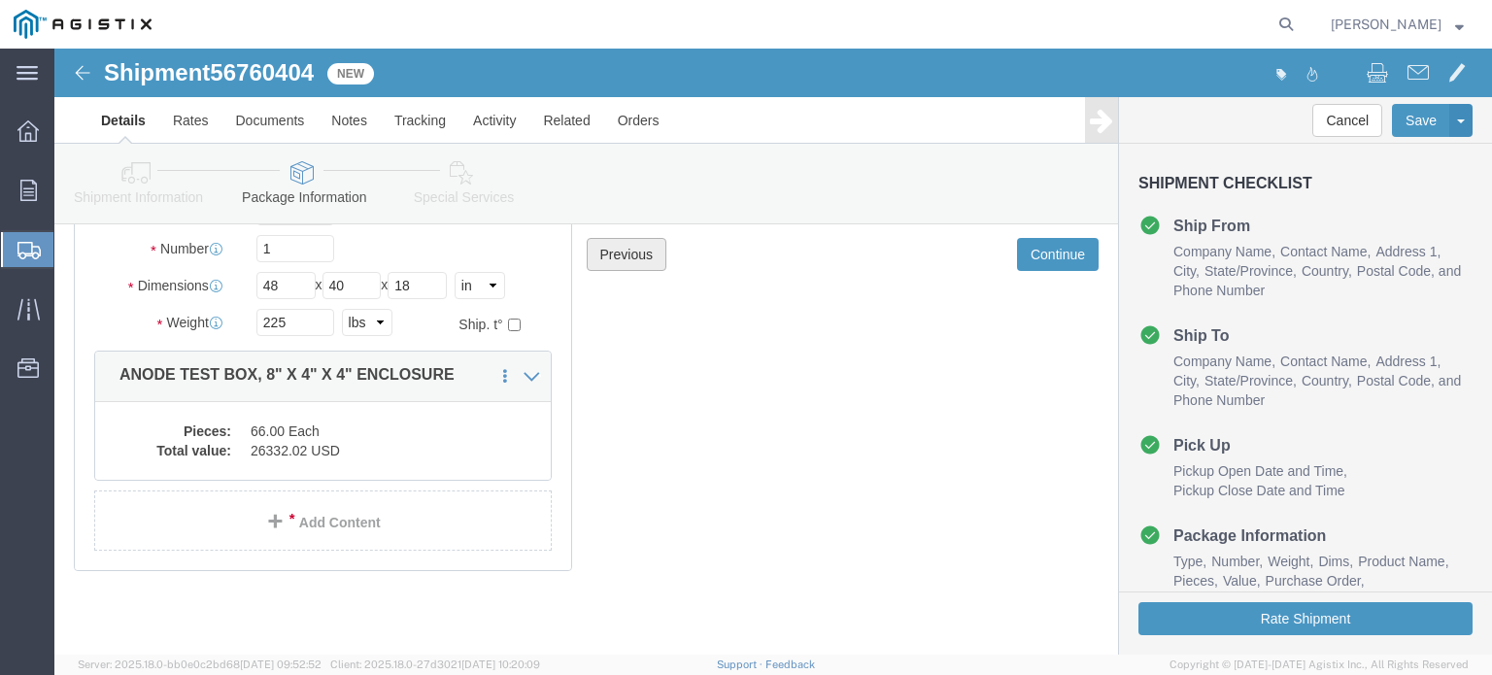
click button "Previous"
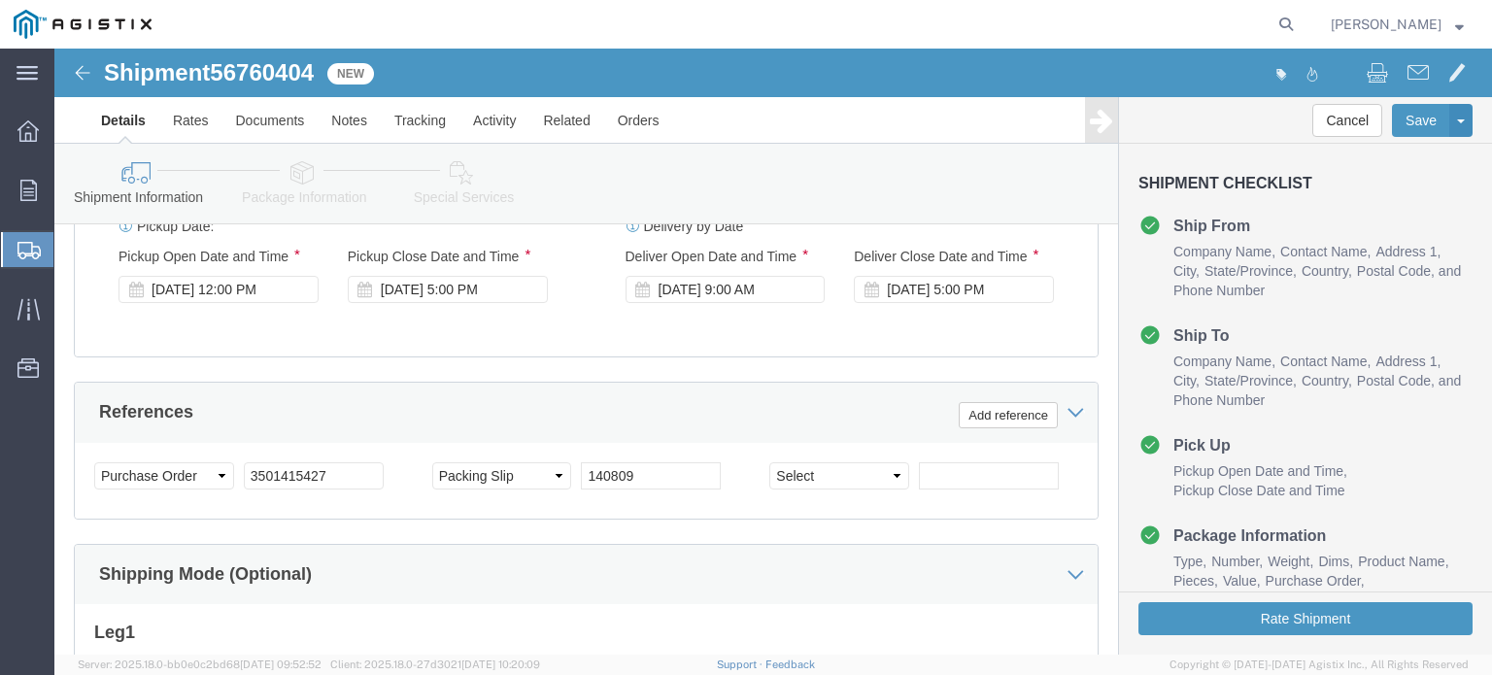
scroll to position [1147, 0]
click select "Select Account Type Activity ID Airline Appointment Number ASN Batch Request # …"
select select "PURCHORD"
click select "Select Account Type Activity ID Airline Appointment Number ASN Batch Request # …"
type input "3501416474"
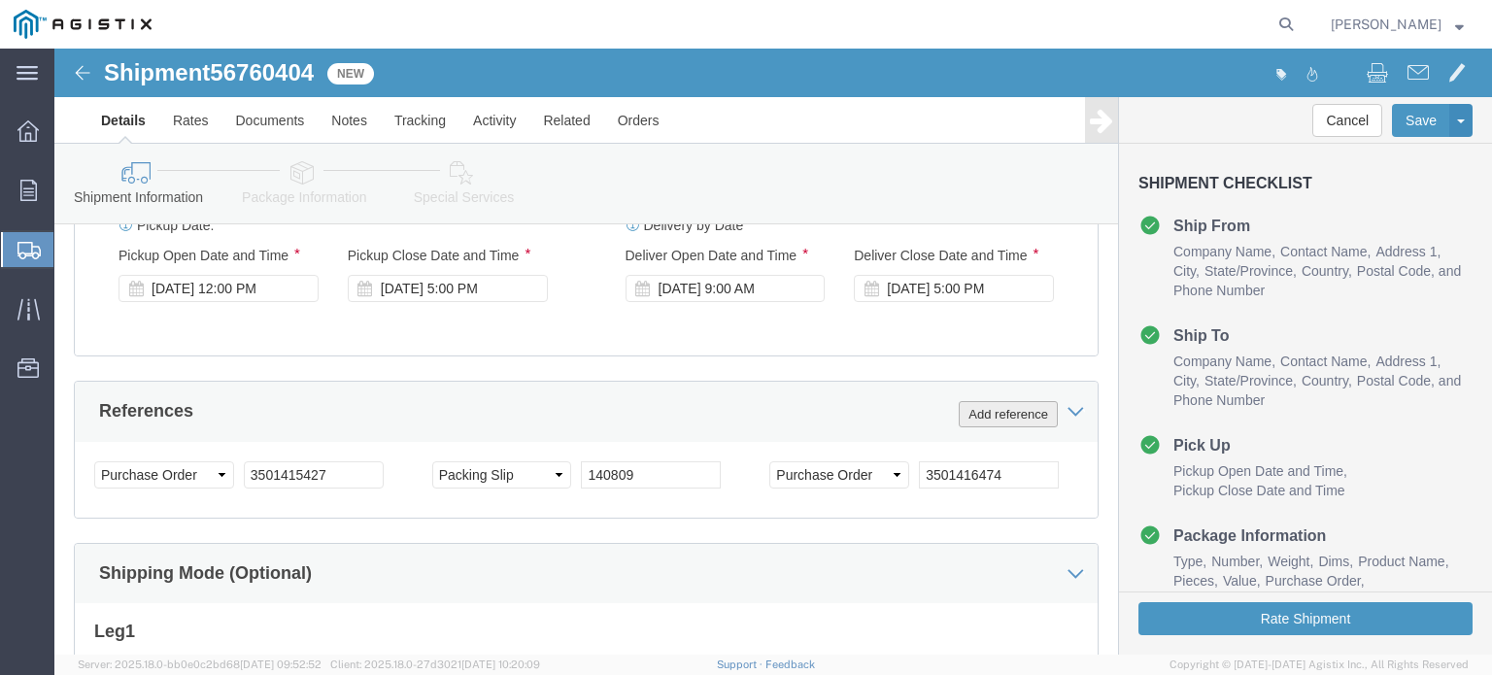
click button "Add reference"
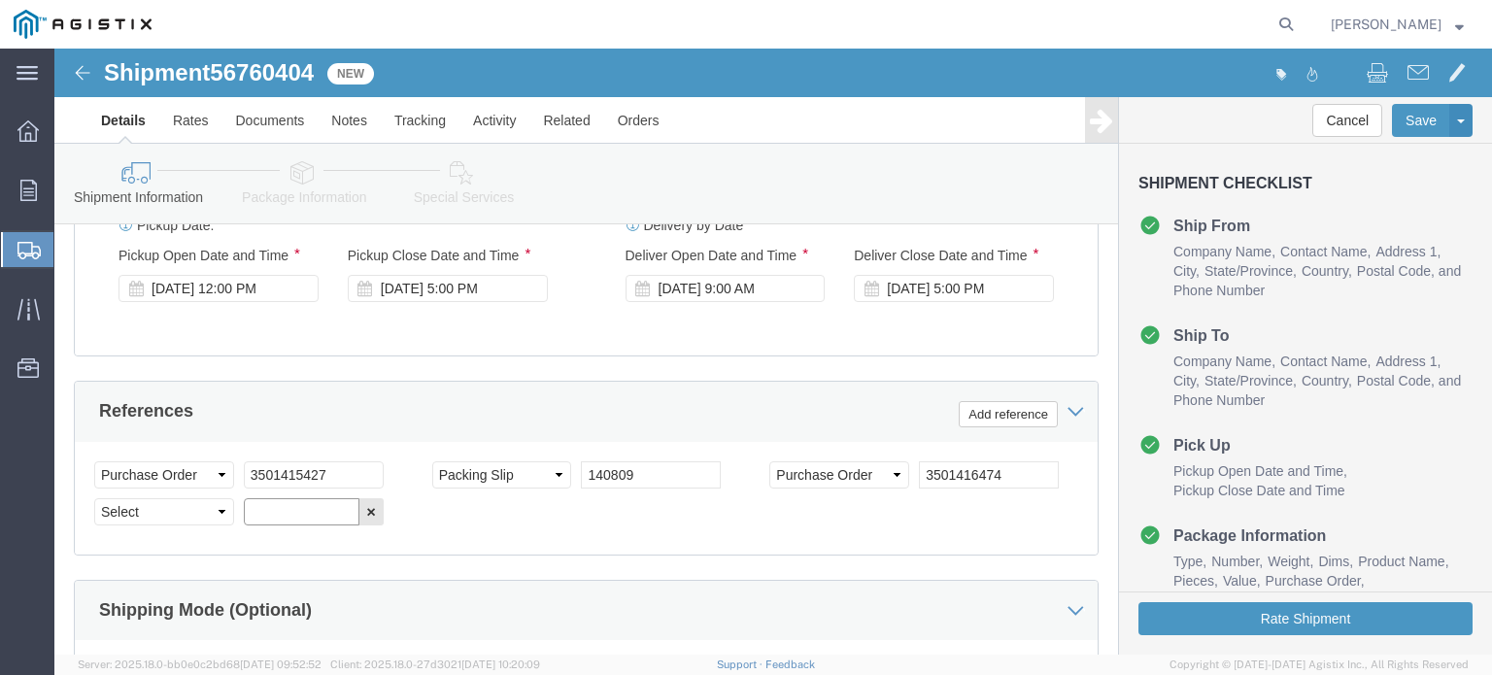
click input "text"
select select "PCKSLIP"
type input "140981"
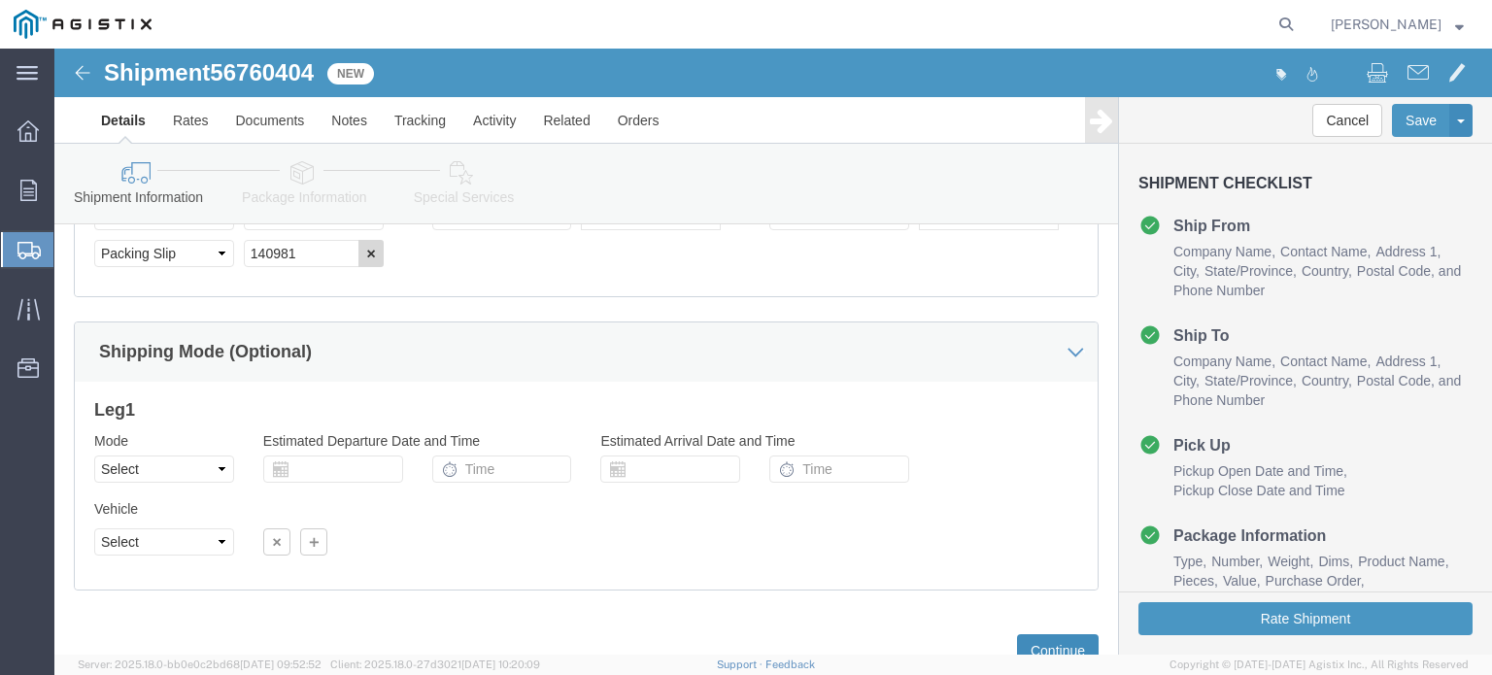
scroll to position [1476, 0]
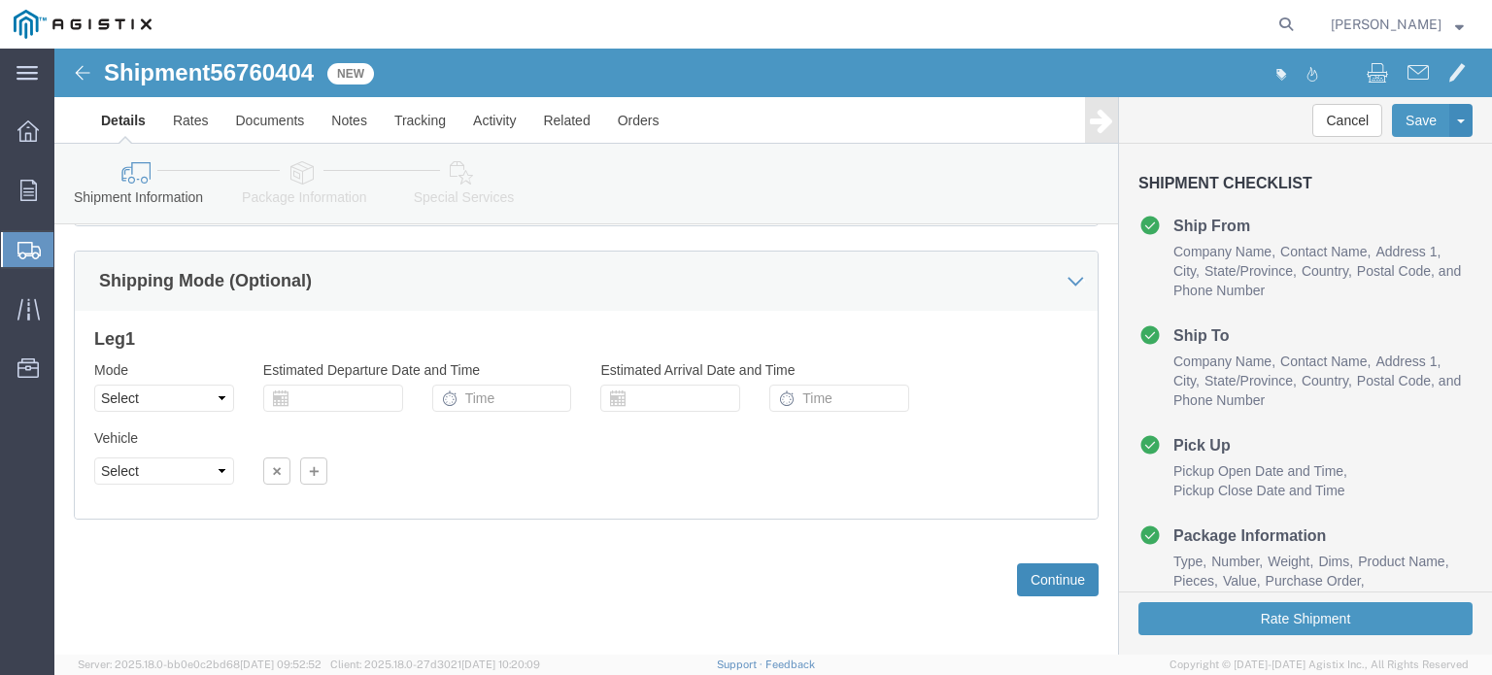
click button "Continue"
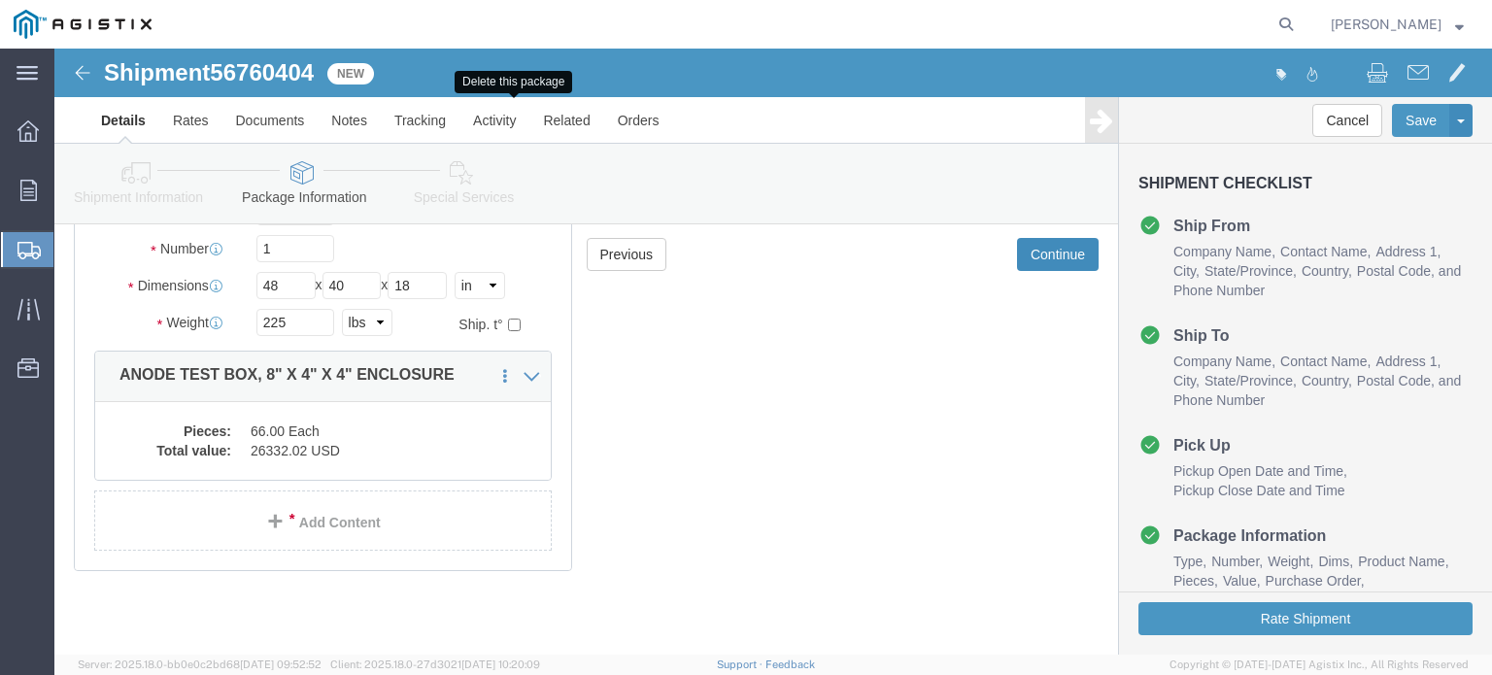
scroll to position [0, 0]
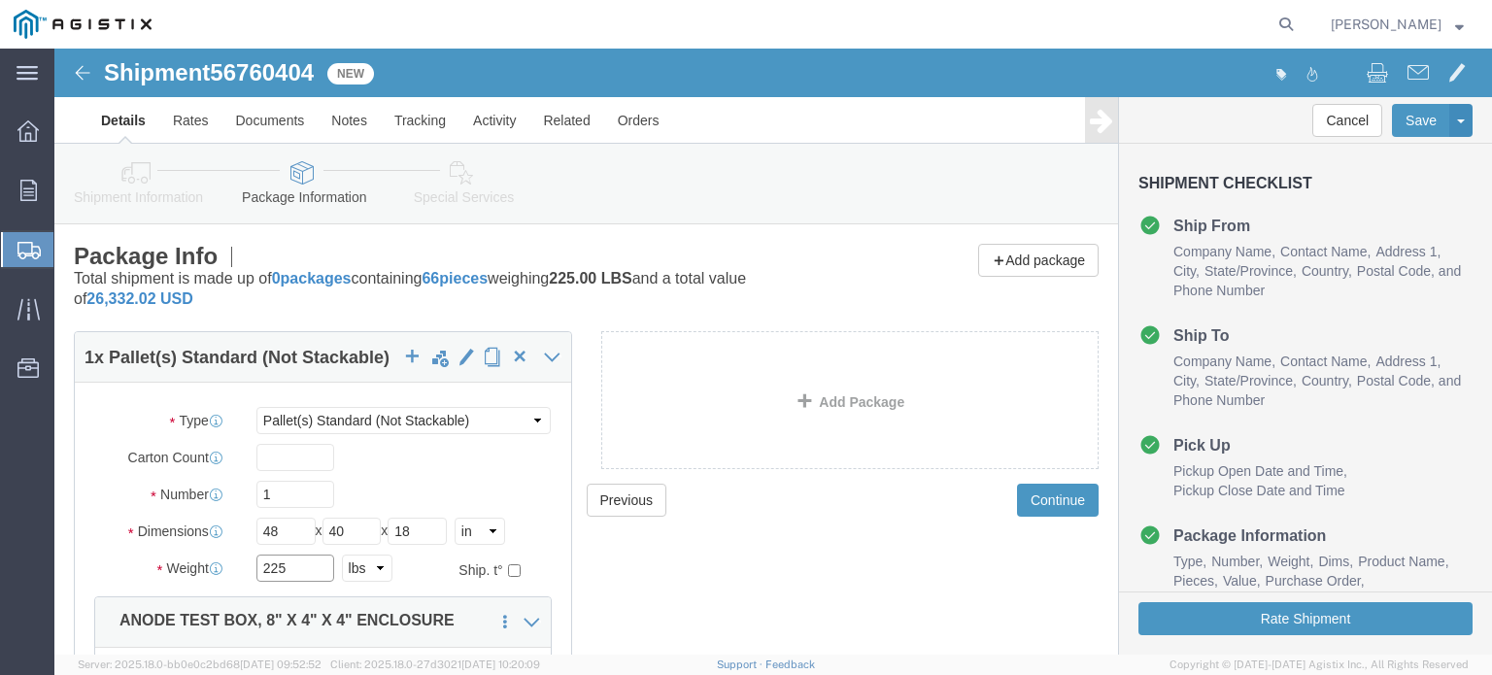
drag, startPoint x: 241, startPoint y: 525, endPoint x: 187, endPoint y: 526, distance: 54.4
click div "225 Select kgs lbs"
type input "261"
drag, startPoint x: 366, startPoint y: 478, endPoint x: 348, endPoint y: 478, distance: 18.5
click input "18"
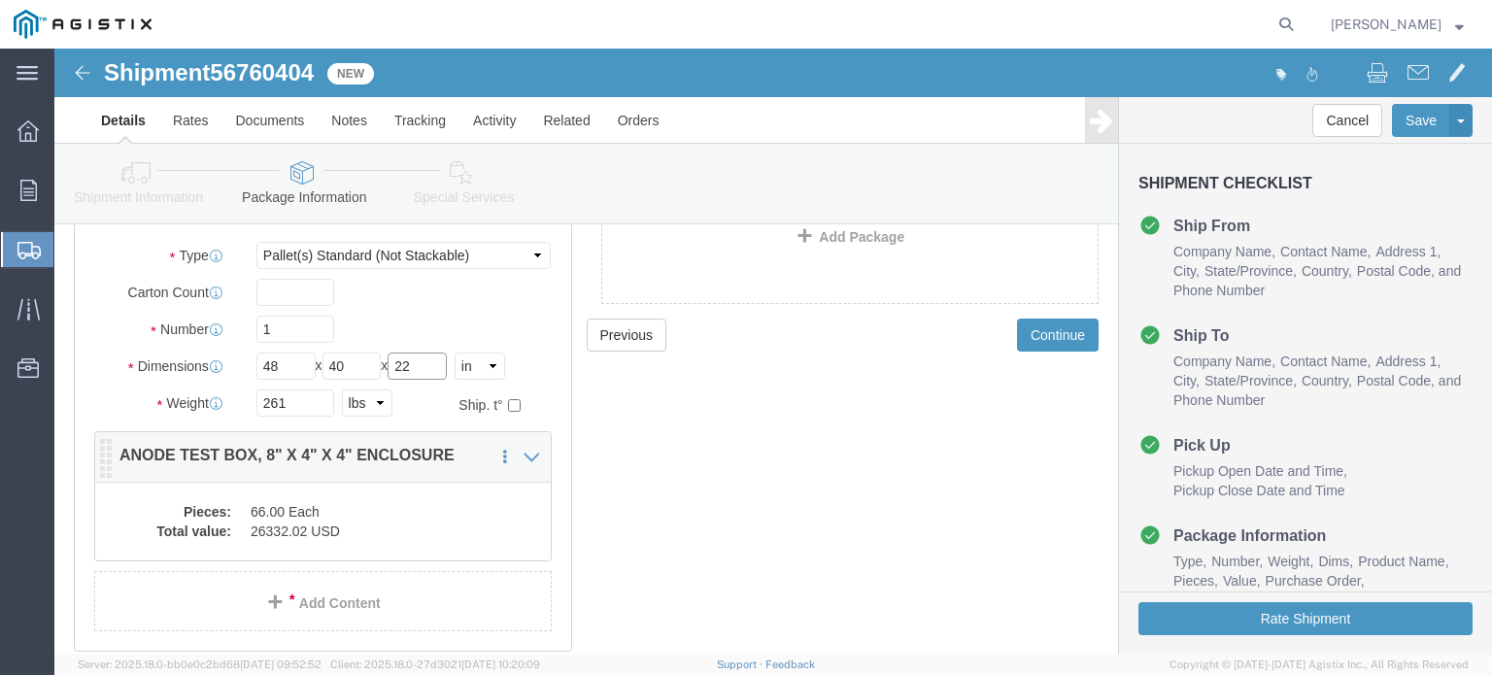
scroll to position [246, 0]
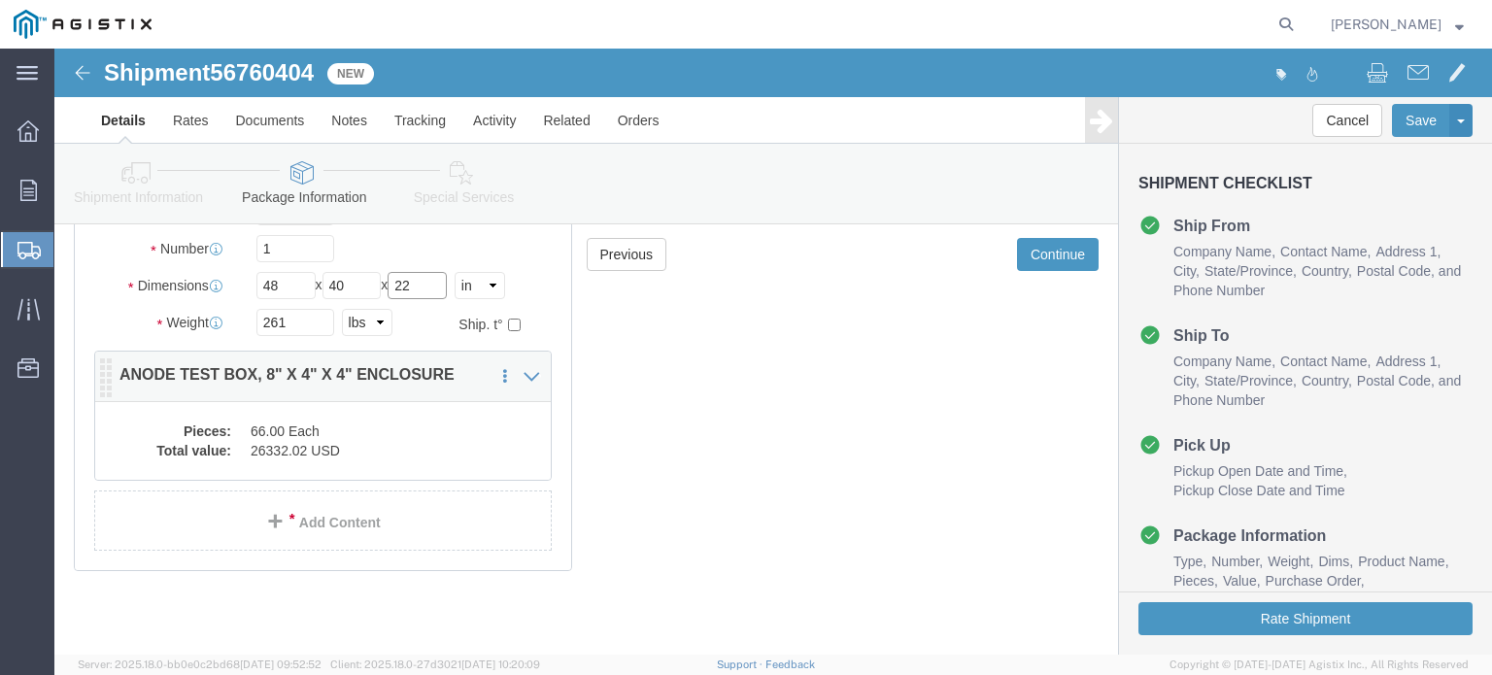
type input "22"
click div "Pieces: 66.00 Each Total value: 26332.02 USD"
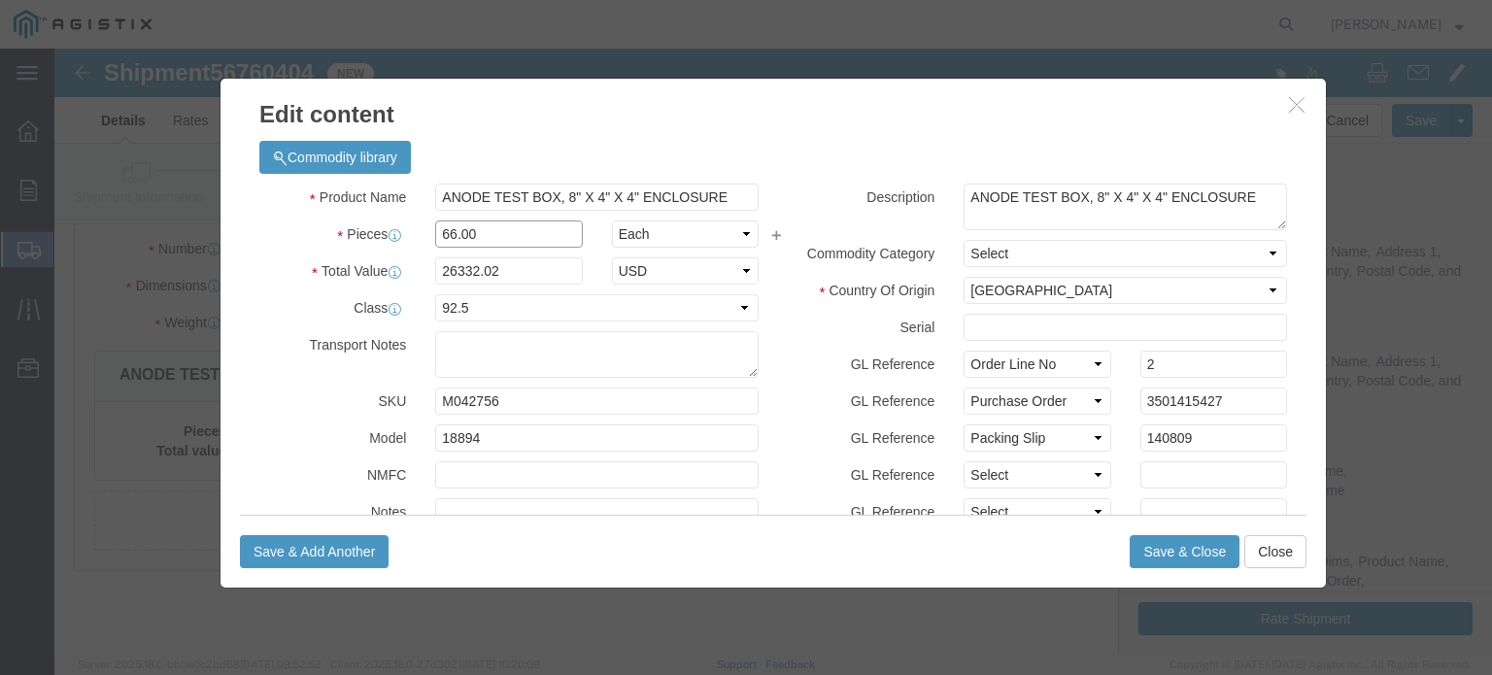
drag, startPoint x: 394, startPoint y: 184, endPoint x: 350, endPoint y: 184, distance: 44.7
click div "Pieces 66.00 Select Bag Barrels 100Board Feet Bottle Box Blister Pack Carats Ca…"
type input "78.00"
type input "31119.66"
click button "Save & Close"
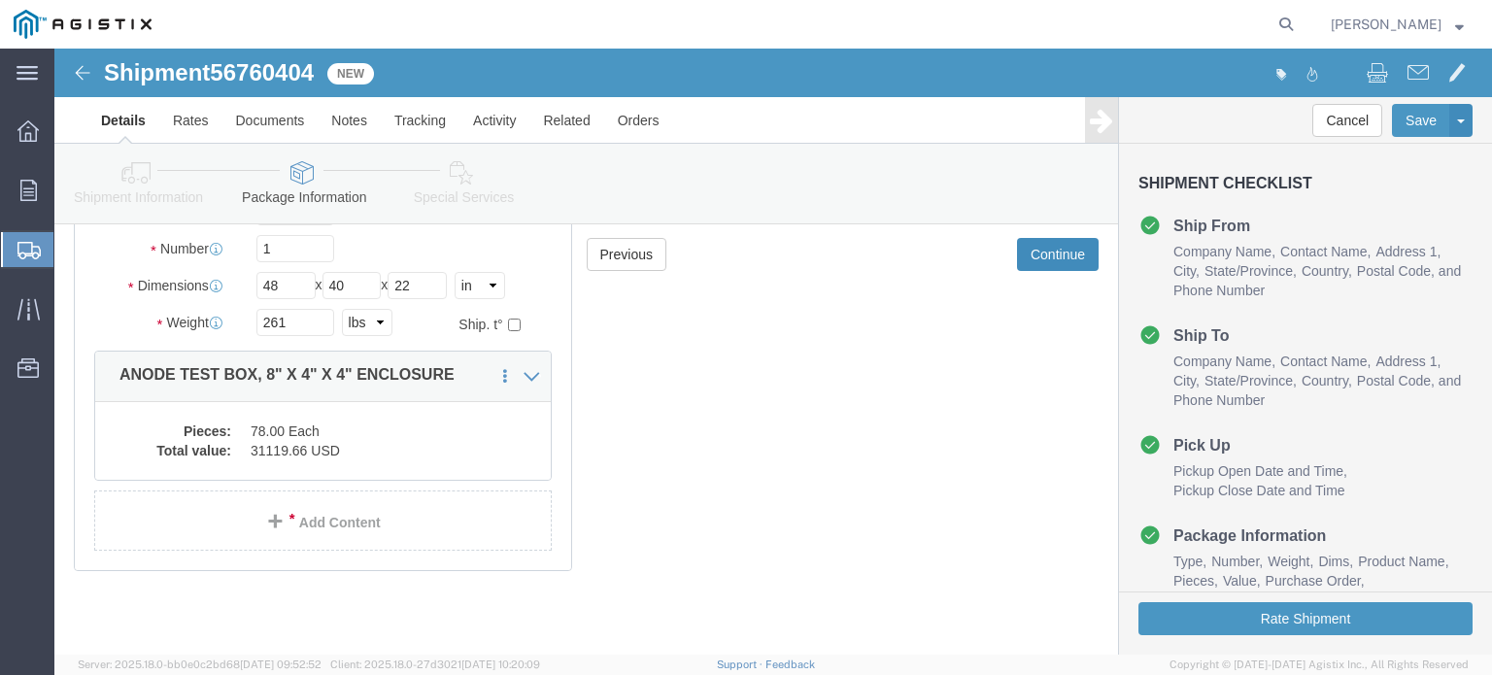
click button "Continue"
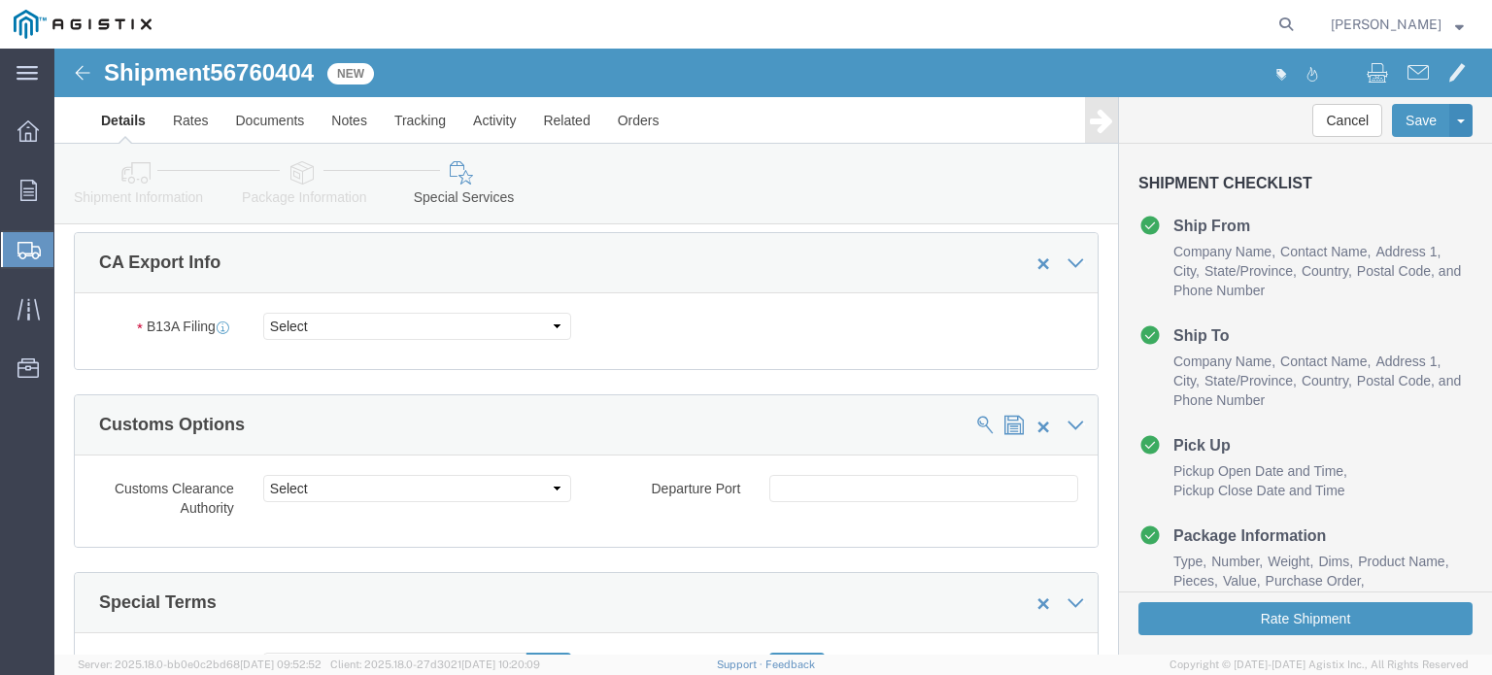
scroll to position [1332, 0]
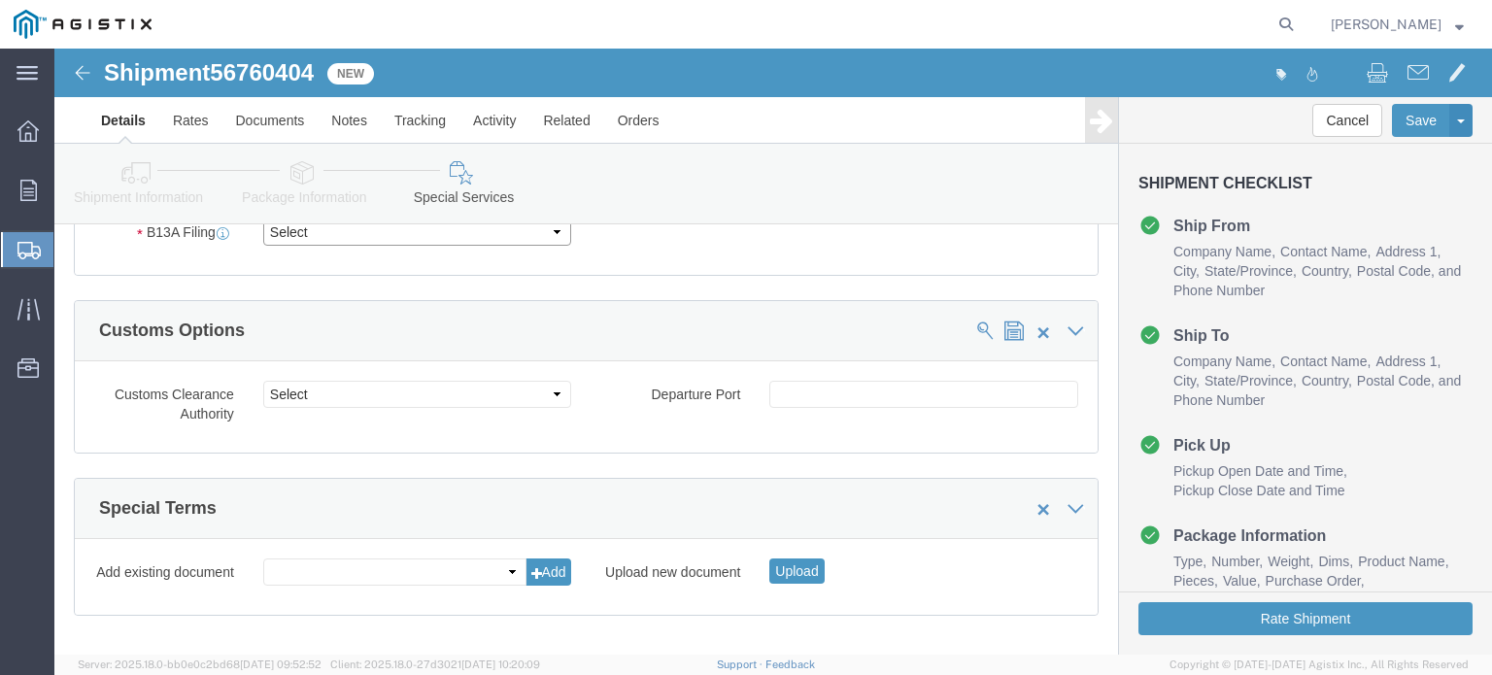
click select "Select Filed Electronically Manually Attached Not Required Summary Reporting"
select select "NOT_REQUIRED"
click select "Select Filed Electronically Manually Attached Not Required Summary Reporting"
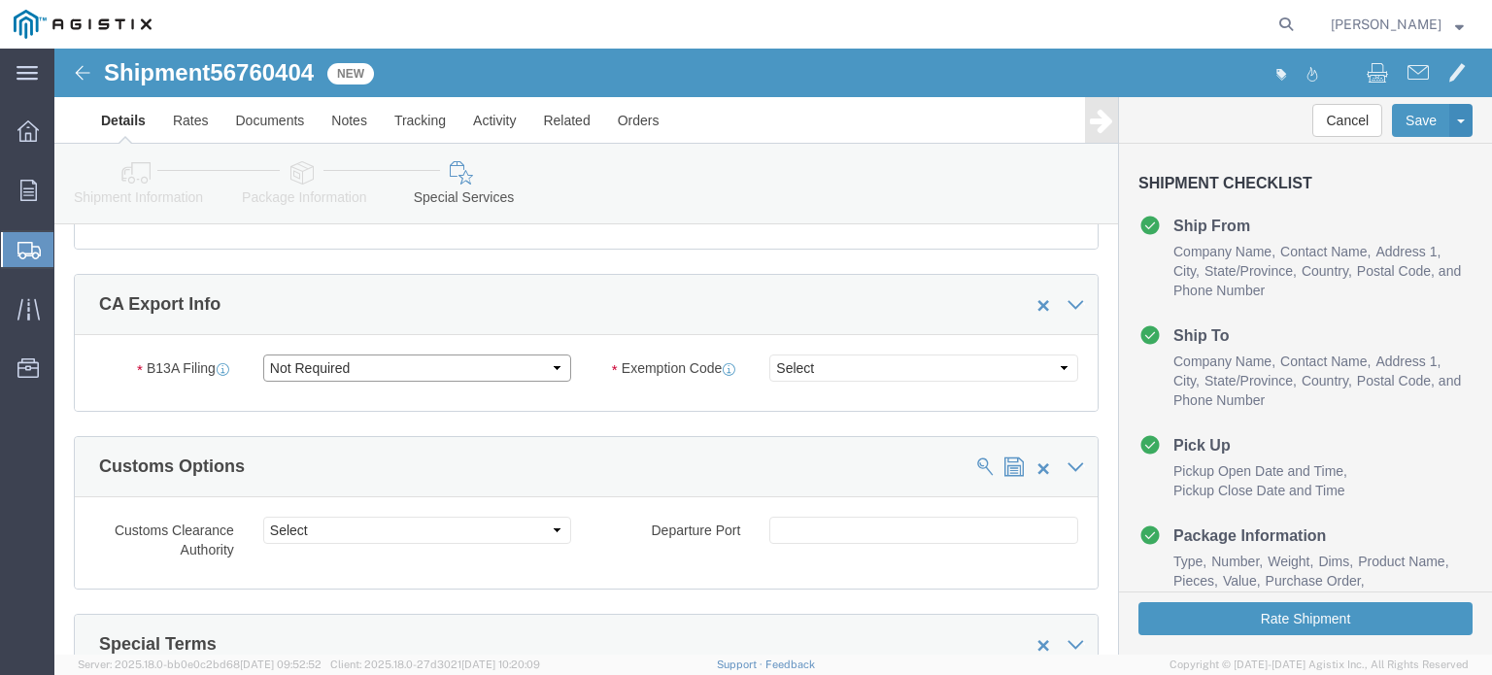
scroll to position [1040, 0]
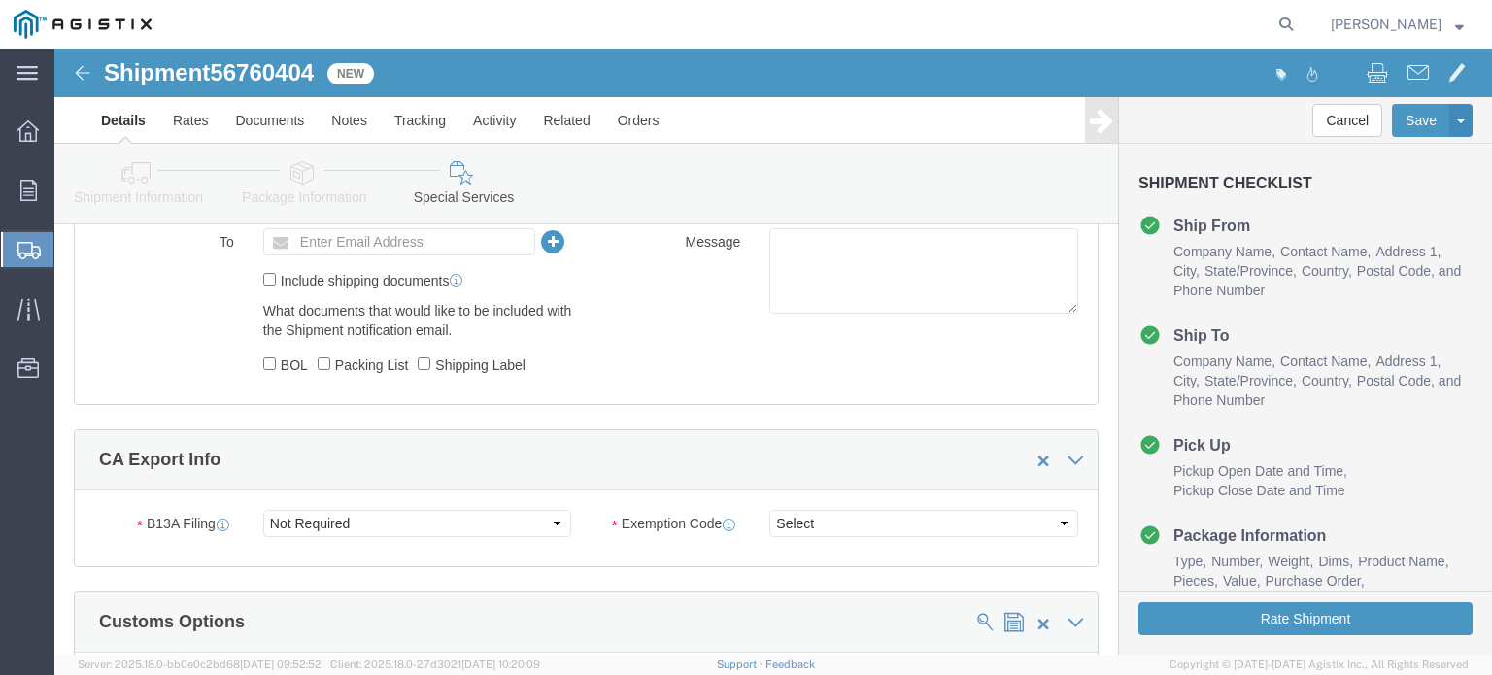
click div "B13A Filing Select Filed Electronically Manually Attached Not Required Summary …"
click select "Select 01 02 03 04 05 06 07 08 10 11 12 13 14 15 16"
select select "01"
click select "Select 01 02 03 04 05 06 07 08 10 11 12 13 14 15 16"
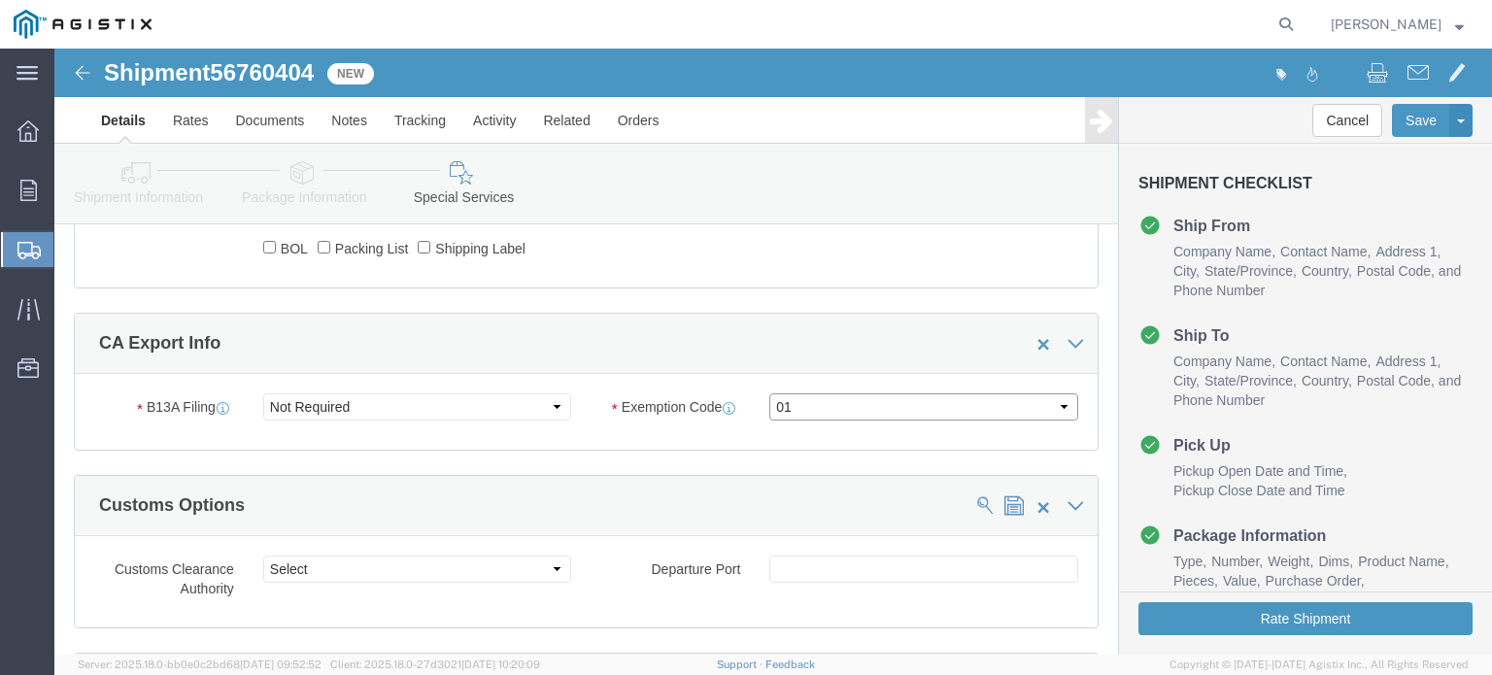
scroll to position [1332, 0]
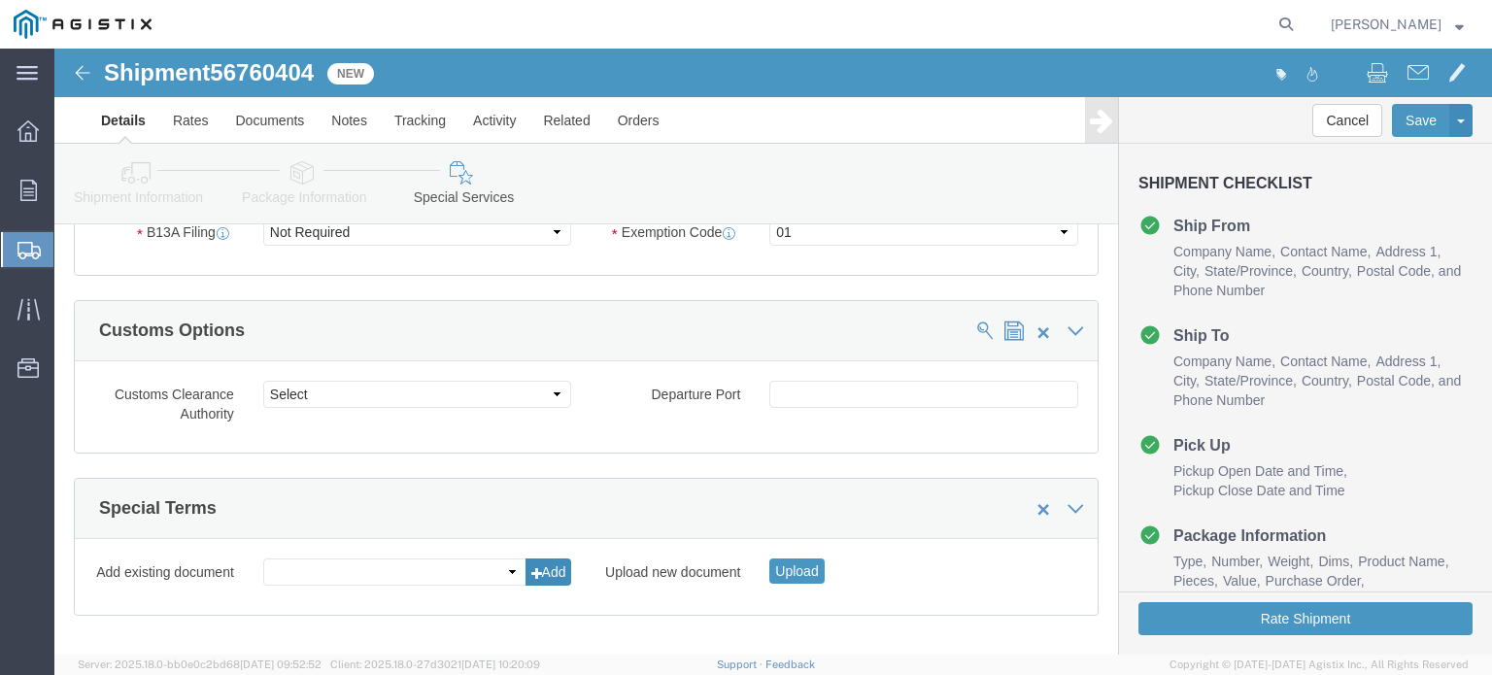
click icon
click button "Upload"
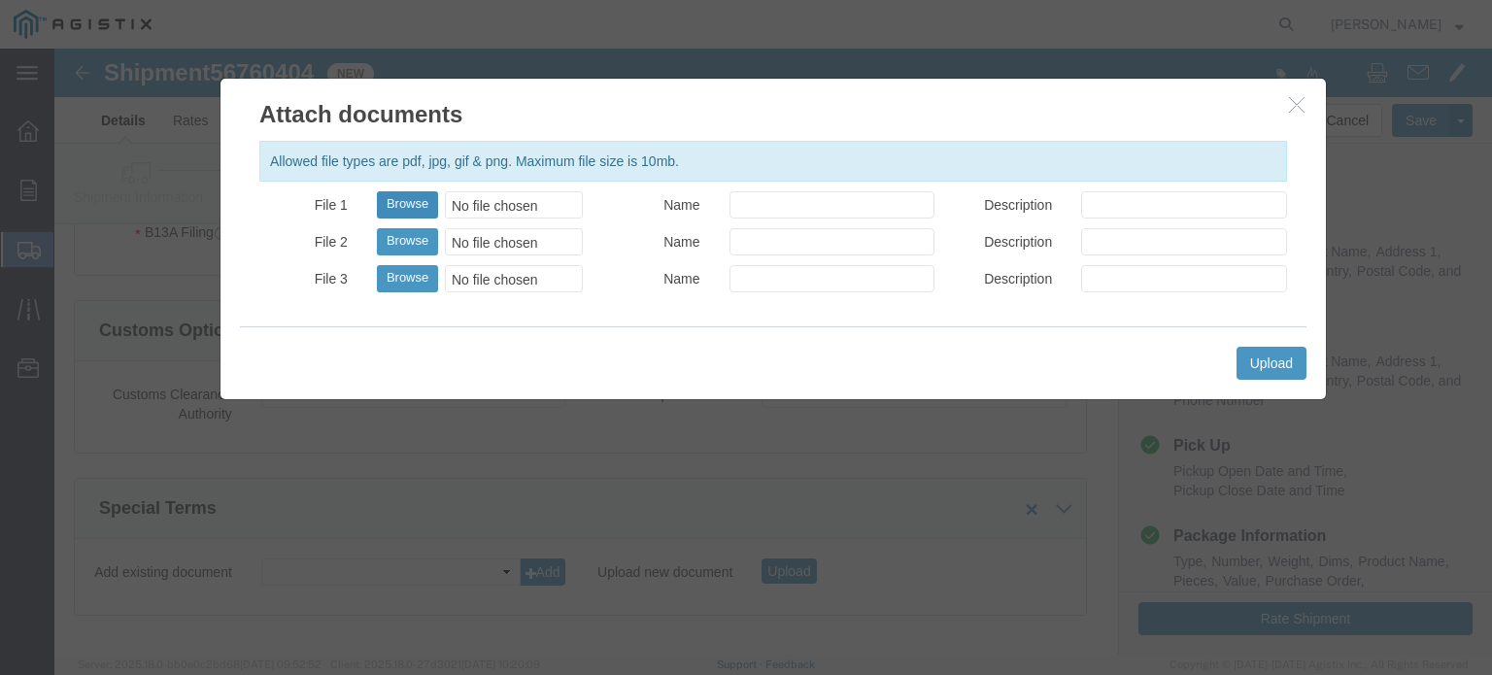
drag, startPoint x: 329, startPoint y: 146, endPoint x: 350, endPoint y: 151, distance: 21.0
click button "Browse"
type input "C:\fakepath\USMCA_25856_20250909.pdf"
click input "Name"
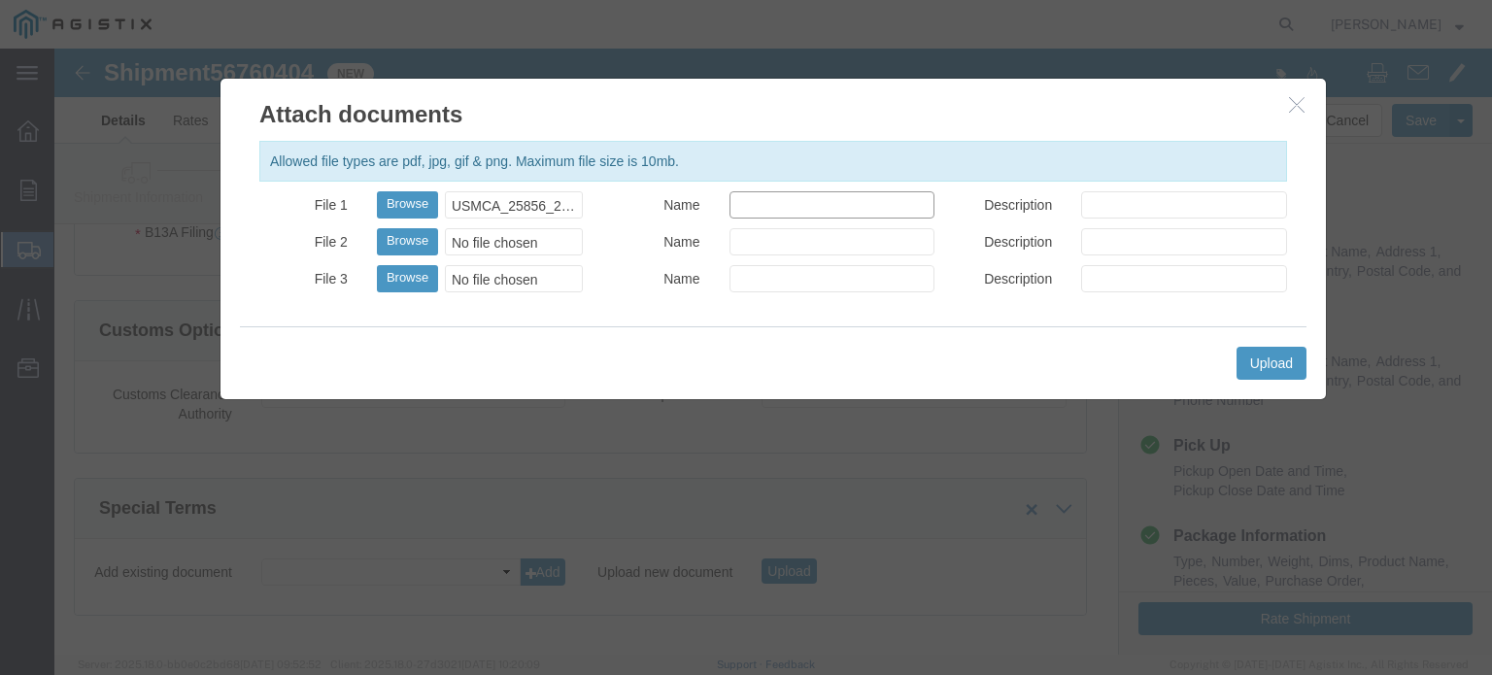
type input "USMCA Declaration"
click input "Description"
type input "USMCA"
click button "Upload"
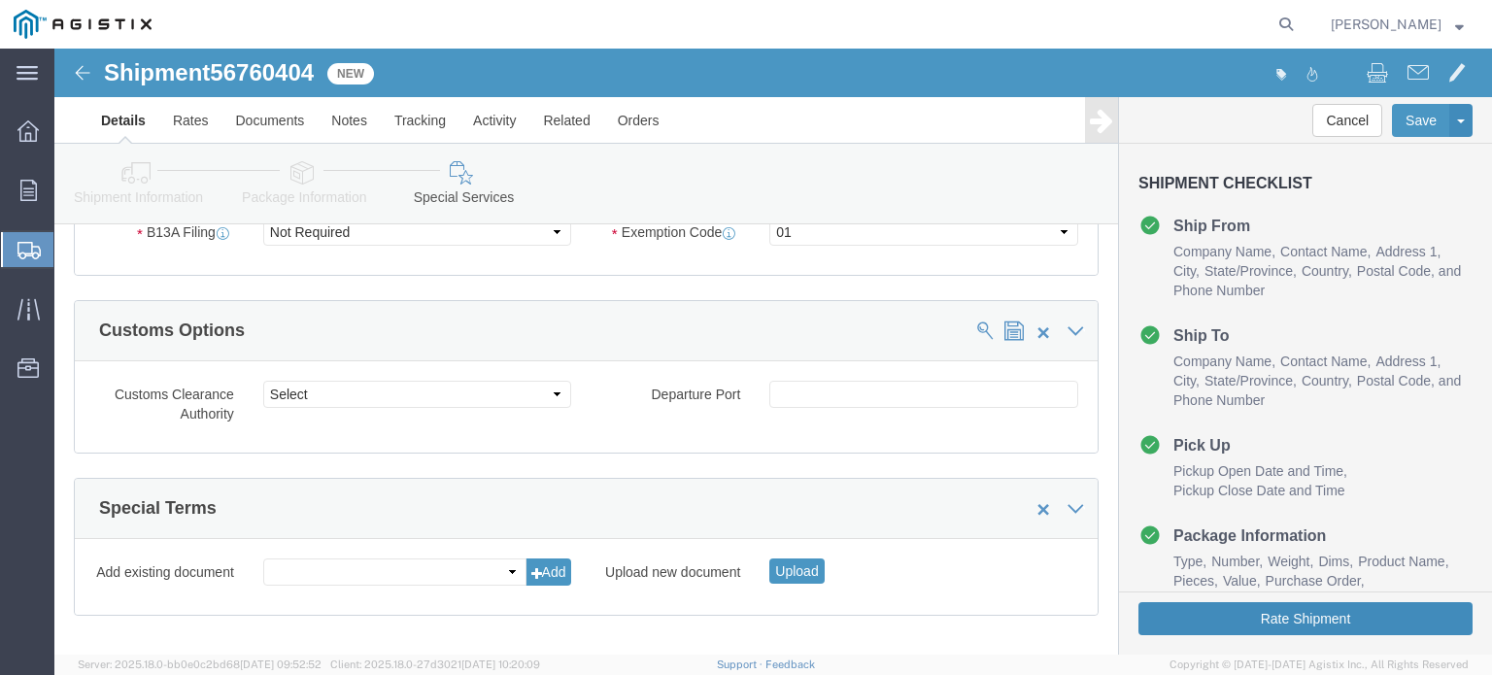
drag, startPoint x: 1193, startPoint y: 576, endPoint x: 944, endPoint y: 565, distance: 248.9
click button "Rate Shipment"
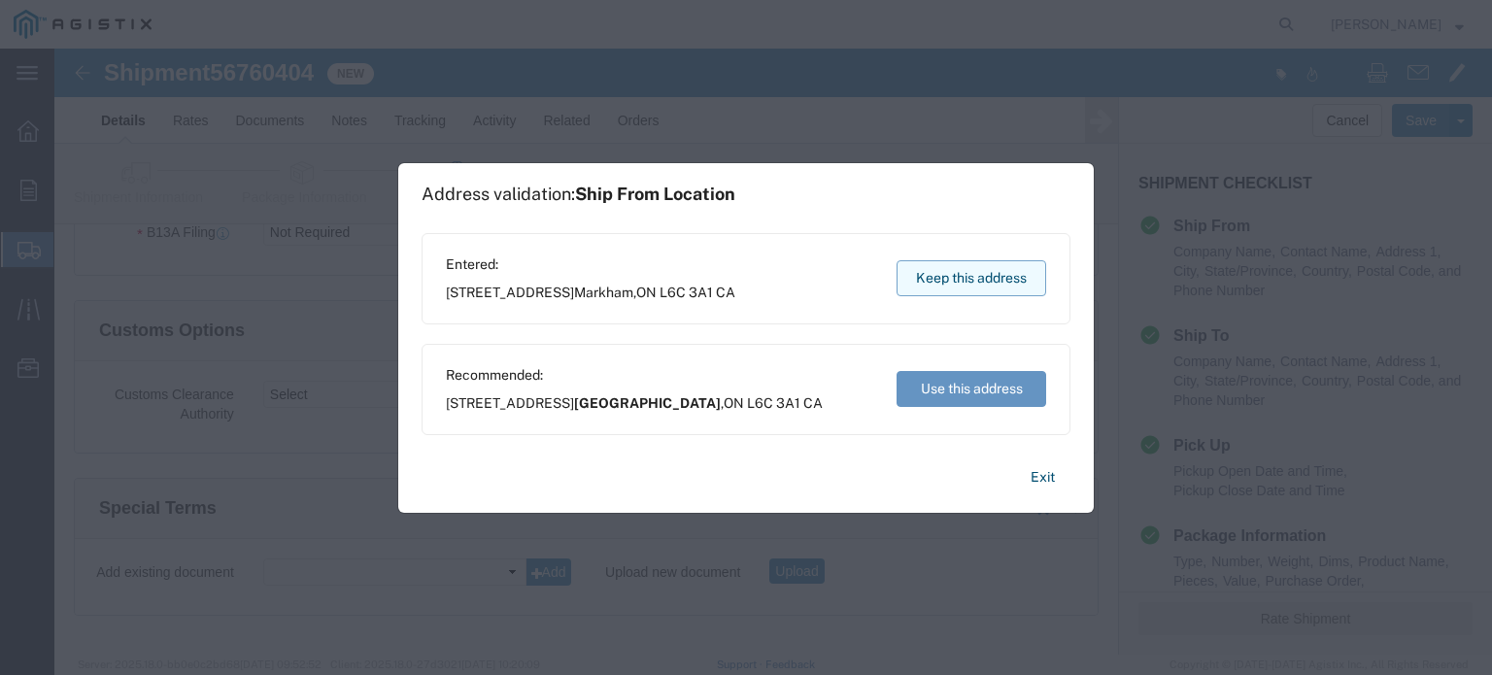
click at [1007, 273] on button "Keep this address" at bounding box center [972, 278] width 150 height 36
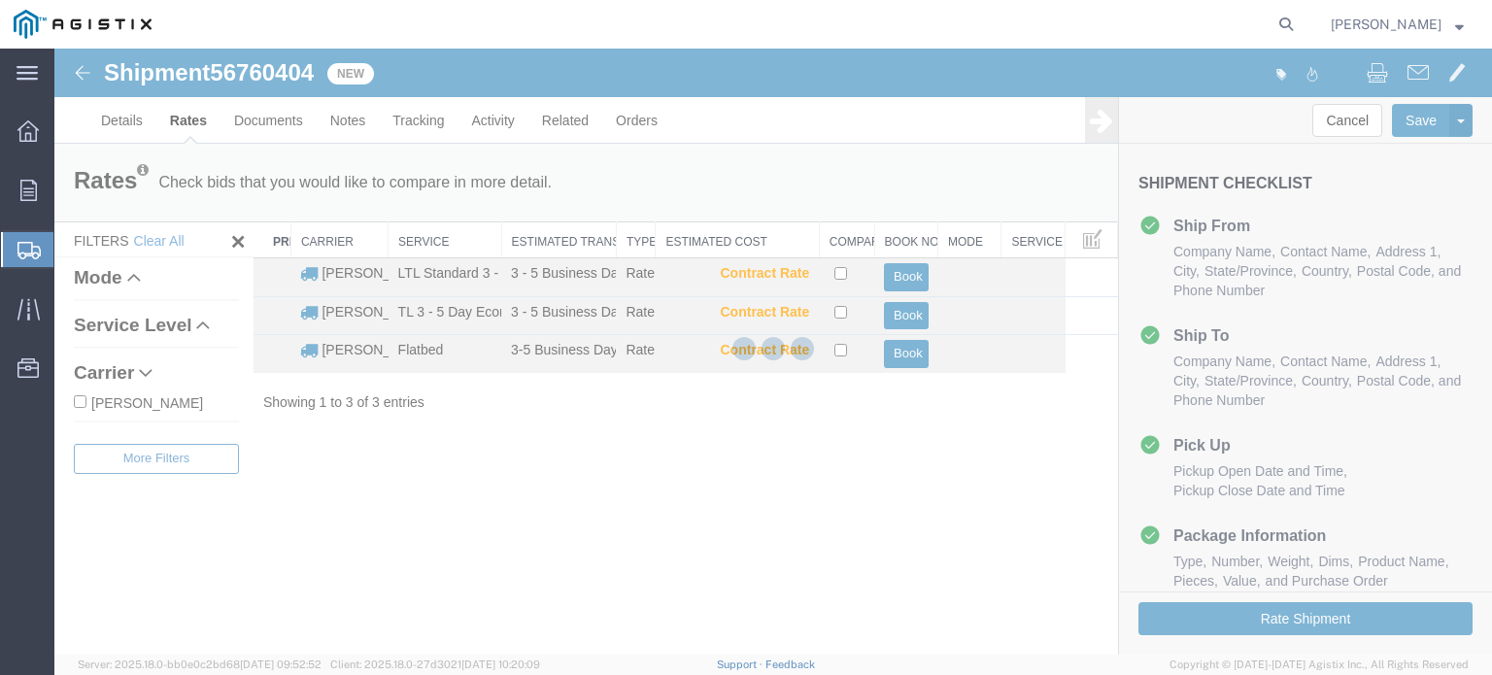
scroll to position [0, 0]
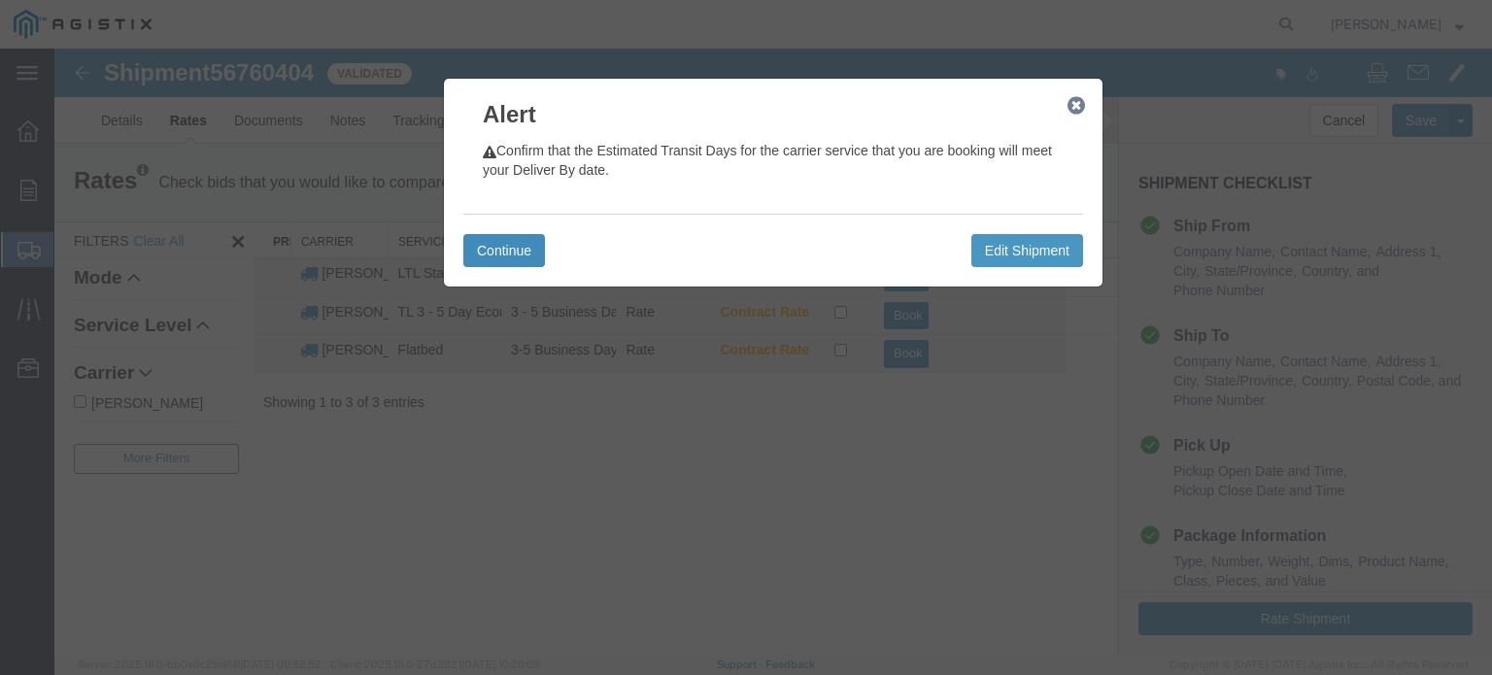
click at [525, 251] on button "Continue" at bounding box center [504, 250] width 82 height 33
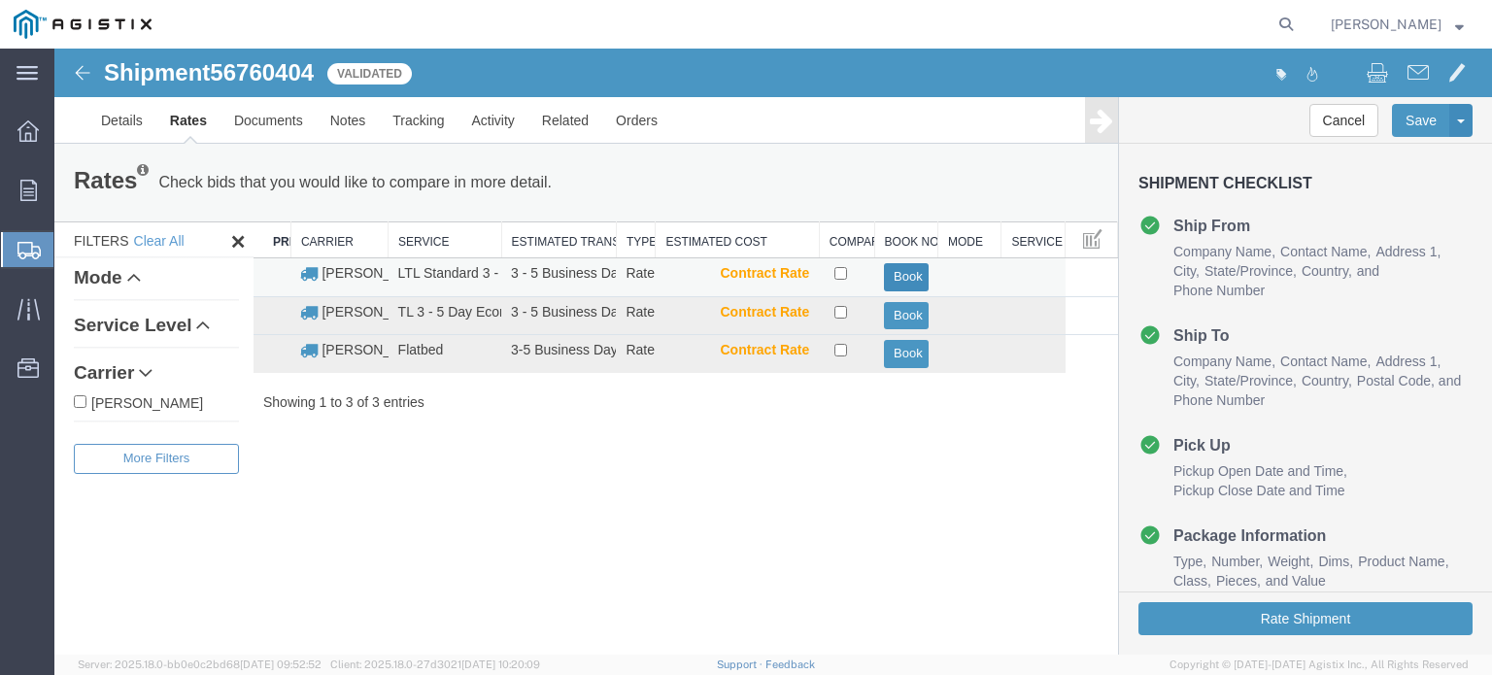
click at [892, 281] on button "Book" at bounding box center [906, 277] width 44 height 28
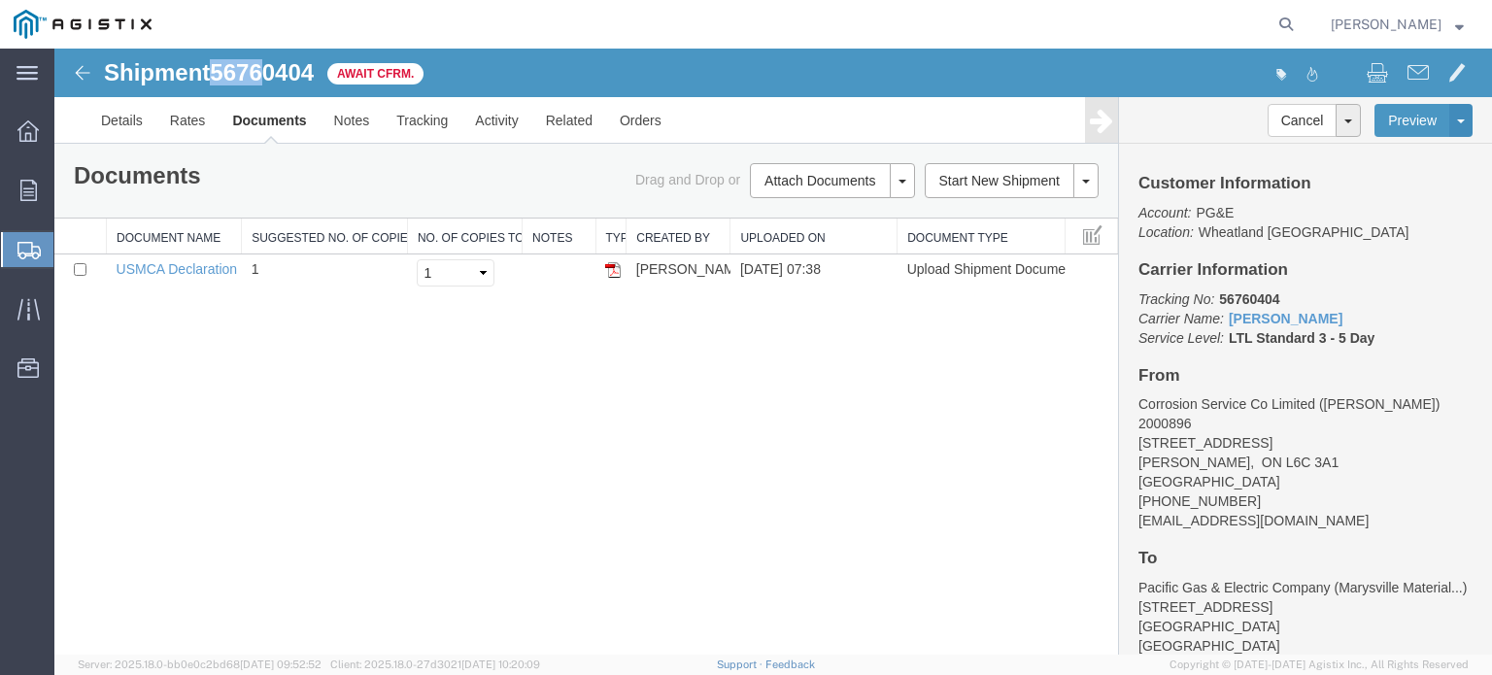
drag, startPoint x: 213, startPoint y: 67, endPoint x: 265, endPoint y: 69, distance: 52.5
click at [265, 69] on h1 "Shipment 56760404" at bounding box center [209, 72] width 210 height 25
click at [265, 69] on span "56760404" at bounding box center [262, 72] width 104 height 26
drag, startPoint x: 233, startPoint y: 70, endPoint x: 320, endPoint y: 71, distance: 86.5
click at [314, 71] on span "56760404" at bounding box center [262, 72] width 104 height 26
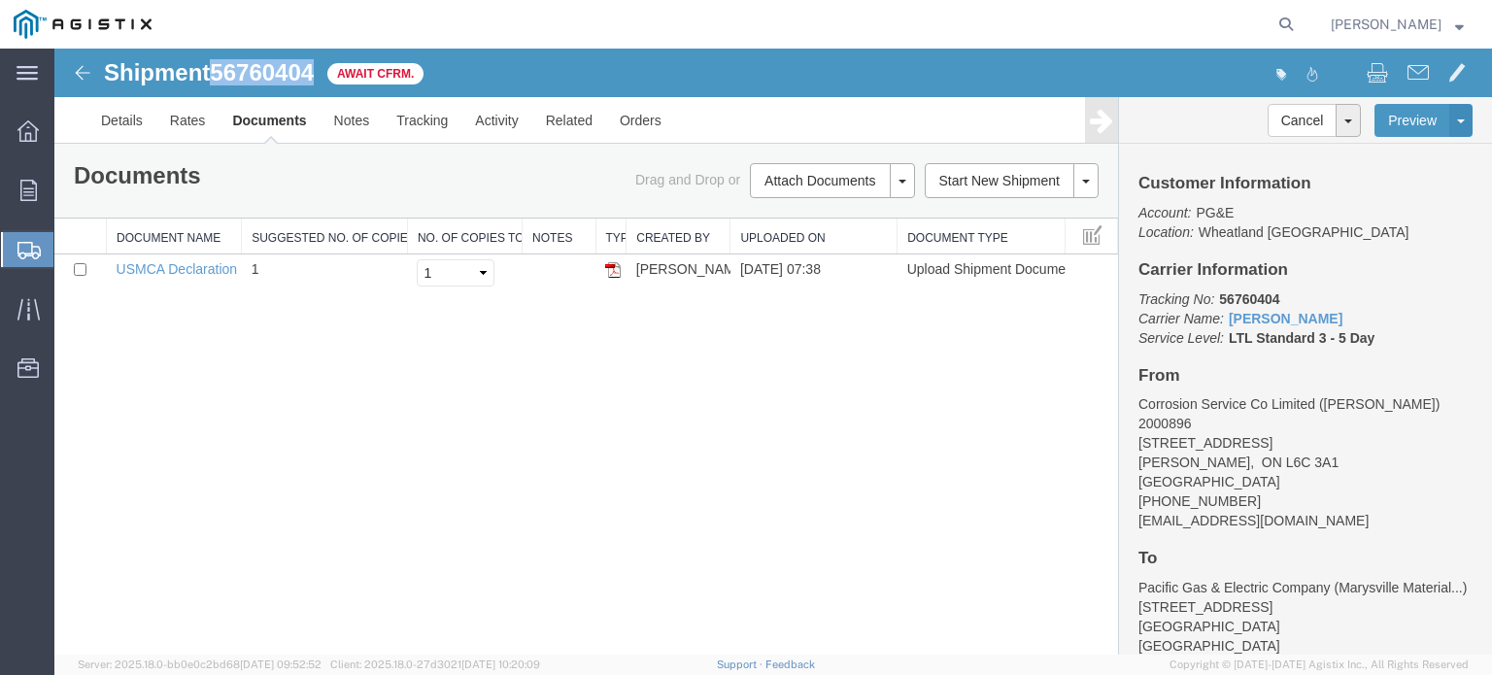
copy span "56760404"
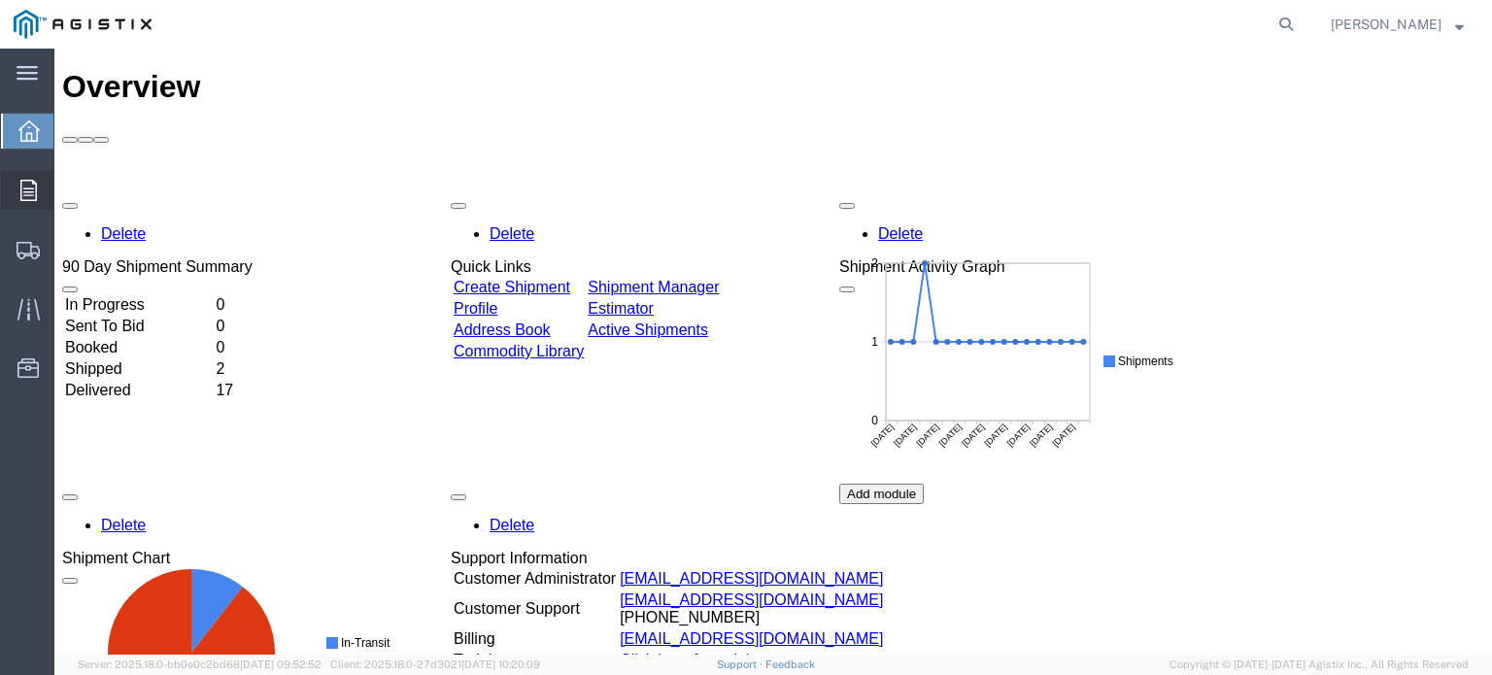
click at [67, 187] on span "Orders" at bounding box center [60, 190] width 14 height 39
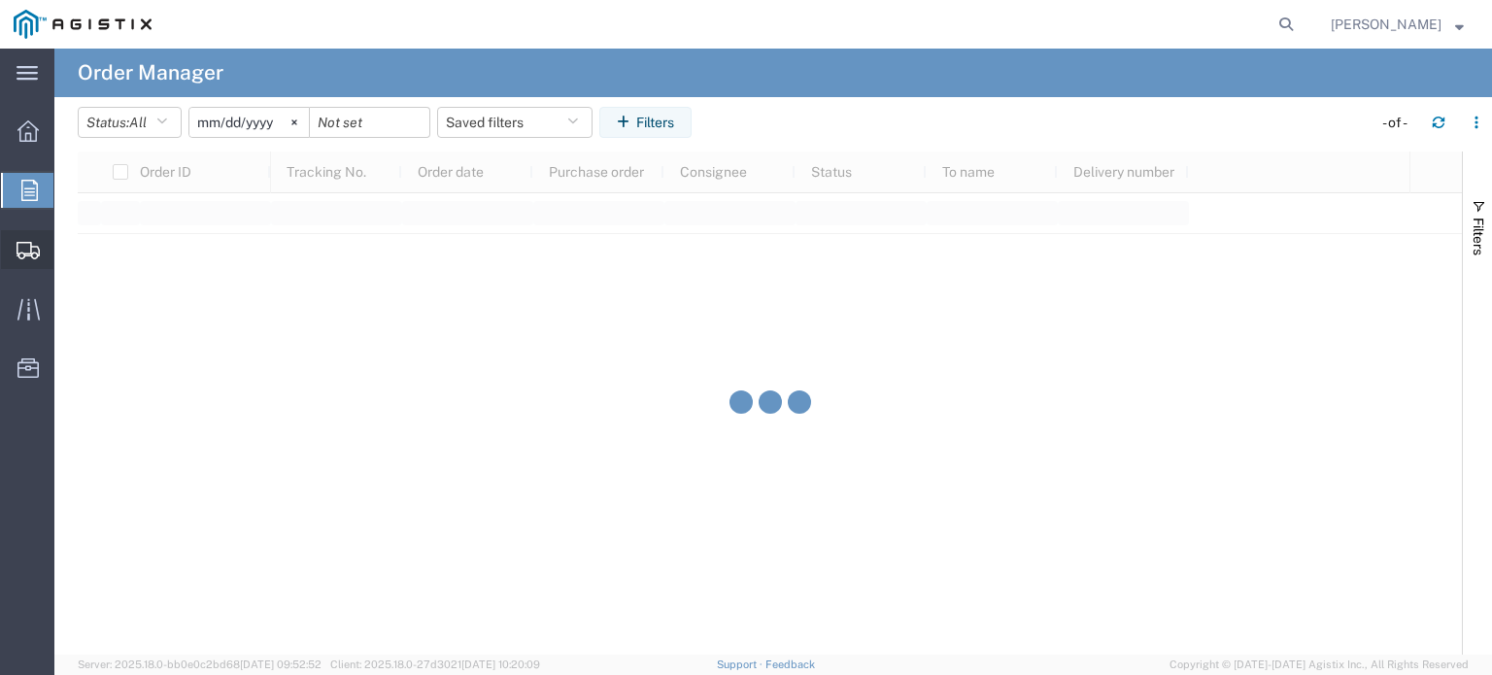
click at [0, 0] on span "Shipment Manager" at bounding box center [0, 0] width 0 height 0
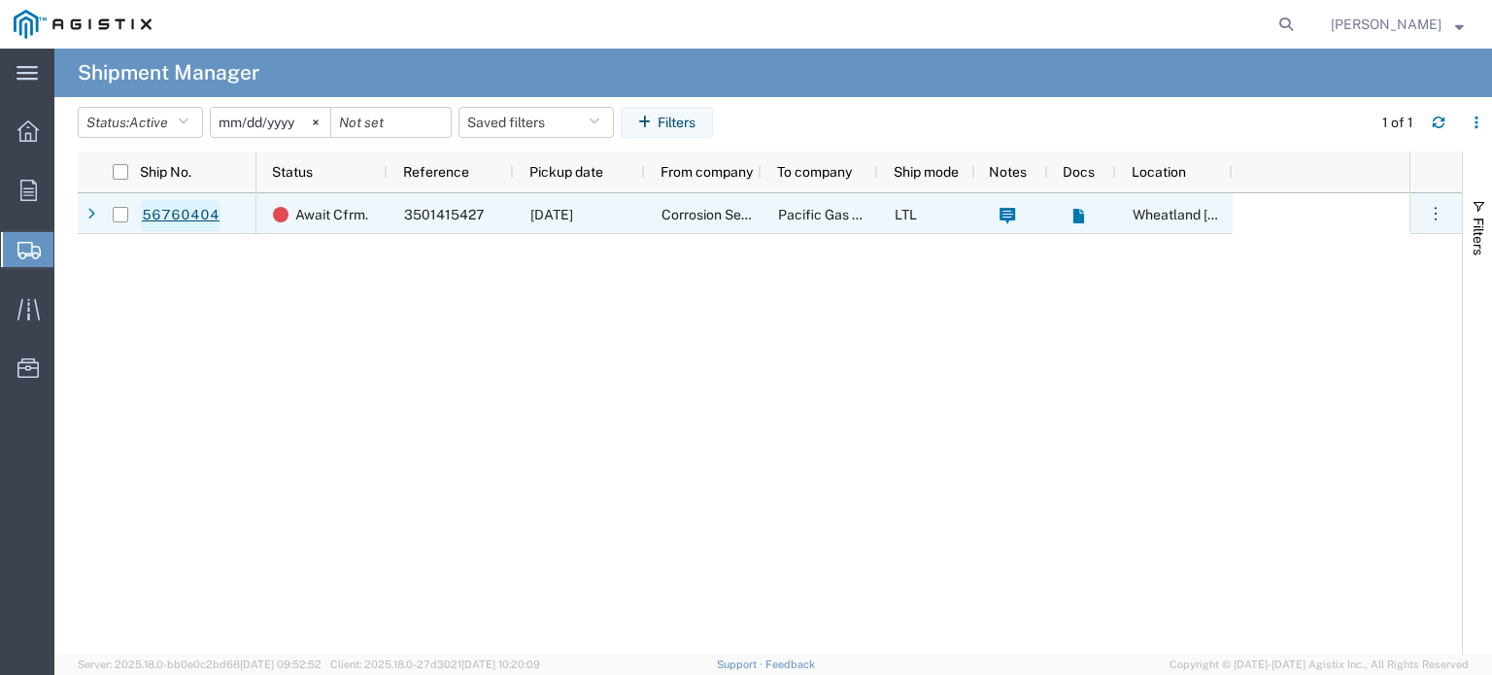
click at [187, 210] on link "56760404" at bounding box center [181, 215] width 80 height 31
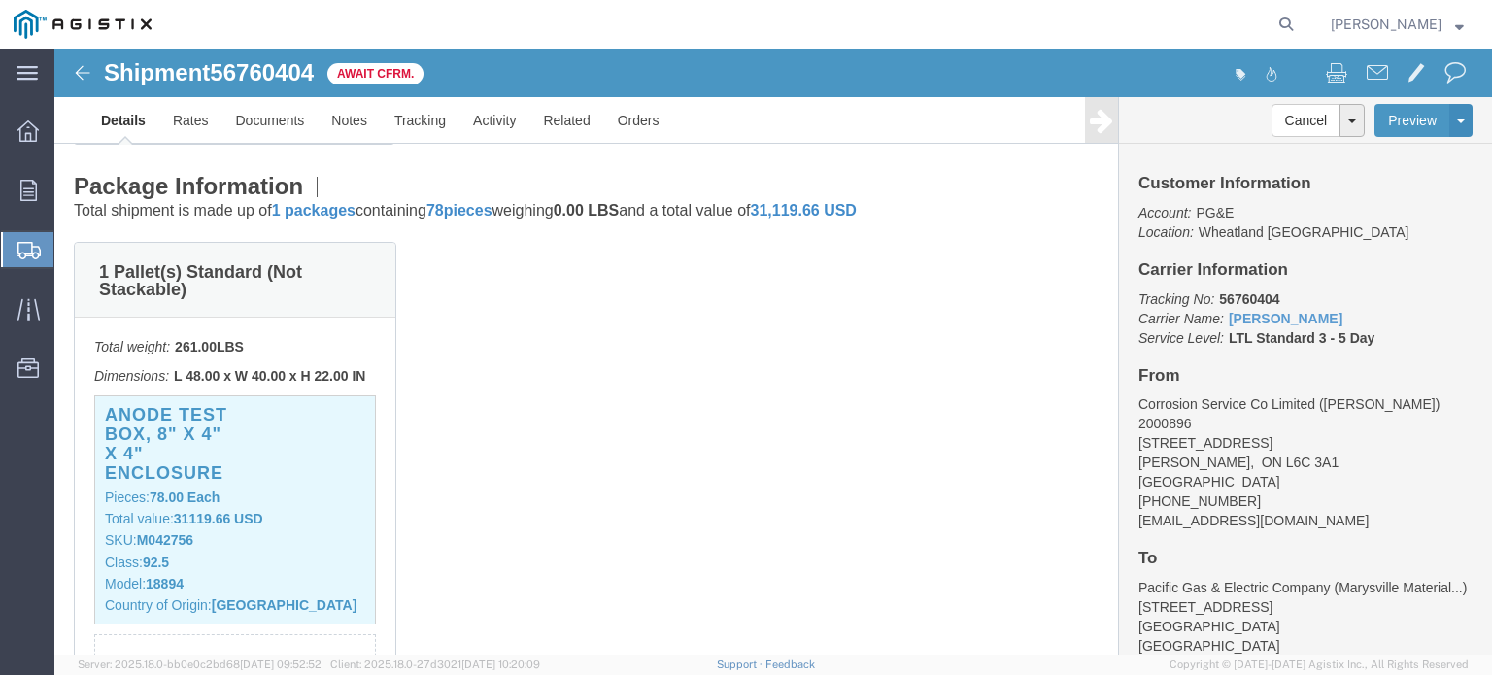
scroll to position [680, 0]
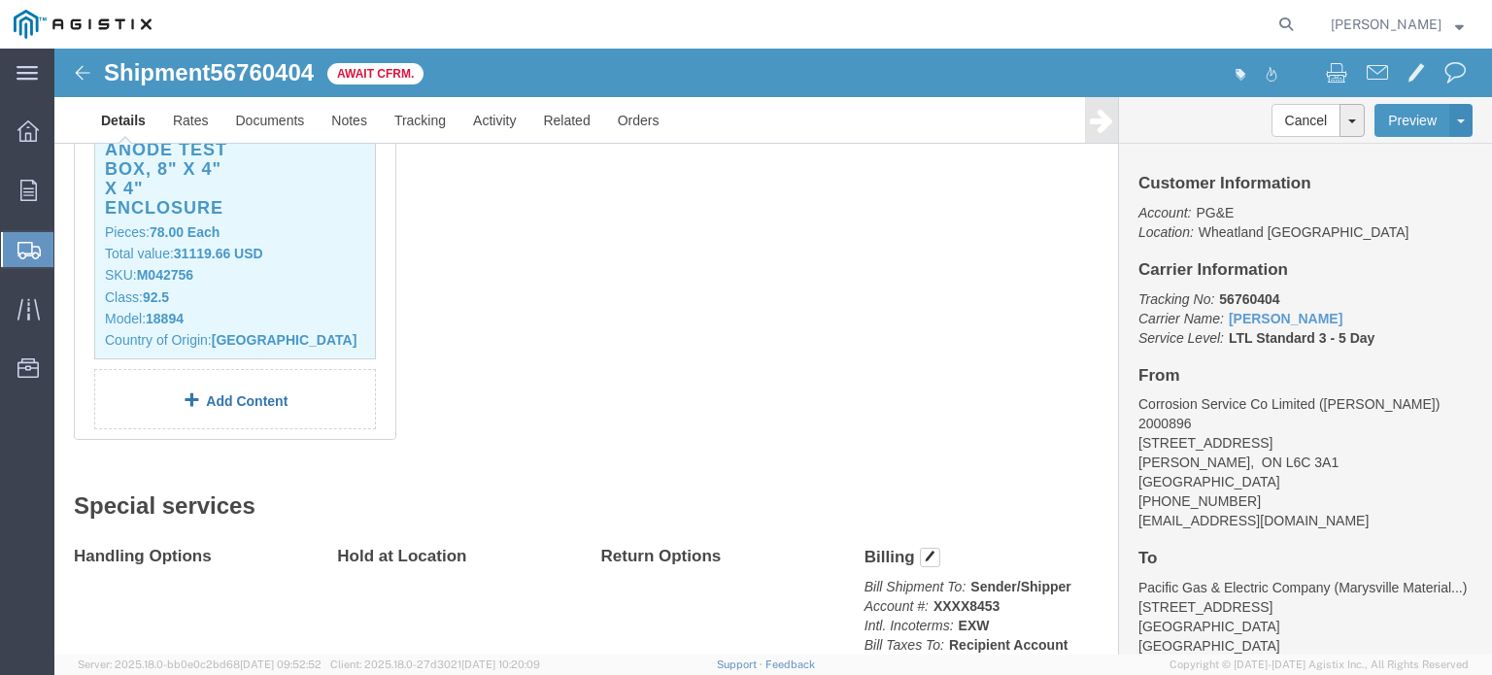
click link "Add Content"
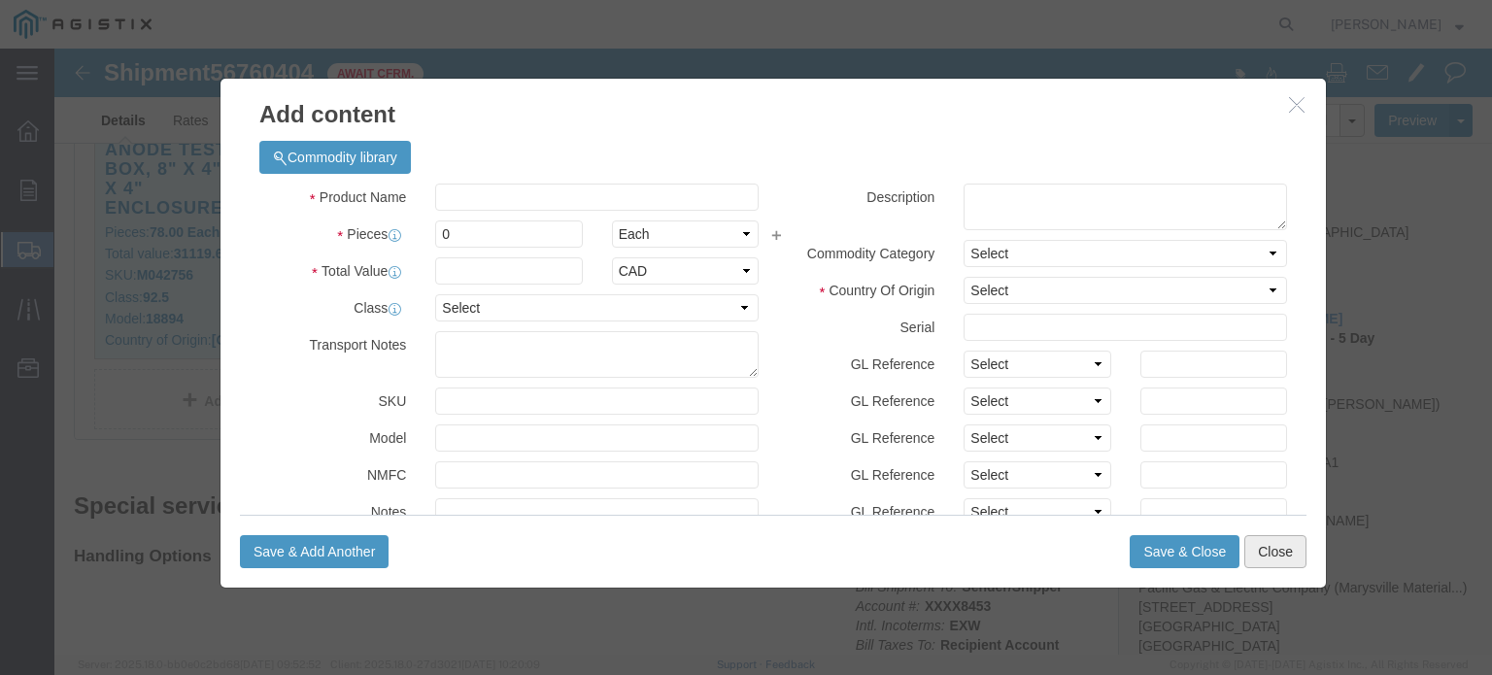
click button "Close"
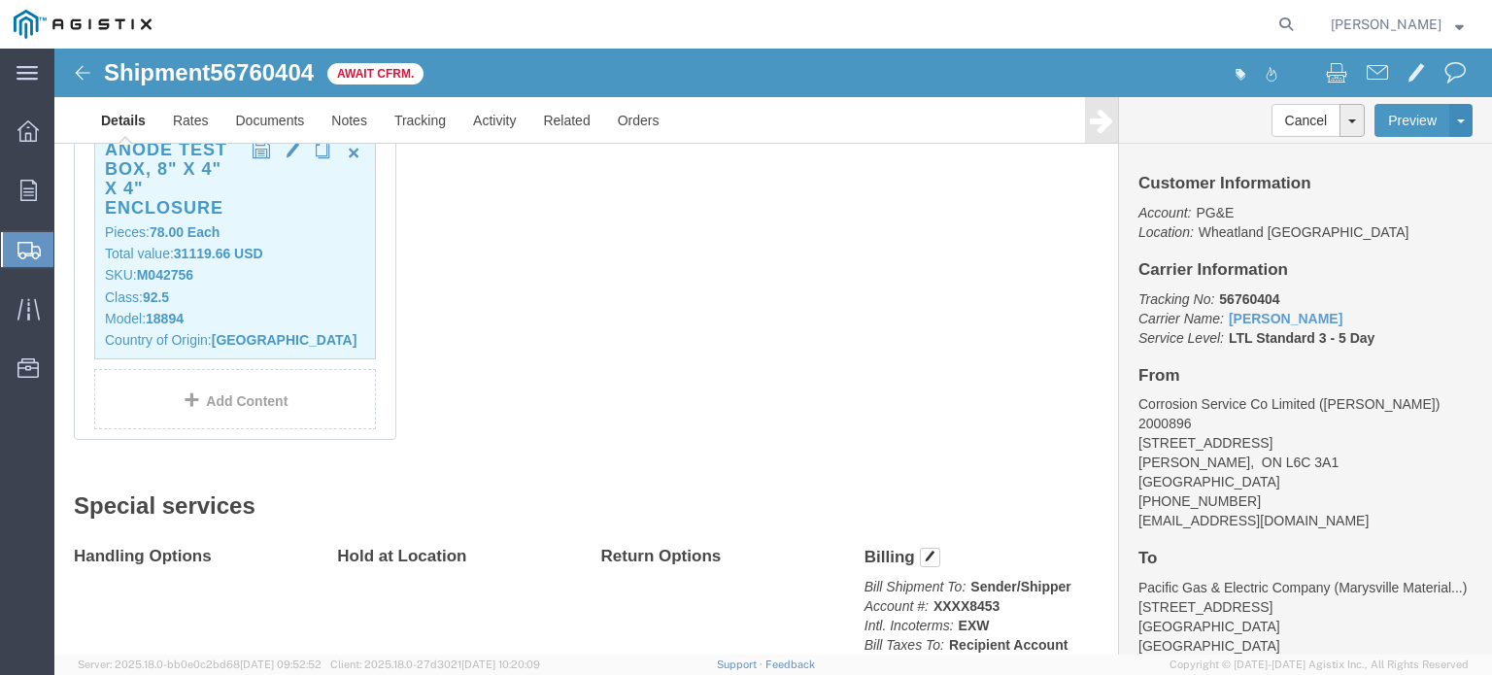
scroll to position [583, 0]
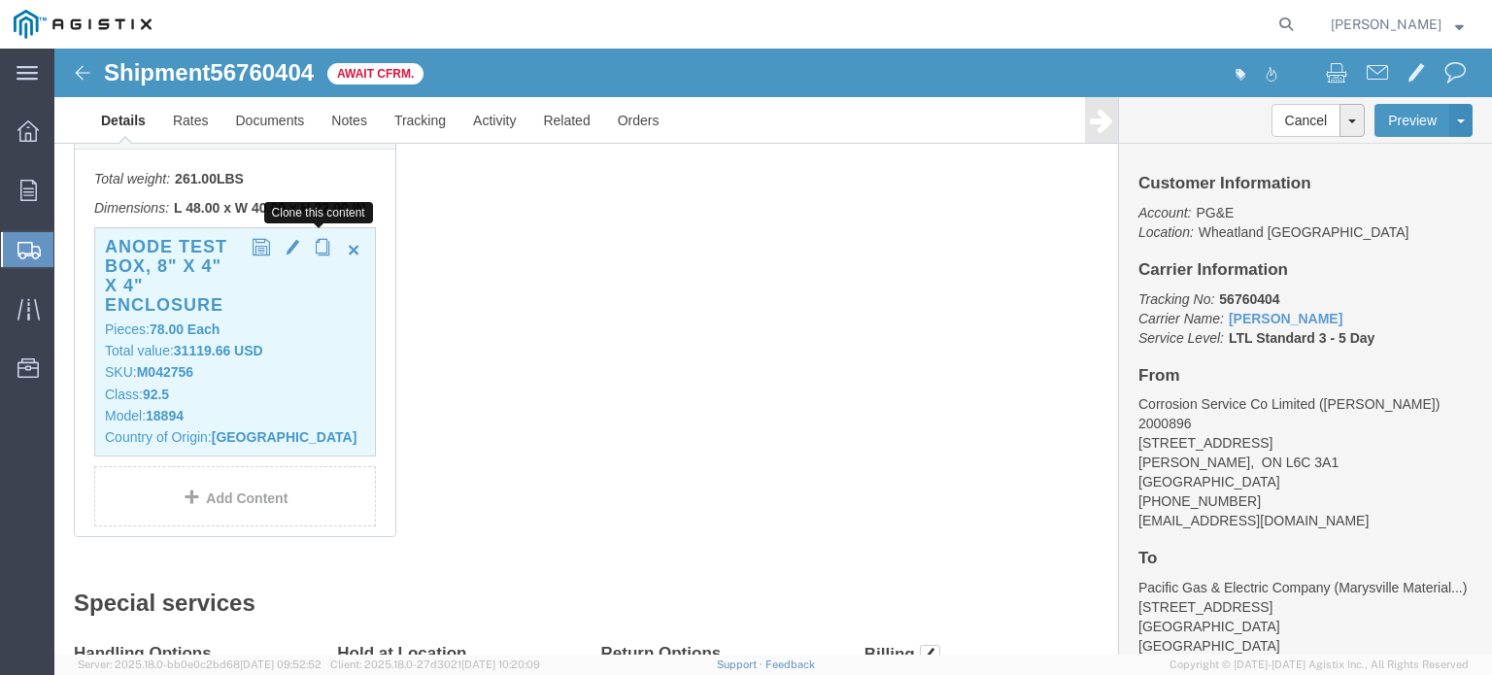
click span "button"
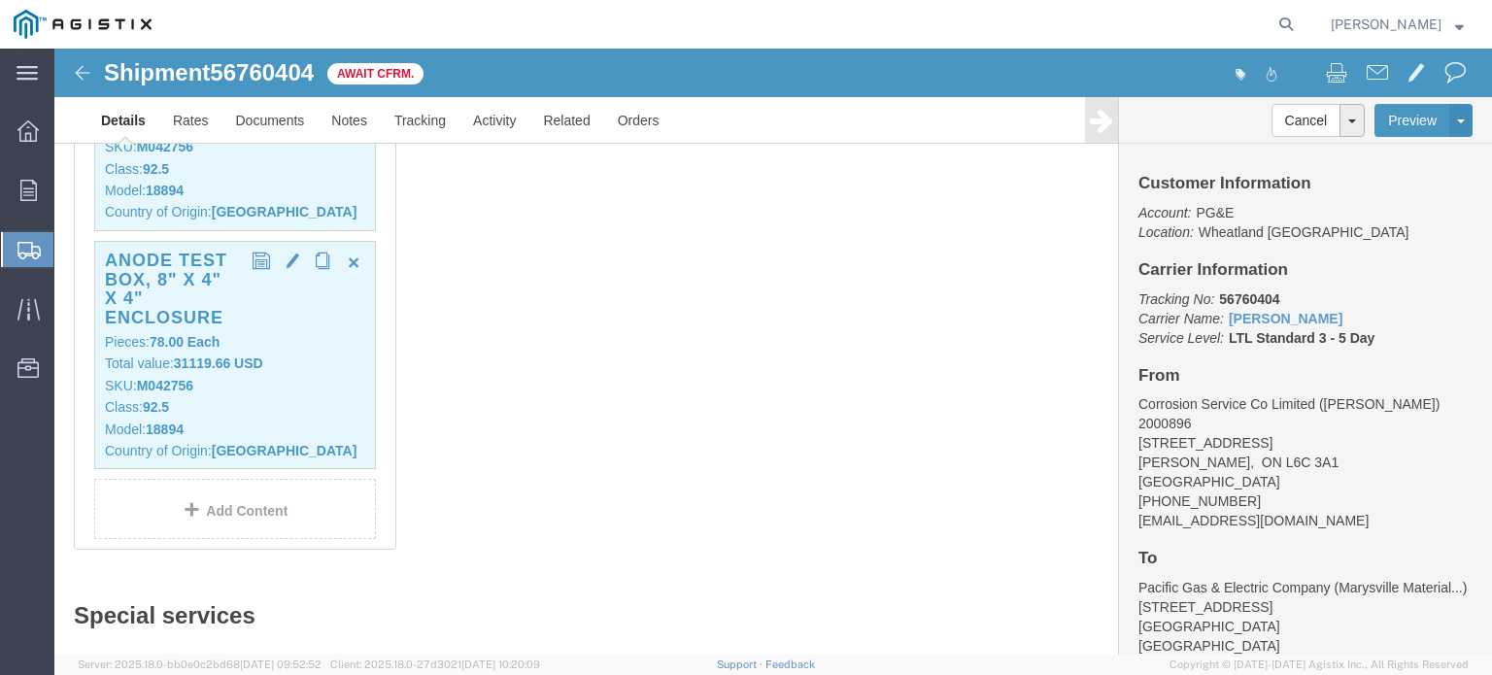
scroll to position [777, 0]
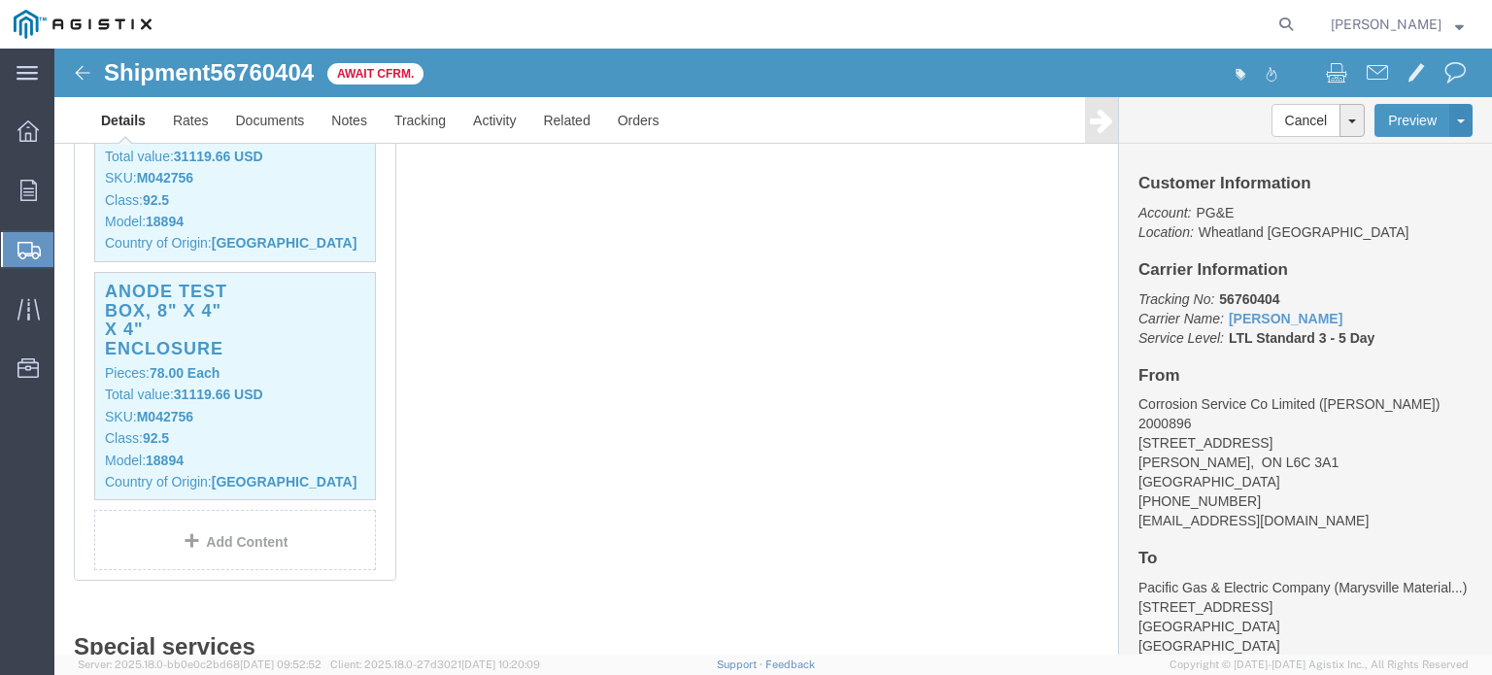
click p "Model: 18894"
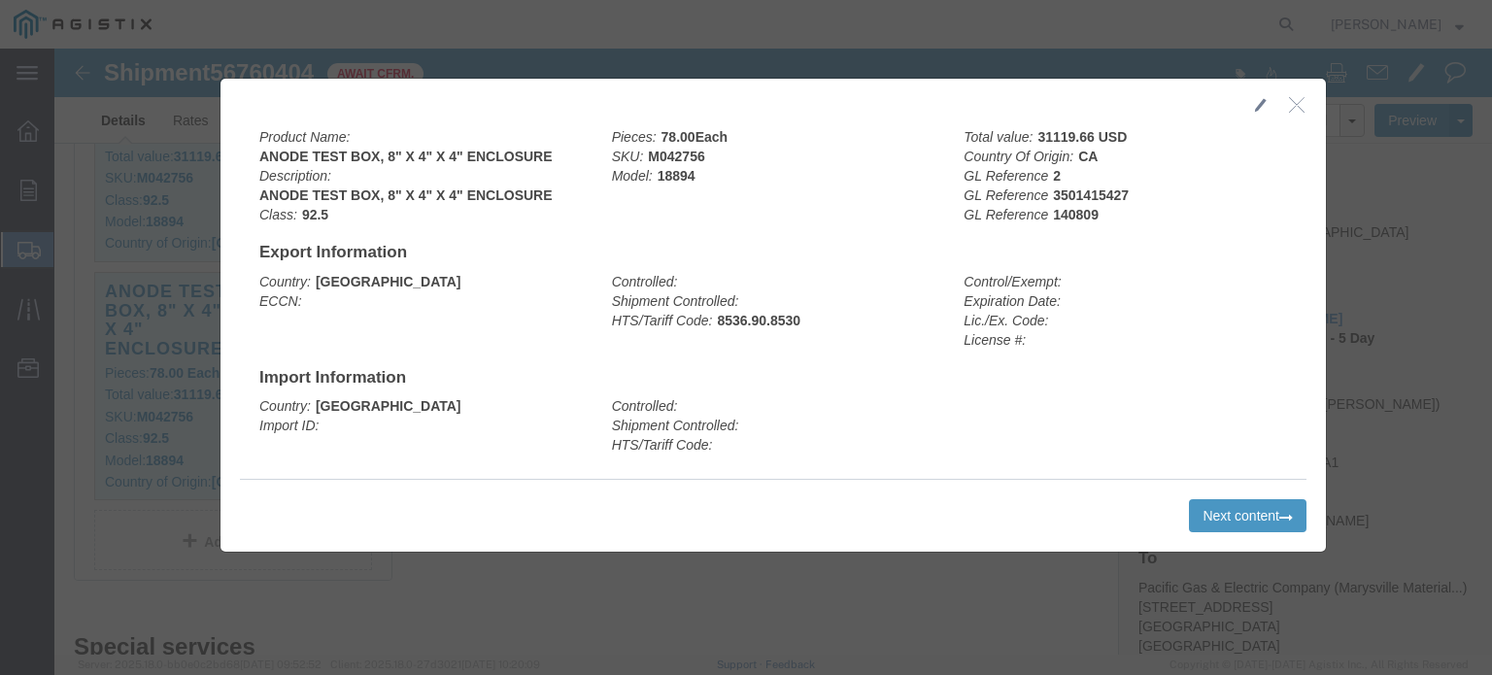
click icon "button"
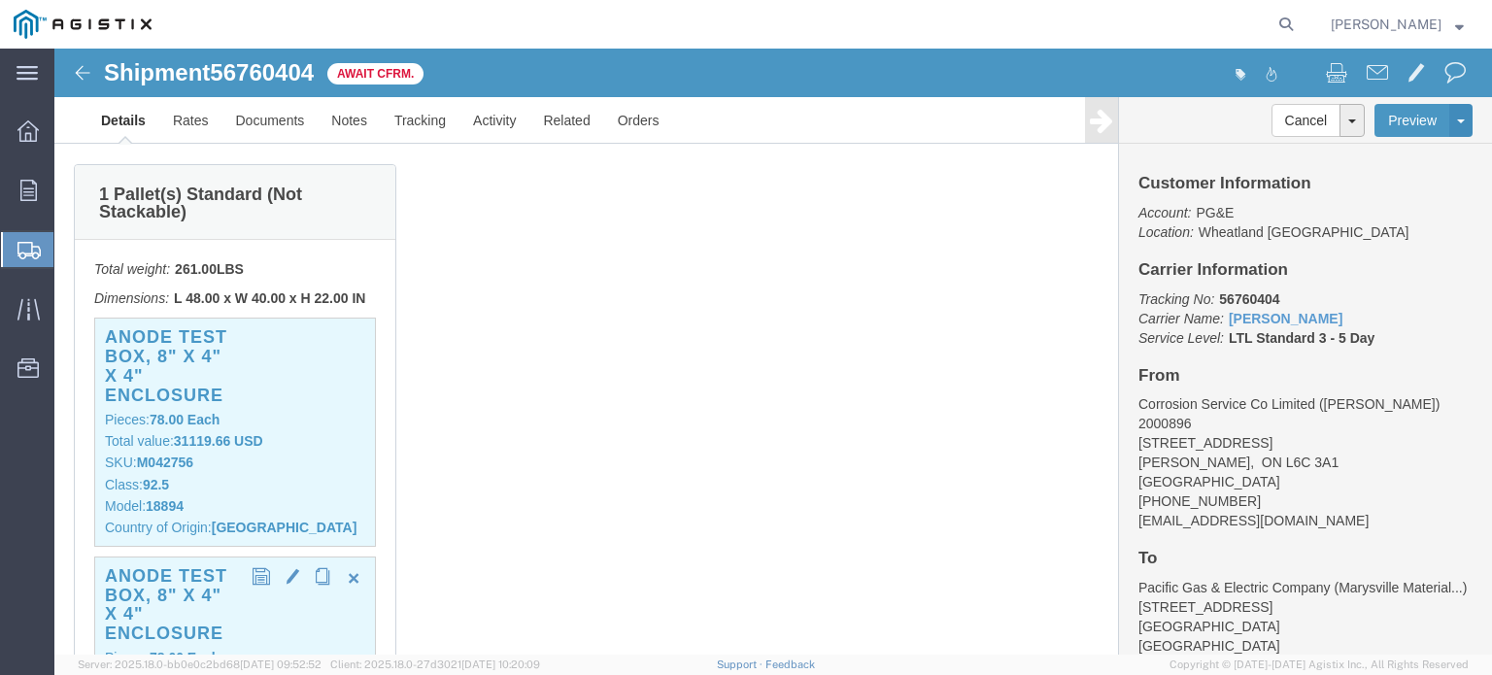
scroll to position [486, 0]
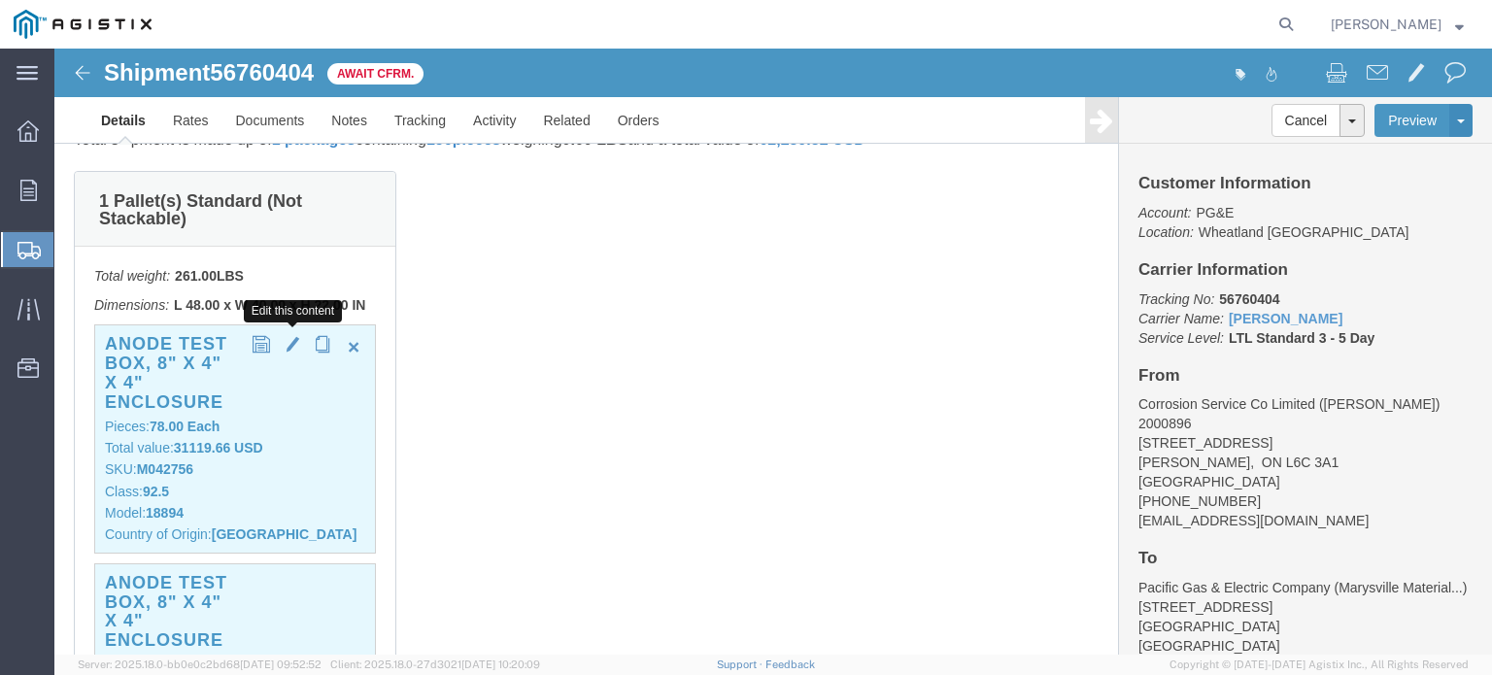
click span "button"
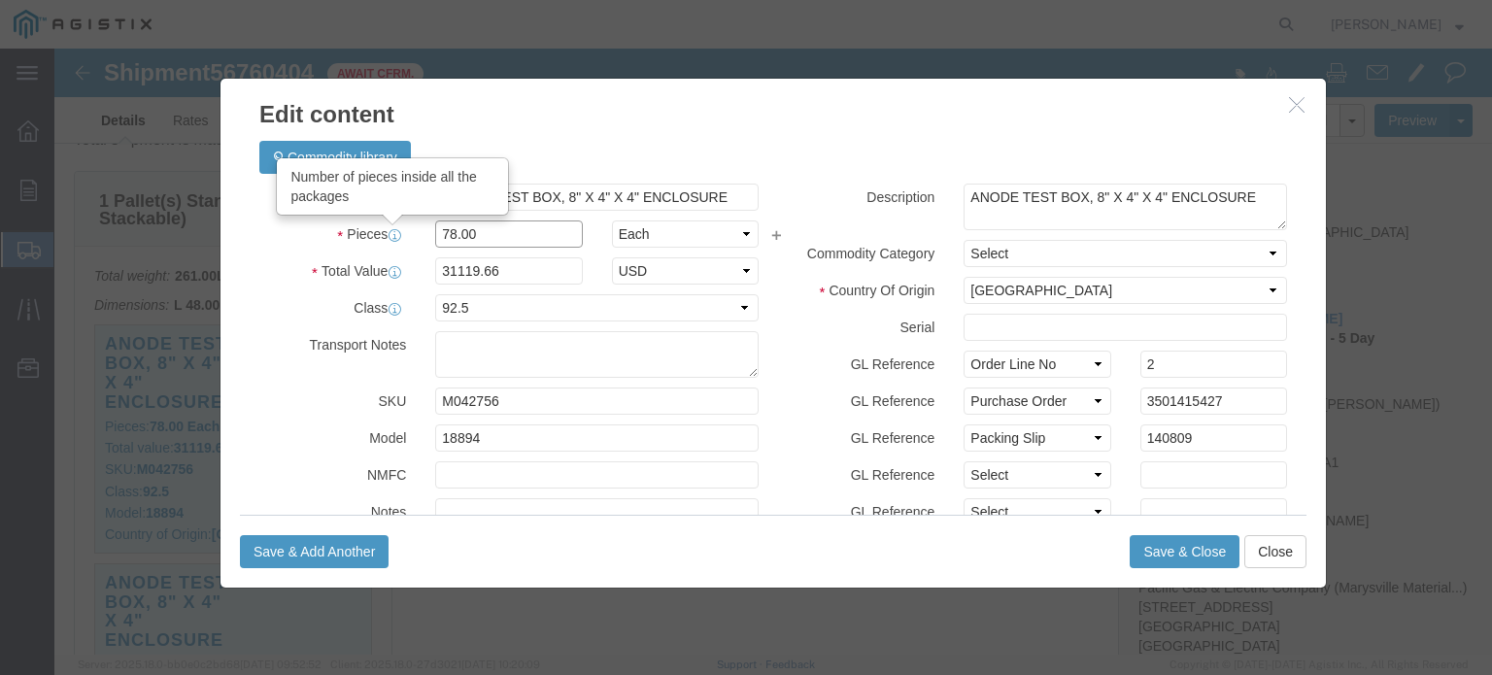
drag, startPoint x: 342, startPoint y: 188, endPoint x: 325, endPoint y: 190, distance: 16.6
click div "Pieces Number of pieces inside all the packages 78.00 Select Bag Barrels 100Boa…"
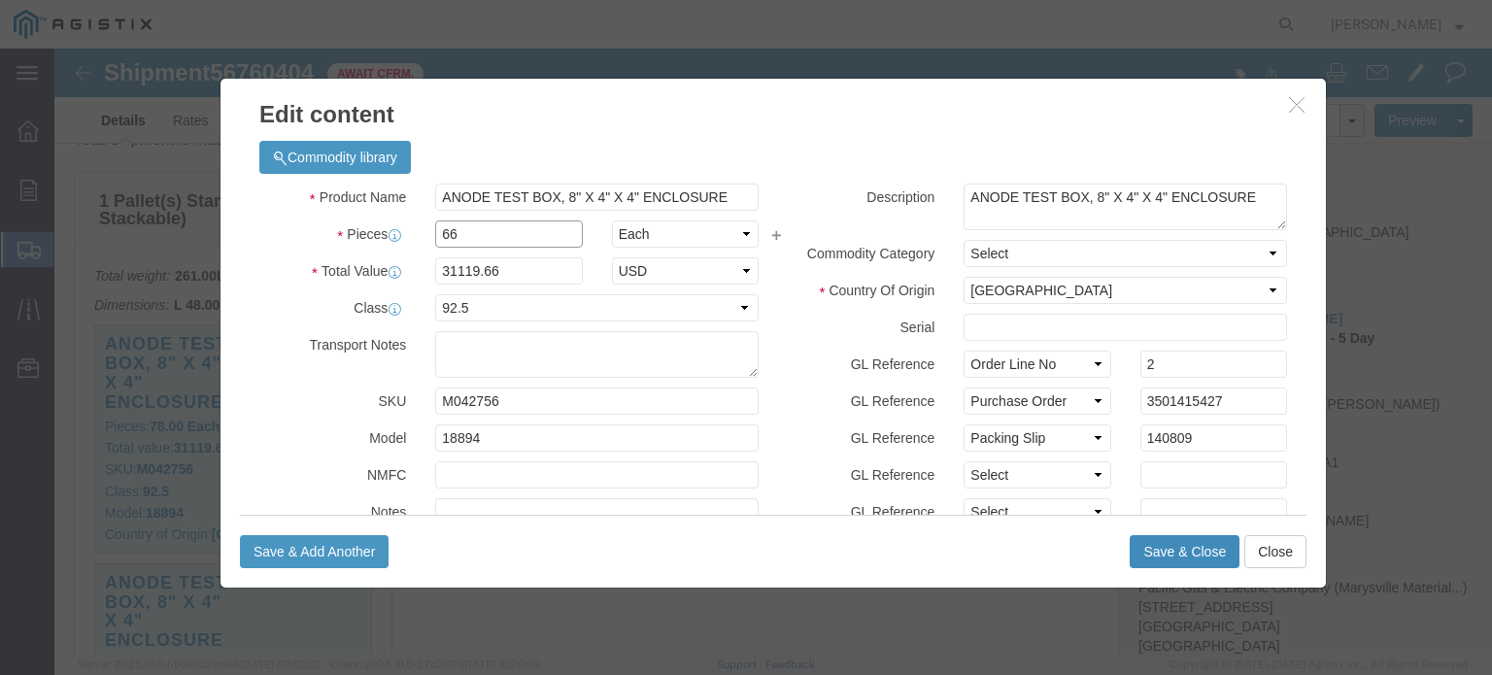
type input "66"
type input "26332.02"
click button "Save & Close"
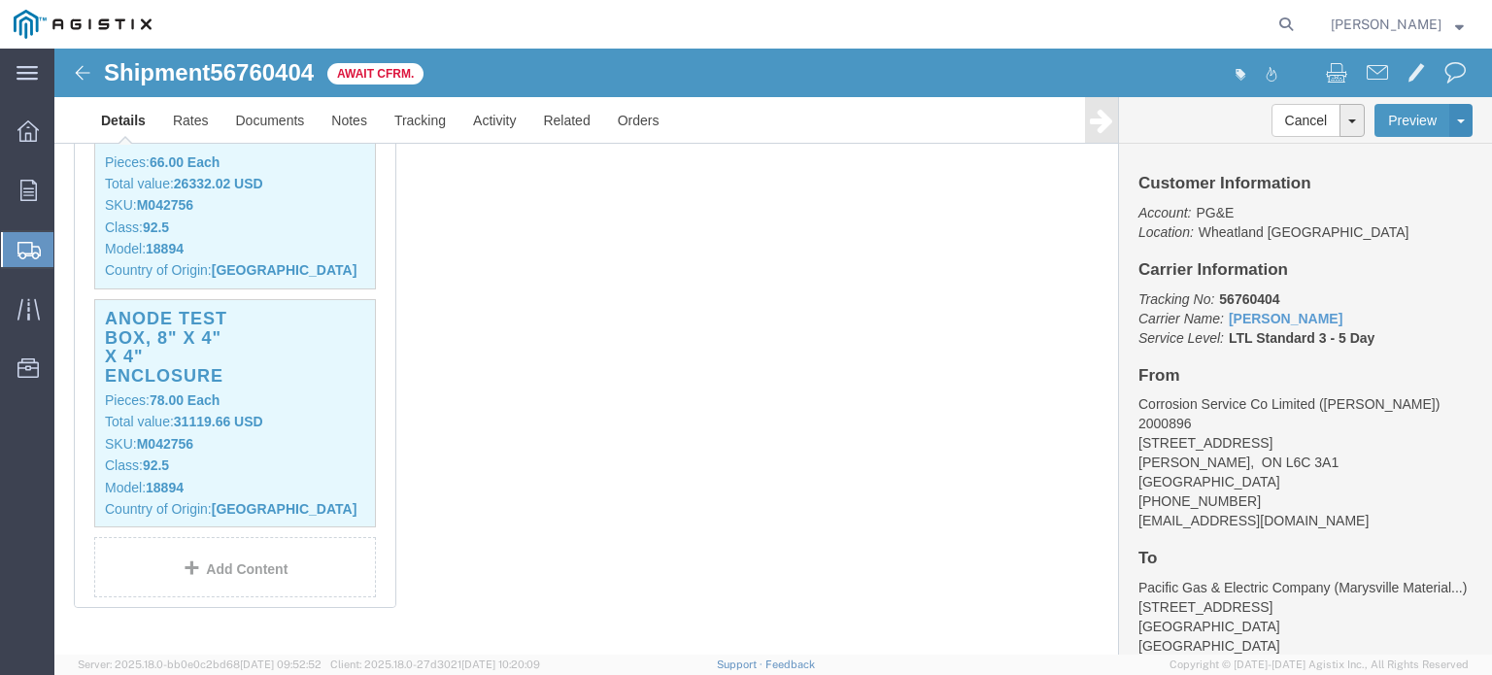
scroll to position [777, 0]
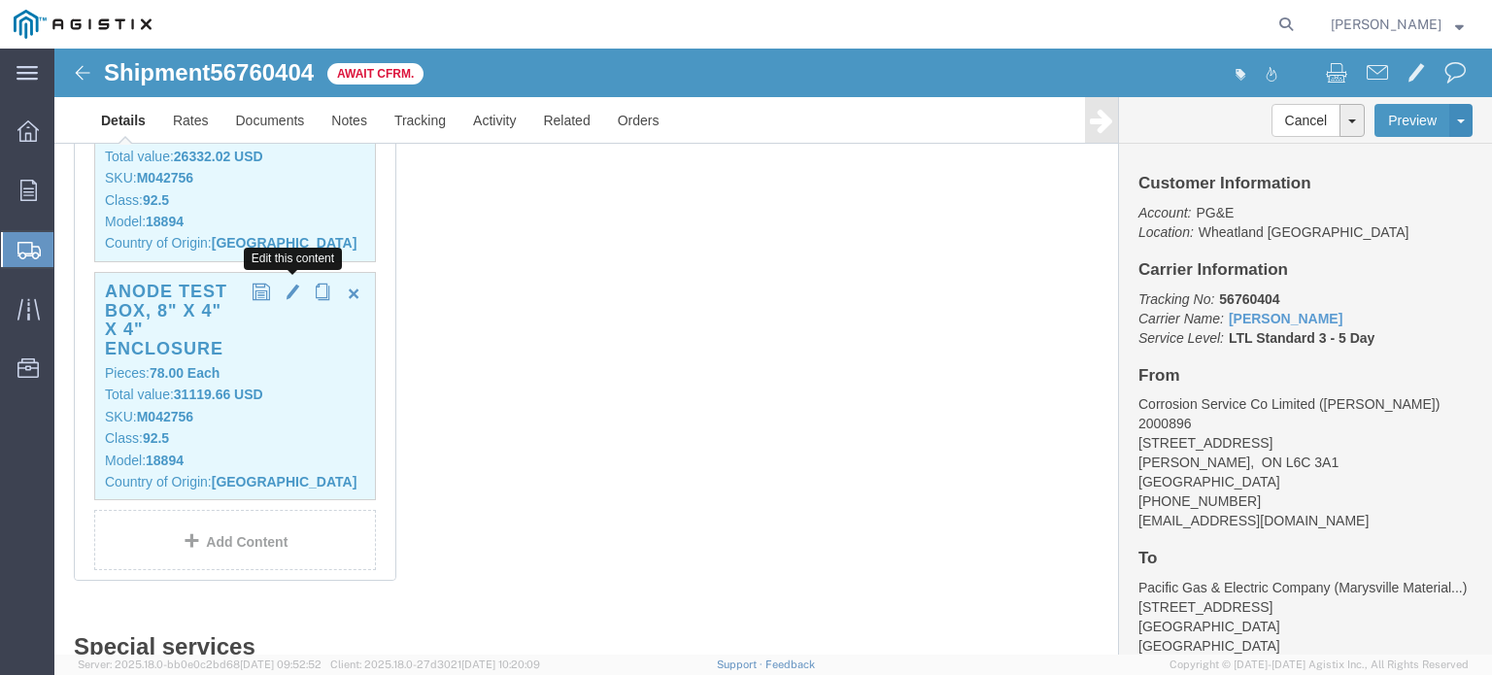
click span "button"
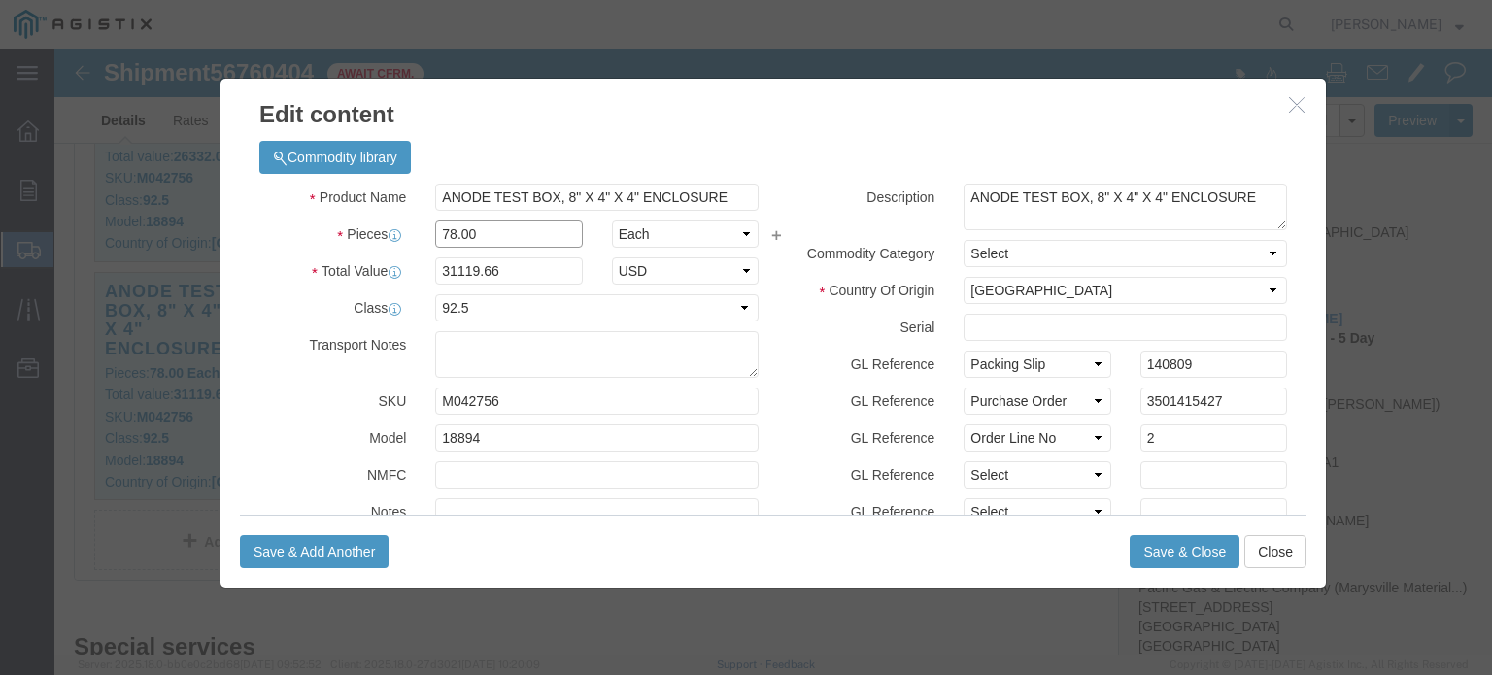
click div "Pieces 78.00 Select Bag Barrels 100Board Feet Bottle Box Blister Pack Carats Ca…"
type input "12"
type input "4787.64"
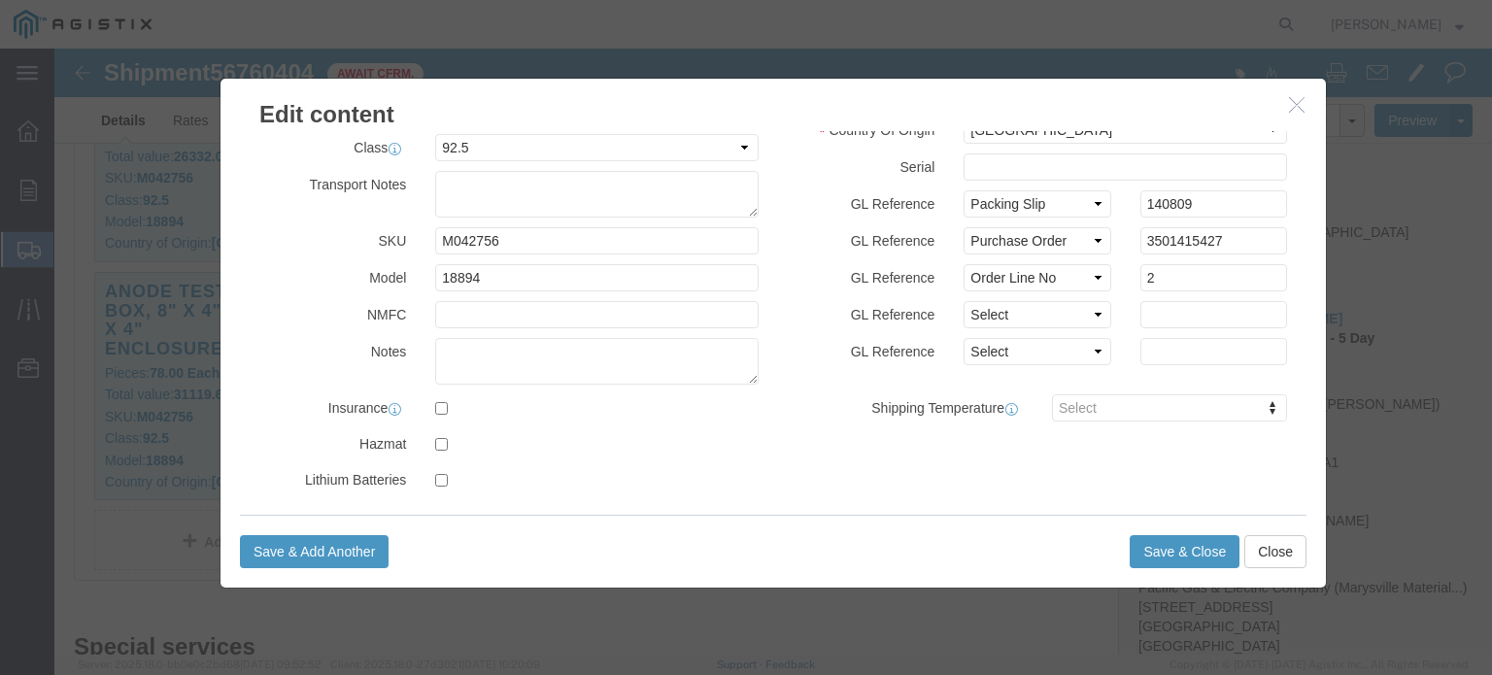
scroll to position [0, 0]
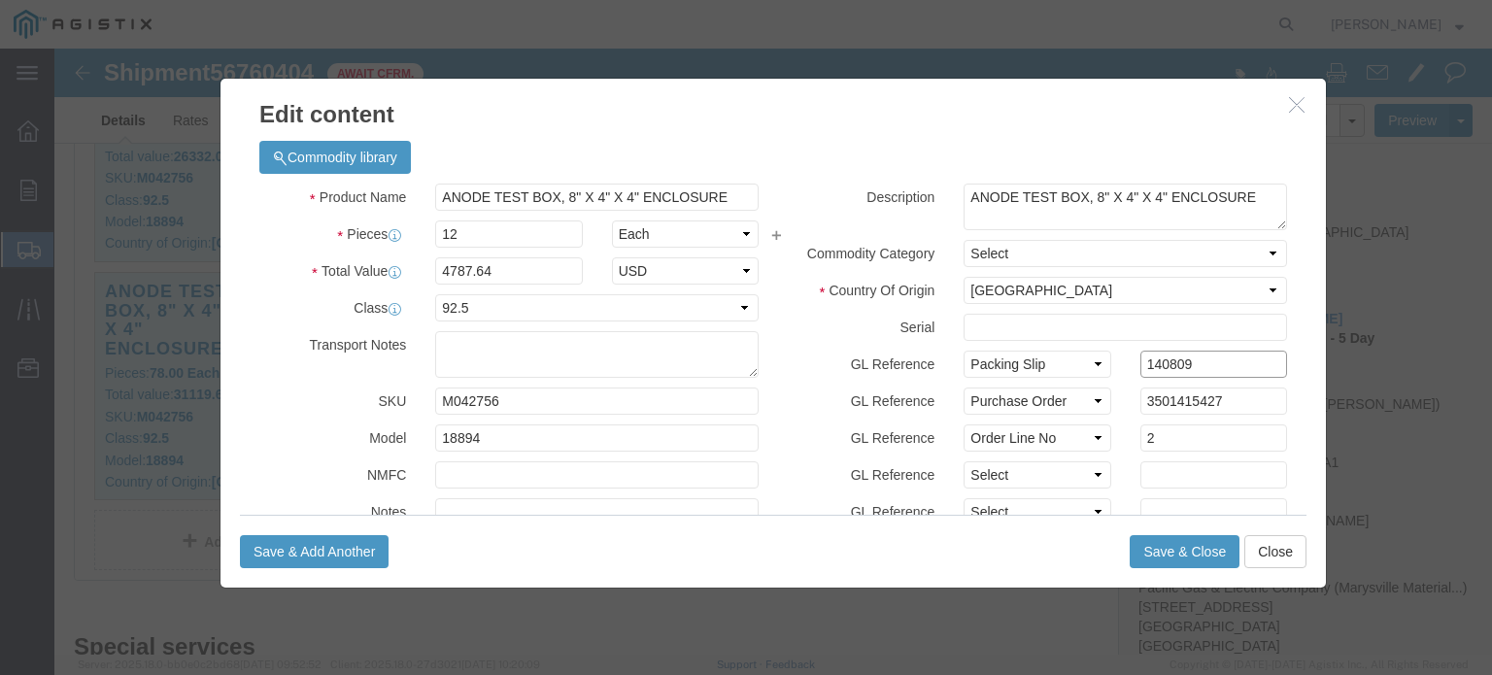
drag, startPoint x: 1132, startPoint y: 318, endPoint x: 970, endPoint y: 303, distance: 161.9
click div "GL Reference Select Account Type Activity ID Airline Appointment Number ASN Bat…"
type input "140981"
type input "3501416474"
type input "1"
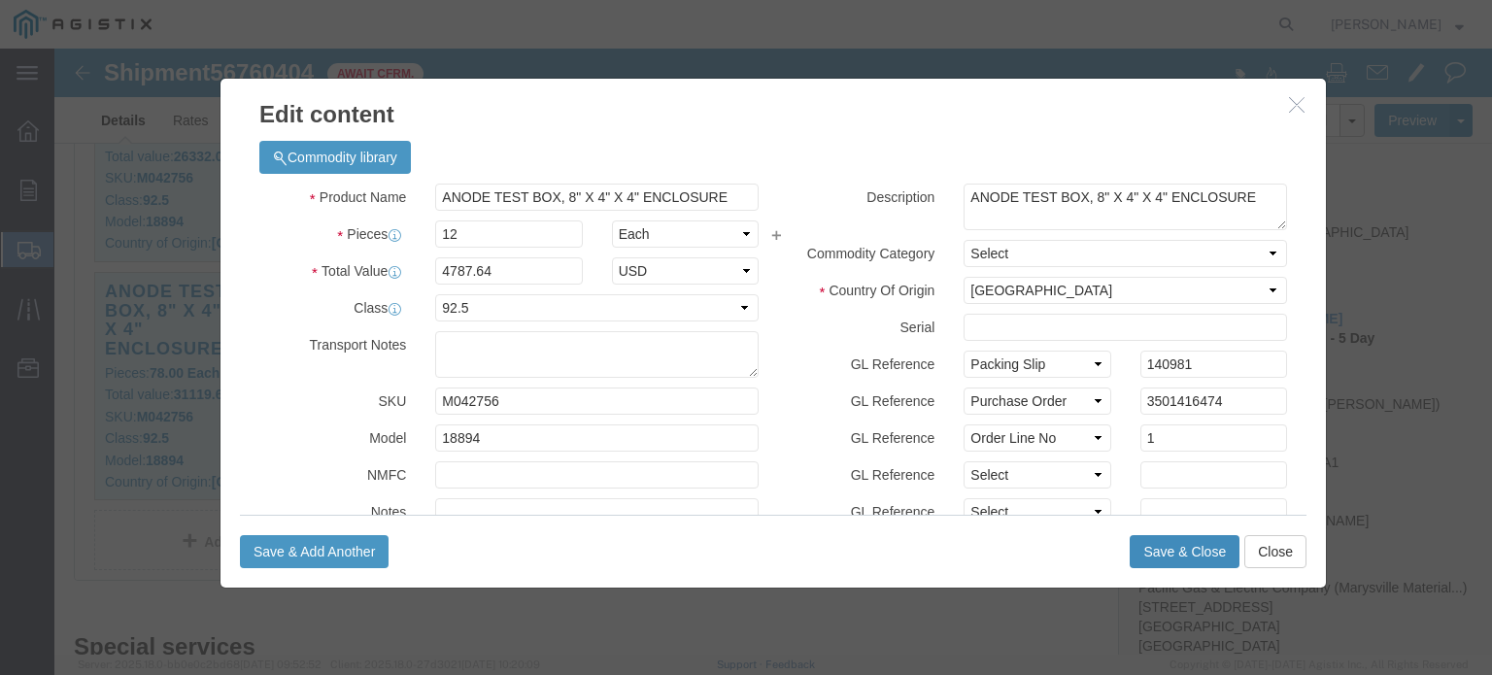
click button "Save & Close"
